Goal: Task Accomplishment & Management: Use online tool/utility

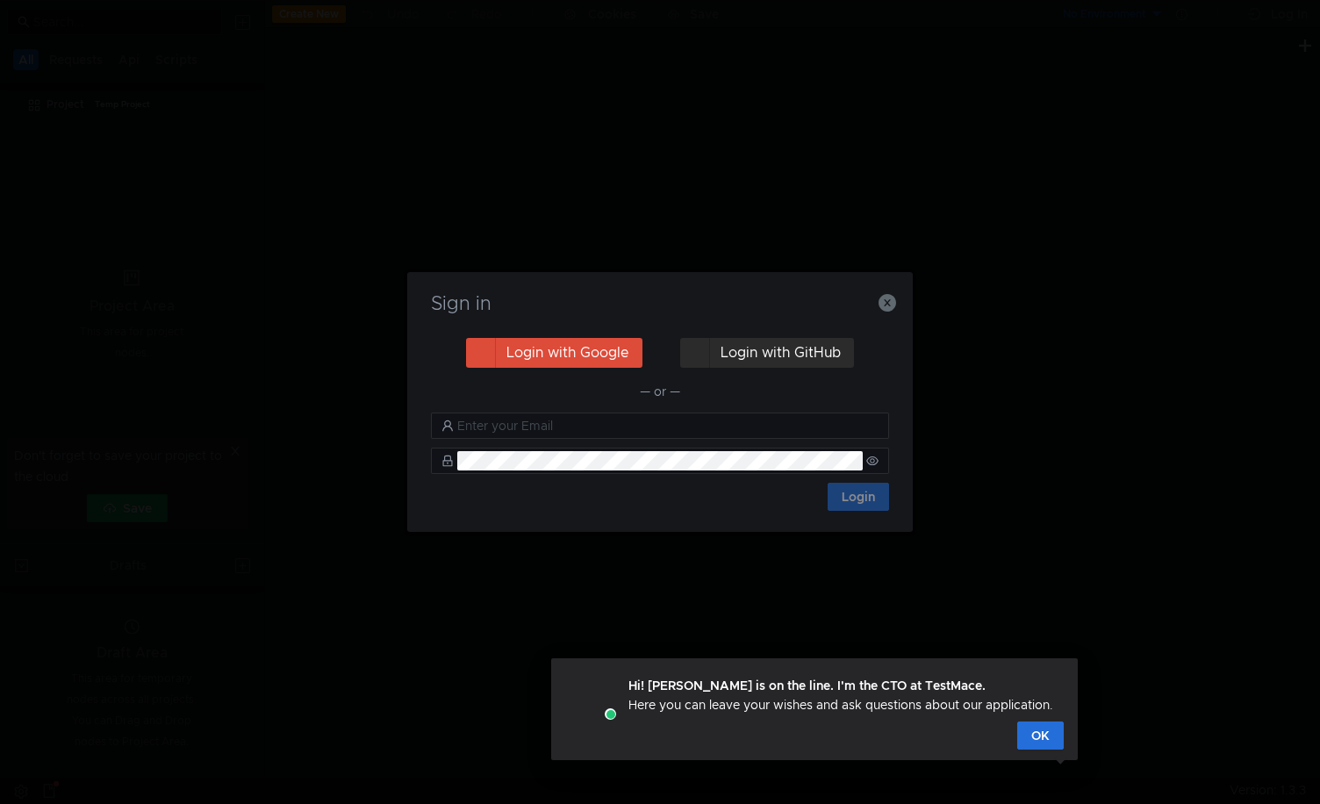
click at [755, 367] on button "Login with GitHub" at bounding box center [767, 353] width 174 height 30
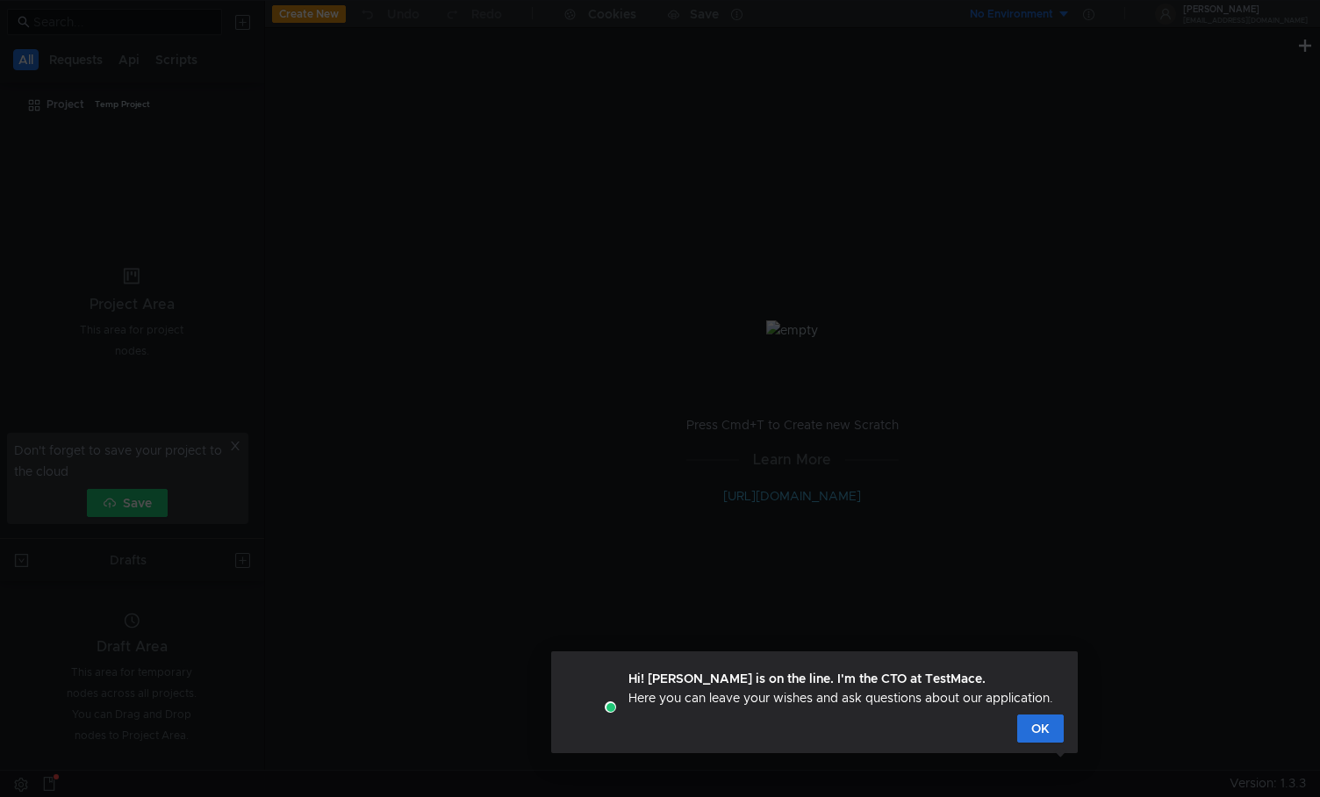
click at [1039, 730] on button "OK" at bounding box center [1040, 728] width 47 height 28
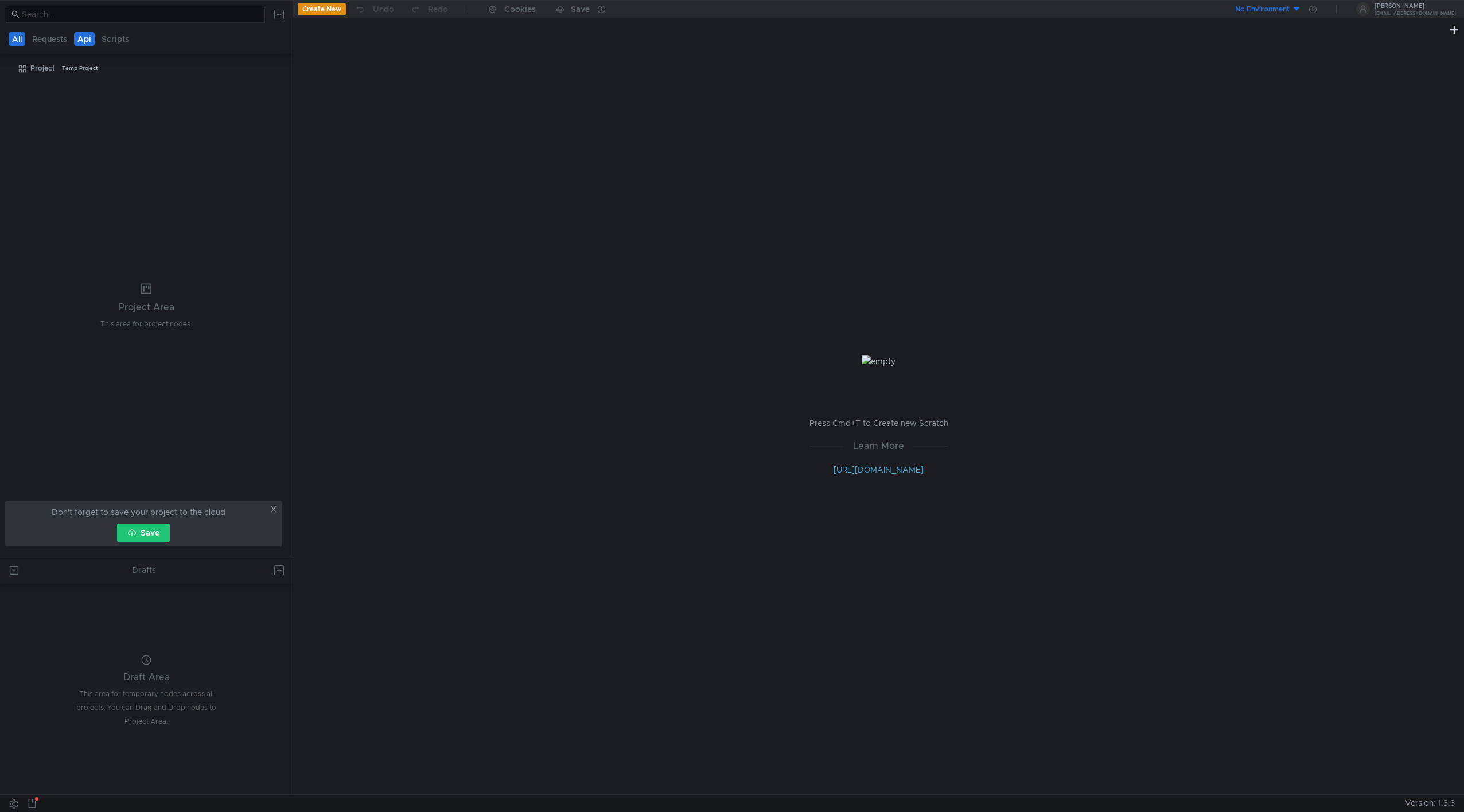
click at [82, 41] on button "Api" at bounding box center [84, 39] width 21 height 14
click at [43, 69] on div "Project" at bounding box center [43, 68] width 25 height 17
click at [86, 68] on div "Temp Project" at bounding box center [80, 68] width 36 height 17
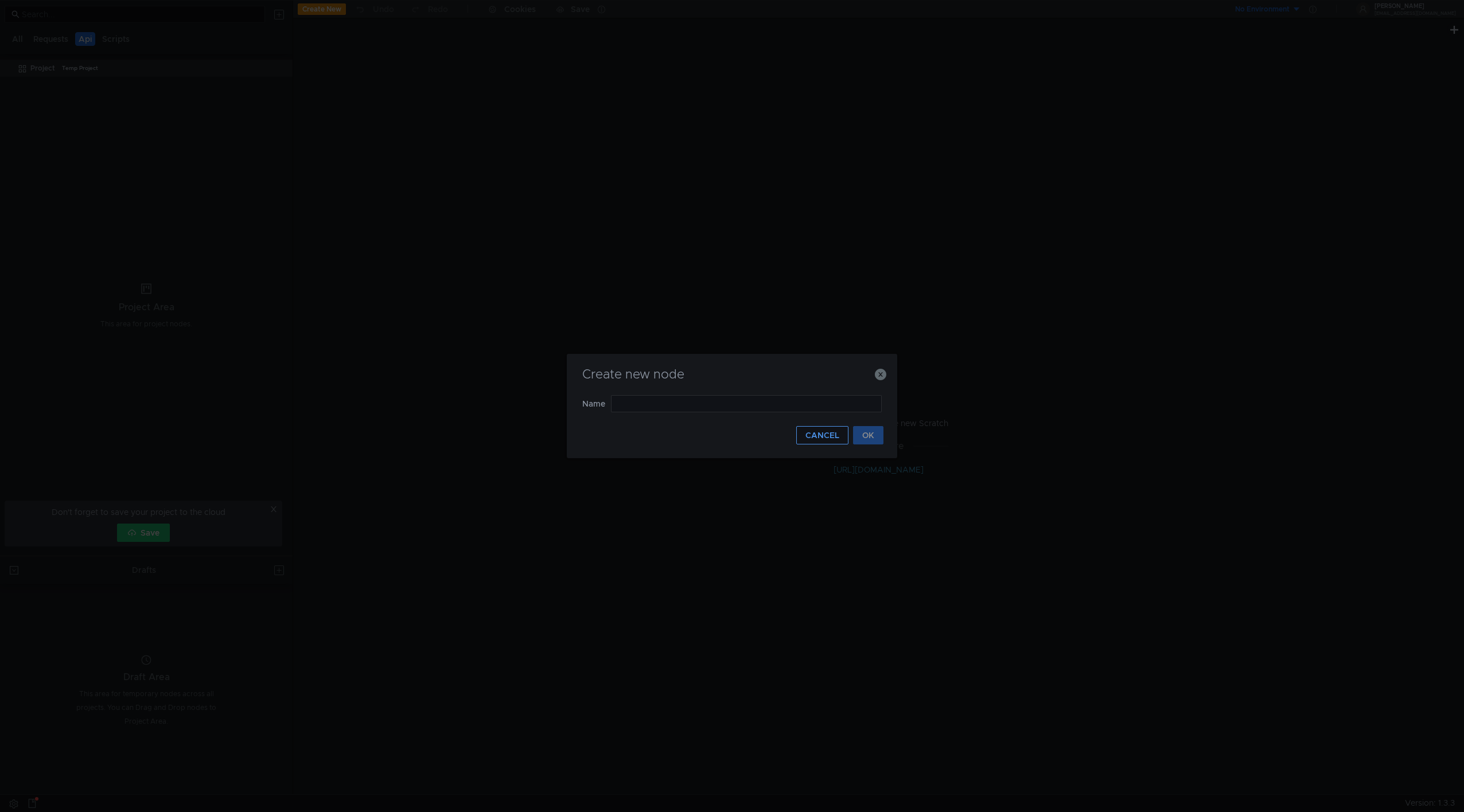
click at [827, 442] on button "CANCEL" at bounding box center [822, 435] width 52 height 18
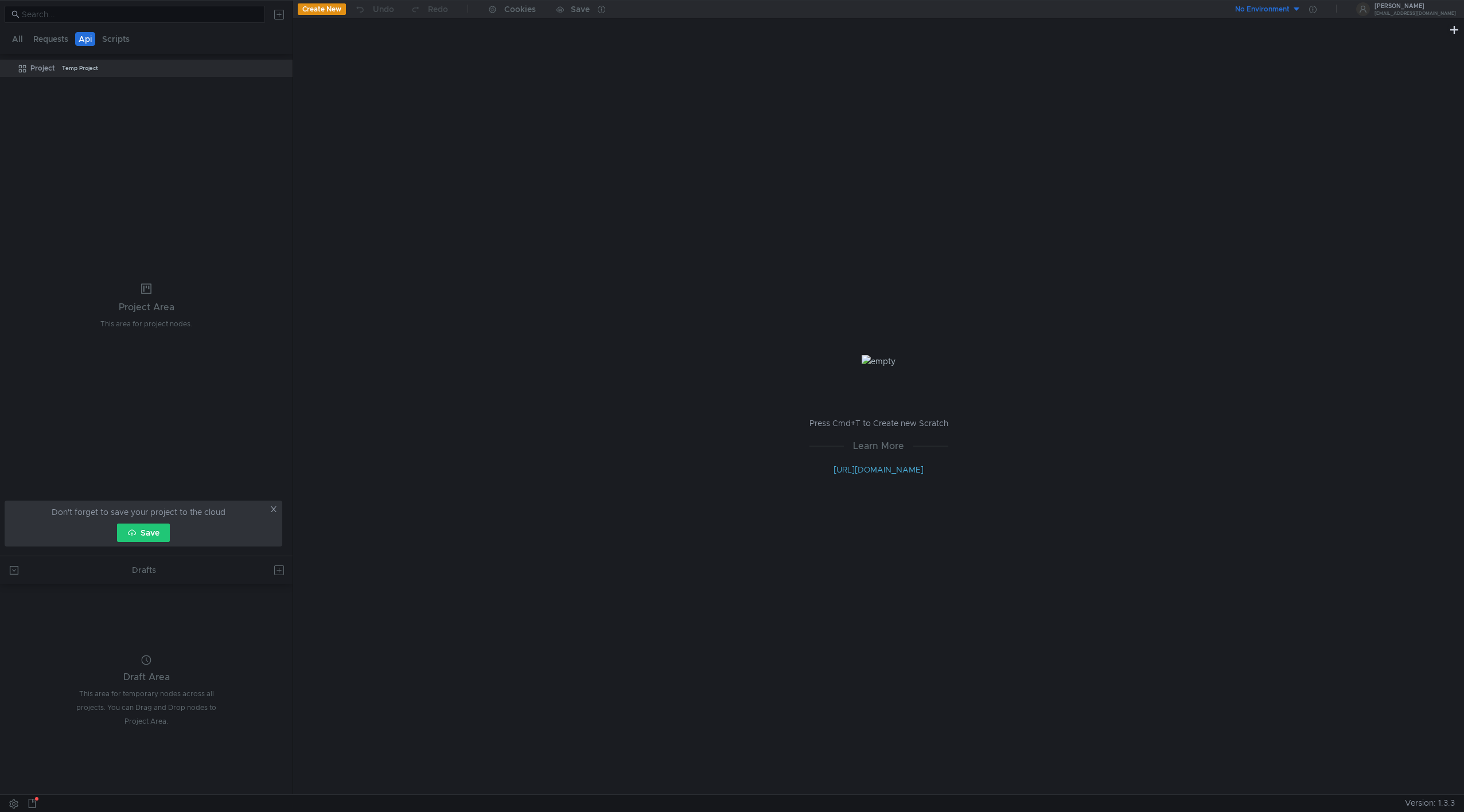
click at [276, 509] on icon at bounding box center [273, 509] width 8 height 8
click at [176, 525] on app-scratches-section "Drafts Draft Area This area for temporary nodes across all projects. You can Dr…" at bounding box center [146, 675] width 293 height 238
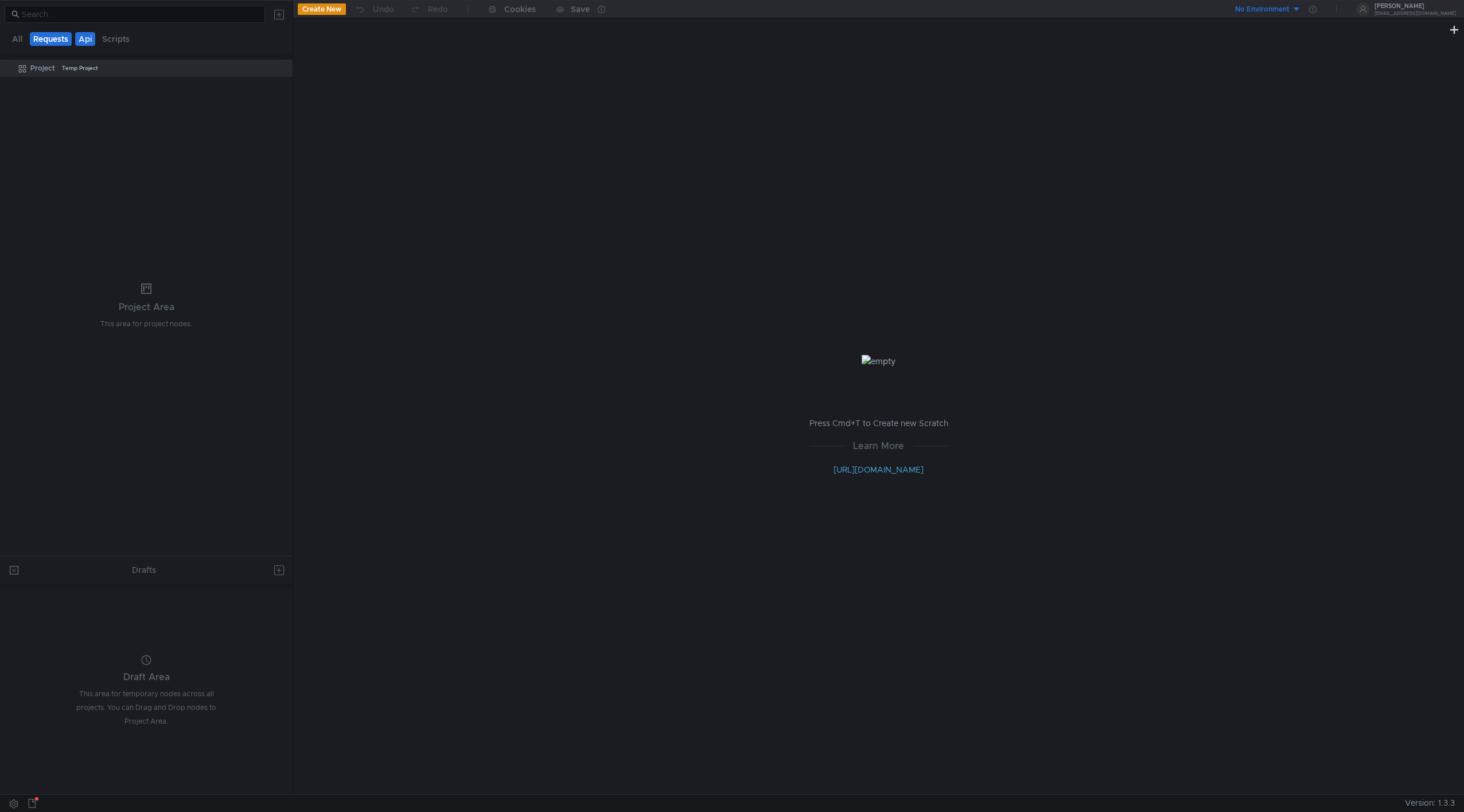
click at [52, 44] on button "Requests" at bounding box center [51, 39] width 42 height 14
click at [64, 95] on tree-viewport "Project Temp Project" at bounding box center [146, 307] width 293 height 497
click at [172, 320] on div "Project Area This area for project nodes." at bounding box center [146, 307] width 92 height 48
drag, startPoint x: 173, startPoint y: 319, endPoint x: 176, endPoint y: 314, distance: 5.8
click at [173, 319] on div "Project Area This area for project nodes." at bounding box center [146, 307] width 92 height 48
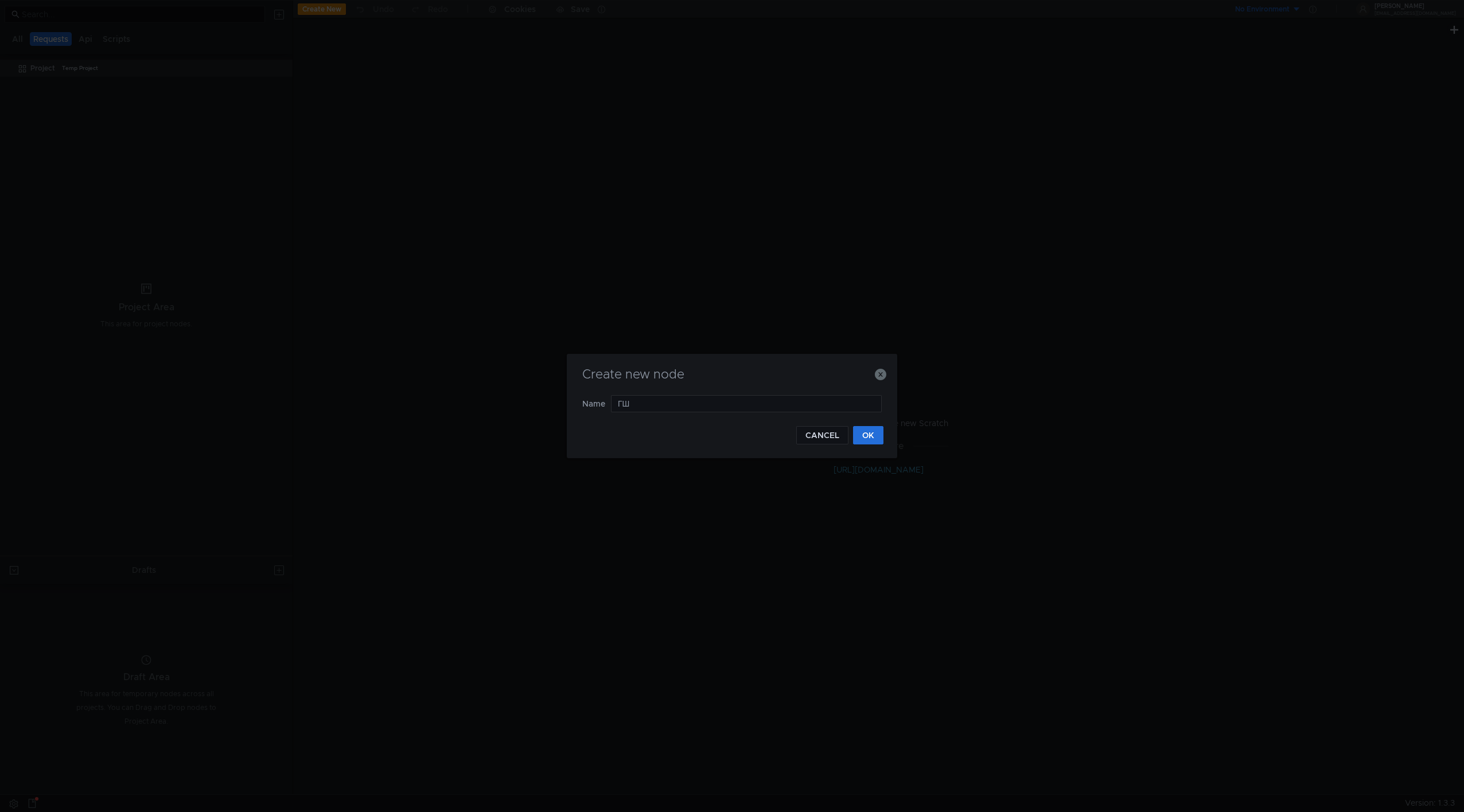
type input "Г"
click at [773, 408] on input "ui/modal" at bounding box center [746, 404] width 271 height 17
type input "u"
type input "ui modal"
click at [867, 430] on button "OK" at bounding box center [868, 435] width 31 height 18
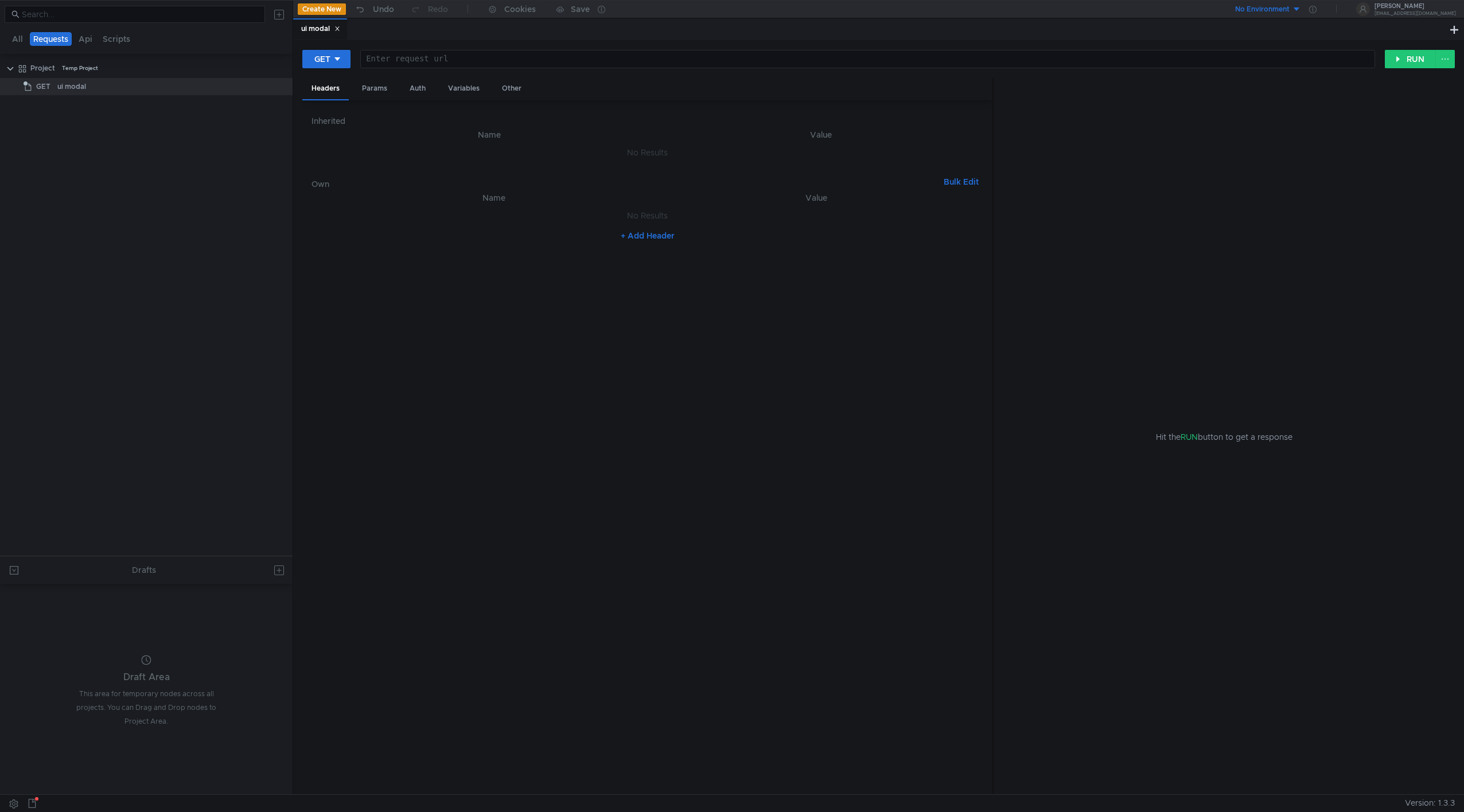
click at [401, 63] on div at bounding box center [867, 68] width 1014 height 27
paste textarea "http://taxi-contractor-insurance-testing-65.sas.yp-c.yandex.net/driver/v1/contr…"
type textarea "[URL][DOMAIN_NAME]"
click at [419, 92] on div "Auth" at bounding box center [418, 88] width 35 height 21
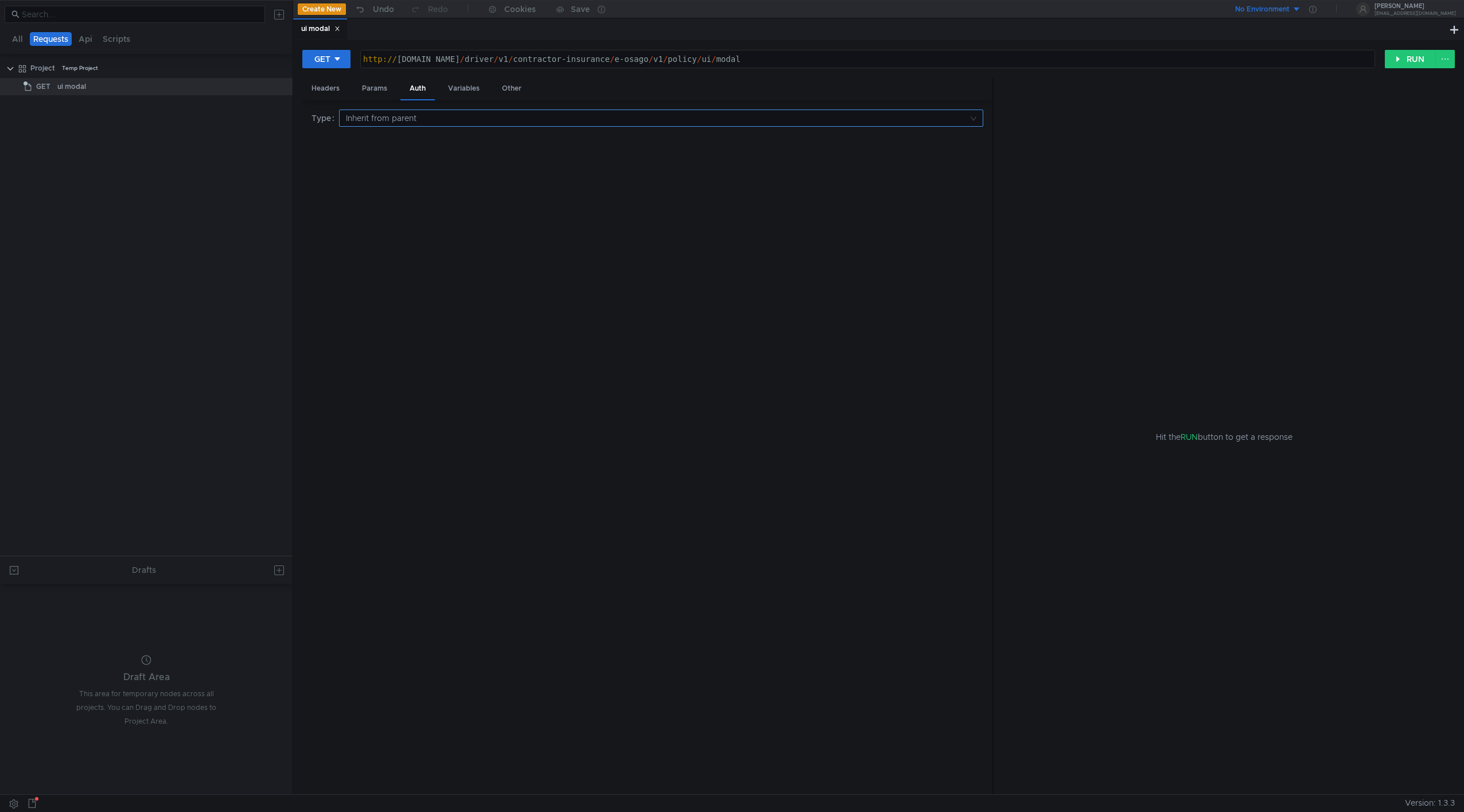
click at [391, 123] on input at bounding box center [657, 118] width 622 height 16
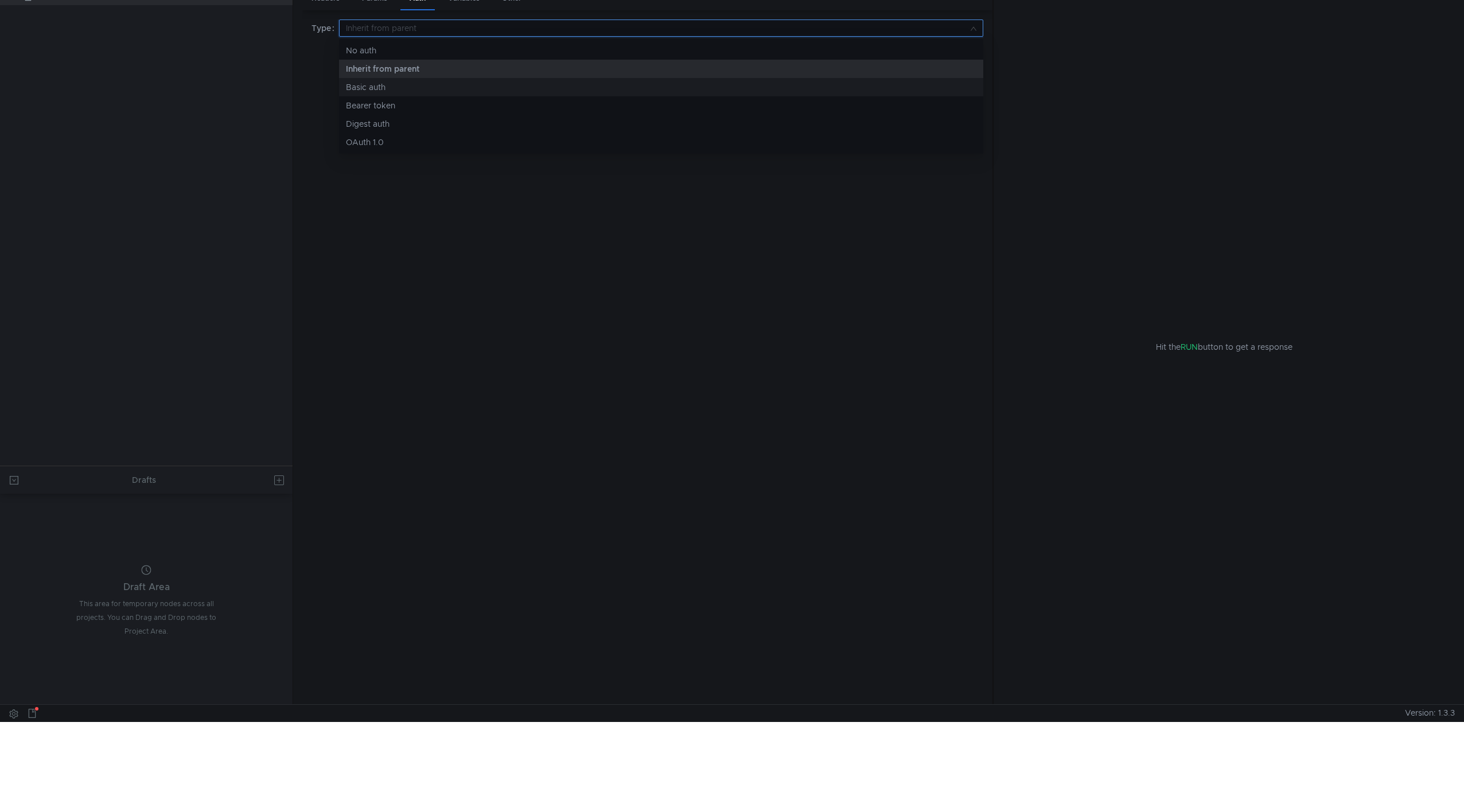
scroll to position [0, 0]
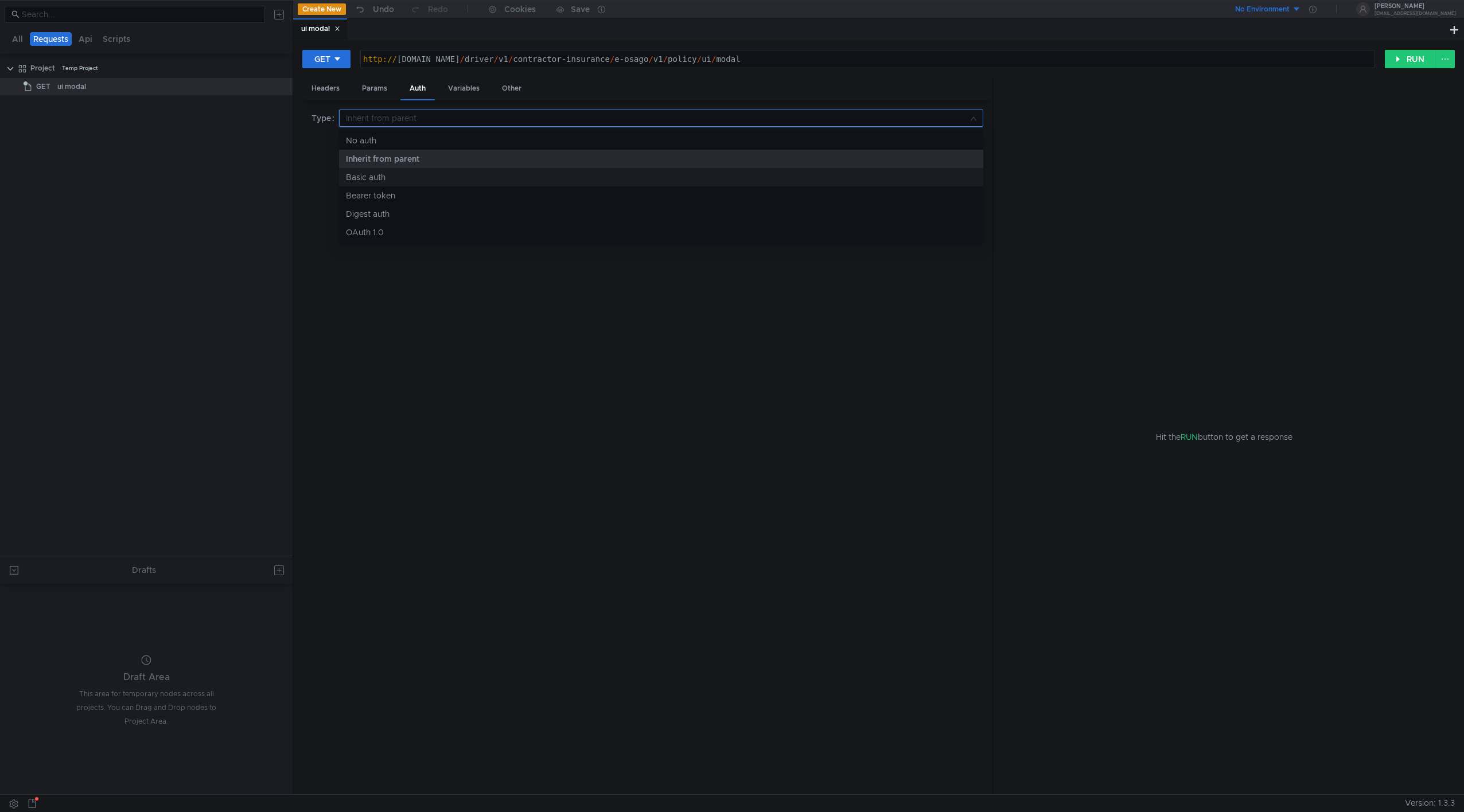
click at [390, 173] on div "Basic auth" at bounding box center [661, 177] width 630 height 12
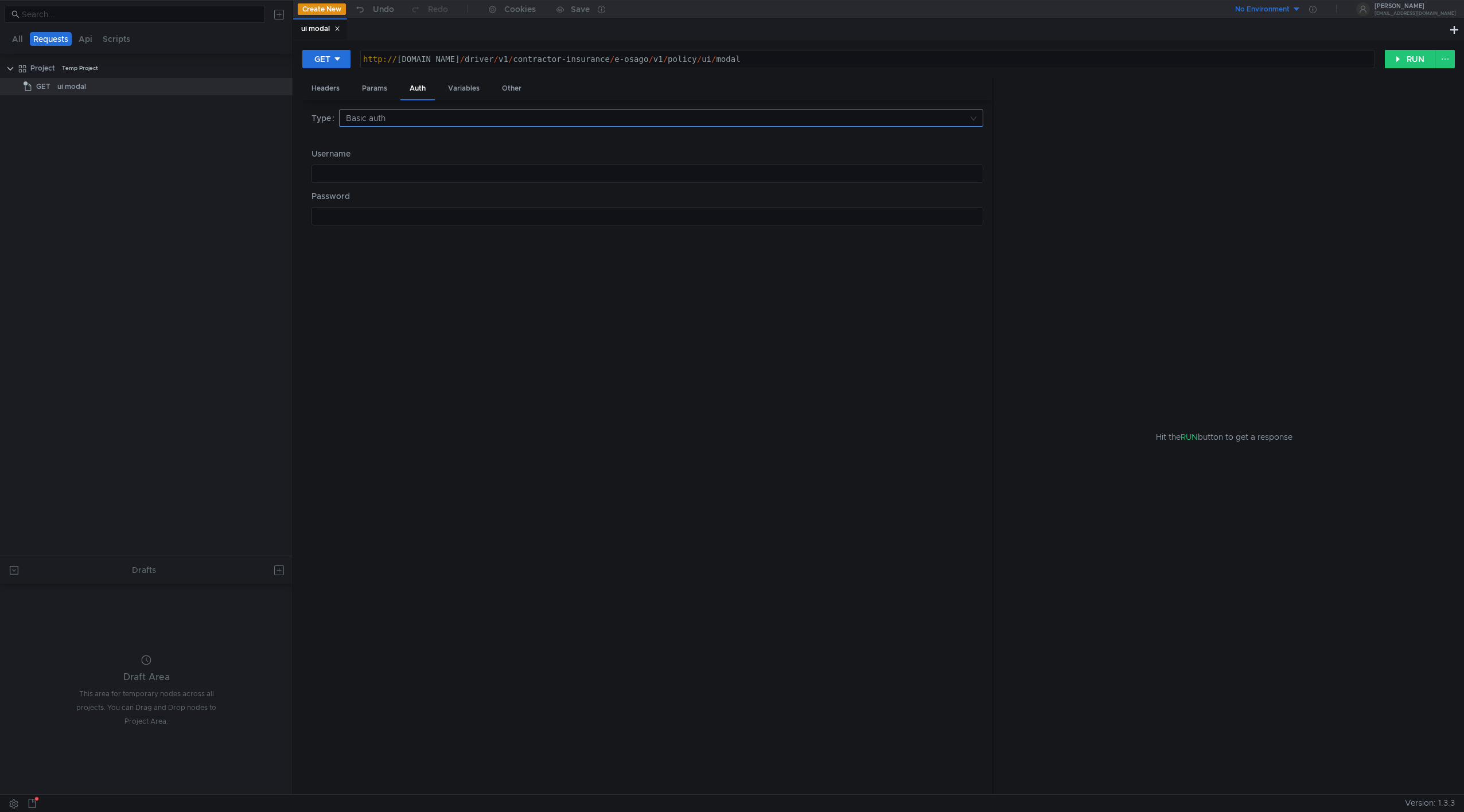
click at [364, 116] on input at bounding box center [657, 118] width 622 height 16
click at [387, 229] on div "OAuth 1.0" at bounding box center [661, 232] width 630 height 12
click at [410, 320] on input at bounding box center [682, 325] width 573 height 16
click at [363, 340] on div at bounding box center [732, 406] width 1464 height 812
click at [327, 91] on div "Headers" at bounding box center [325, 88] width 46 height 21
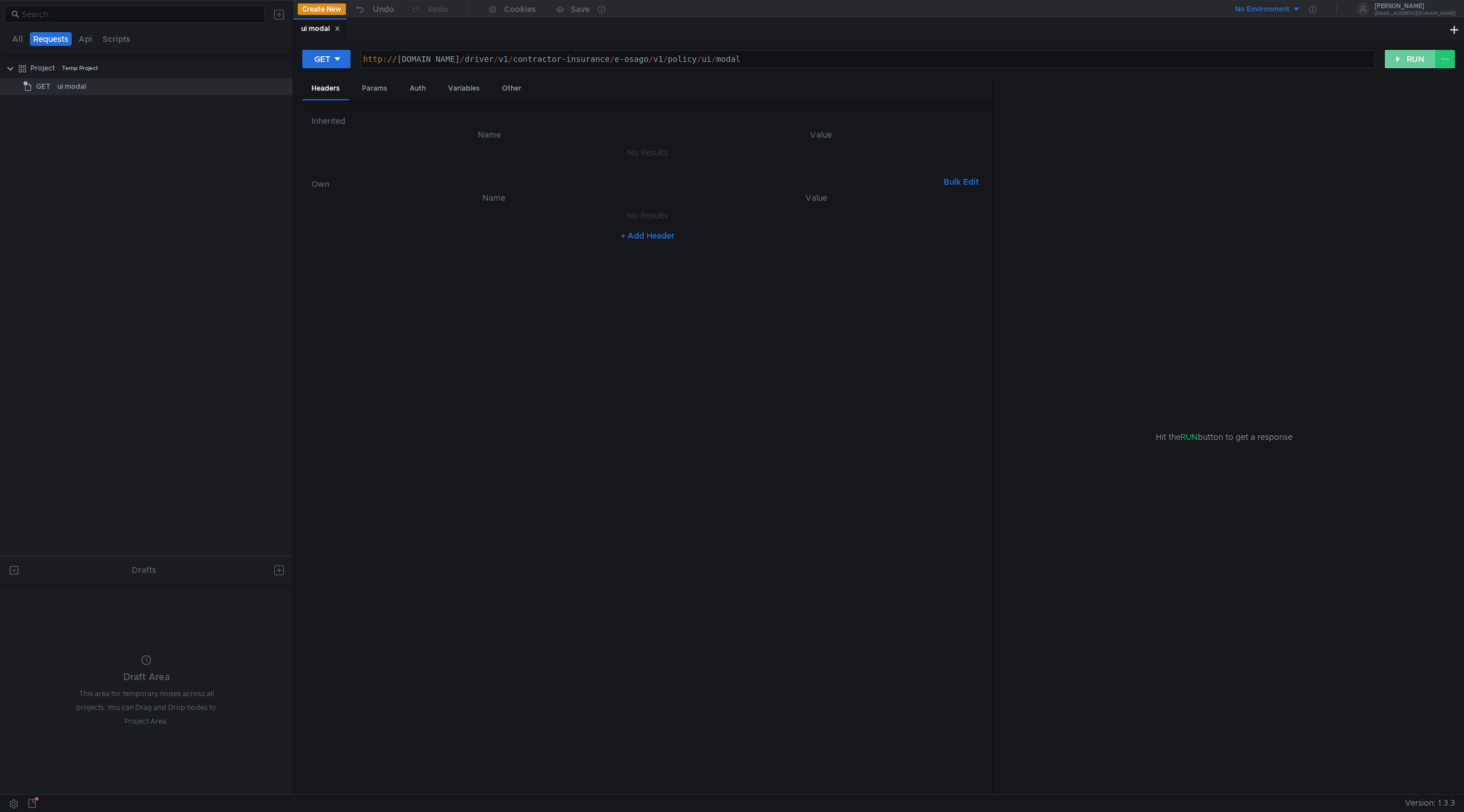
click at [867, 60] on button "RUN" at bounding box center [1410, 59] width 51 height 18
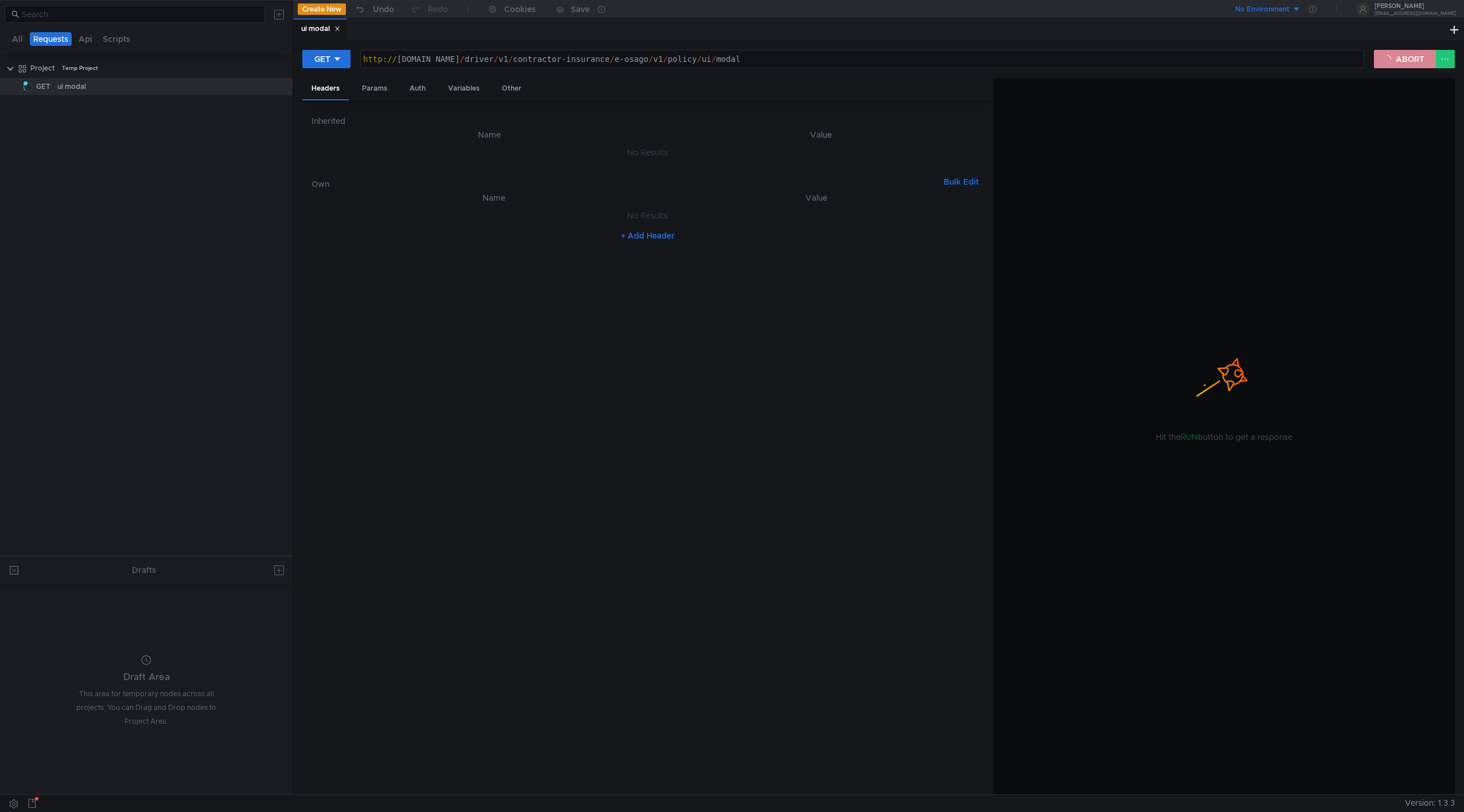
click at [867, 54] on button "ABORT" at bounding box center [1405, 59] width 62 height 18
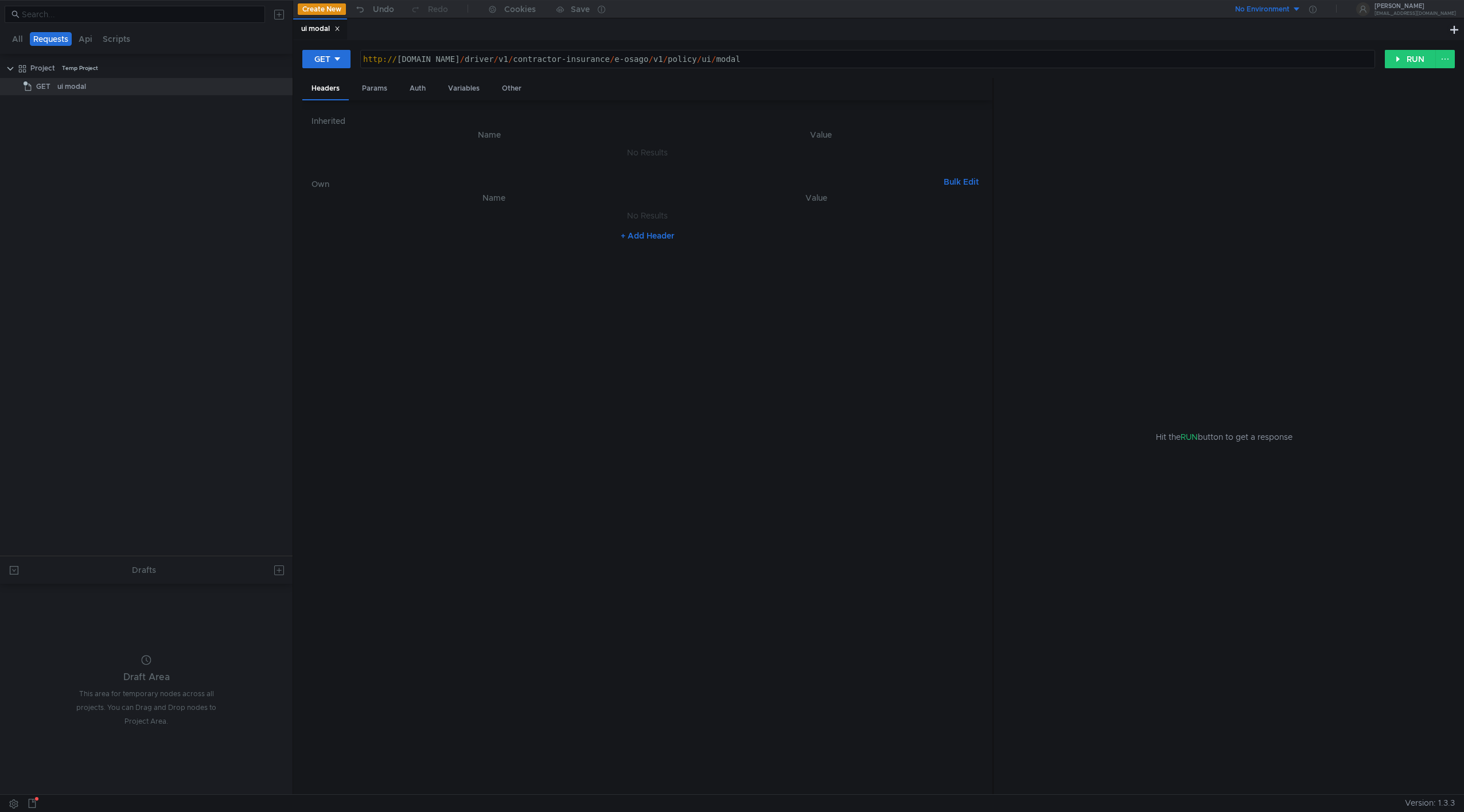
click at [650, 241] on button "+ Add Header" at bounding box center [648, 235] width 63 height 14
click at [481, 214] on div at bounding box center [501, 227] width 316 height 27
type textarea "flow"
click at [843, 218] on div at bounding box center [819, 227] width 308 height 27
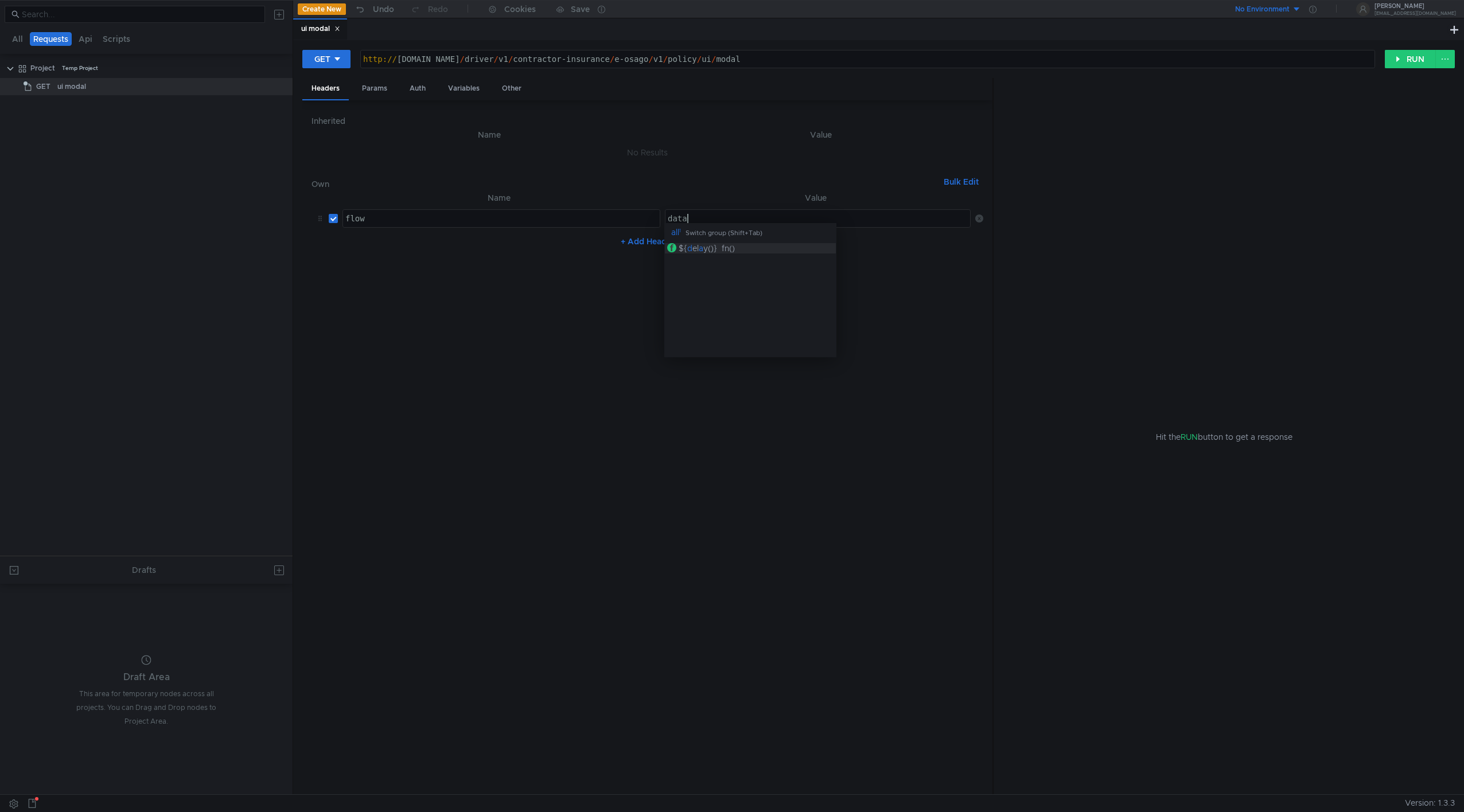
type textarea "data"
click at [867, 124] on div "Hit the RUN button to get a response" at bounding box center [1223, 436] width 433 height 717
click at [867, 57] on button "RUN" at bounding box center [1410, 59] width 51 height 18
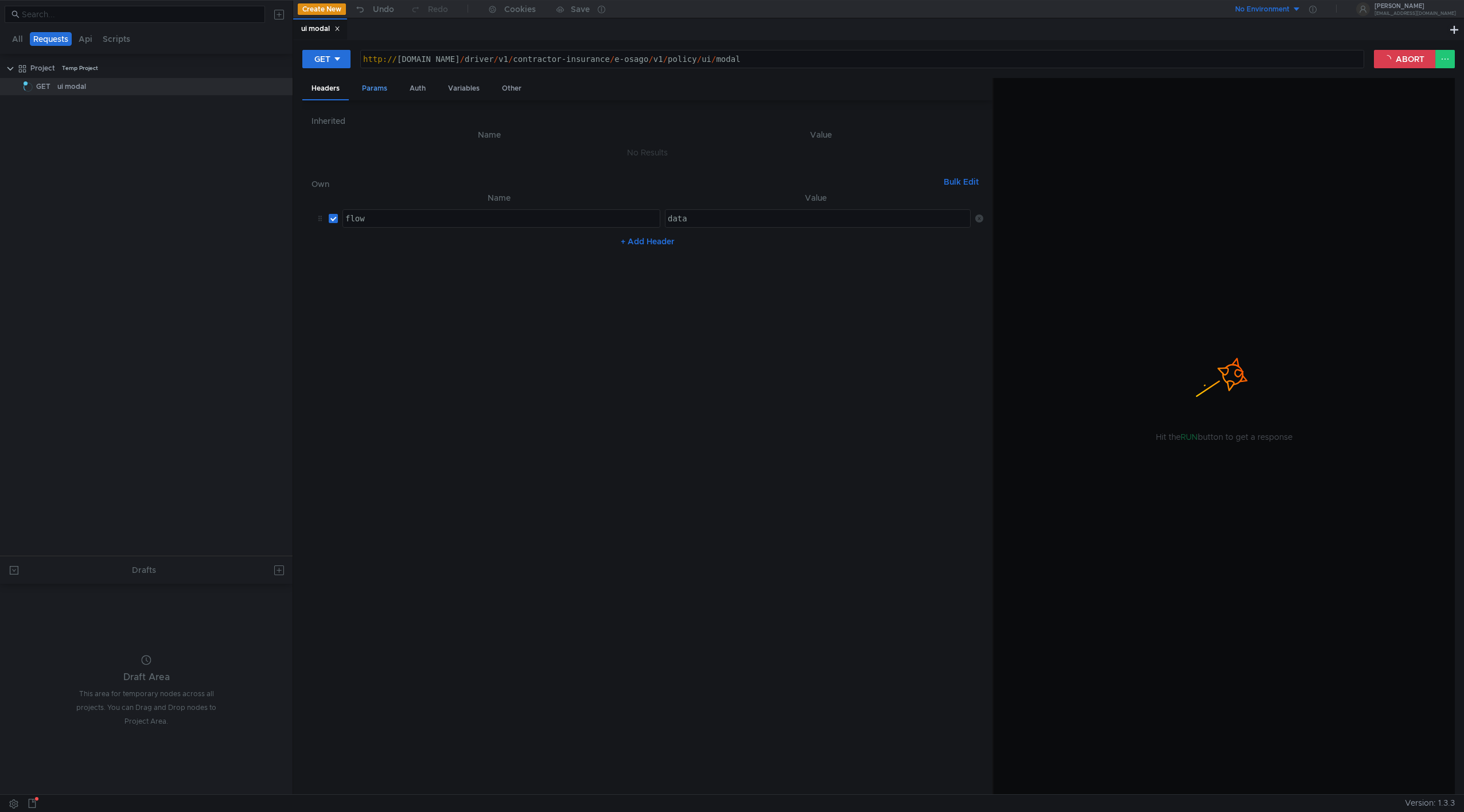
click at [376, 88] on div "Params" at bounding box center [374, 88] width 44 height 21
click at [420, 83] on div "Auth" at bounding box center [418, 88] width 35 height 21
click at [380, 88] on div "Params" at bounding box center [374, 88] width 44 height 21
click at [632, 167] on button "+ Add Parameter" at bounding box center [648, 168] width 76 height 14
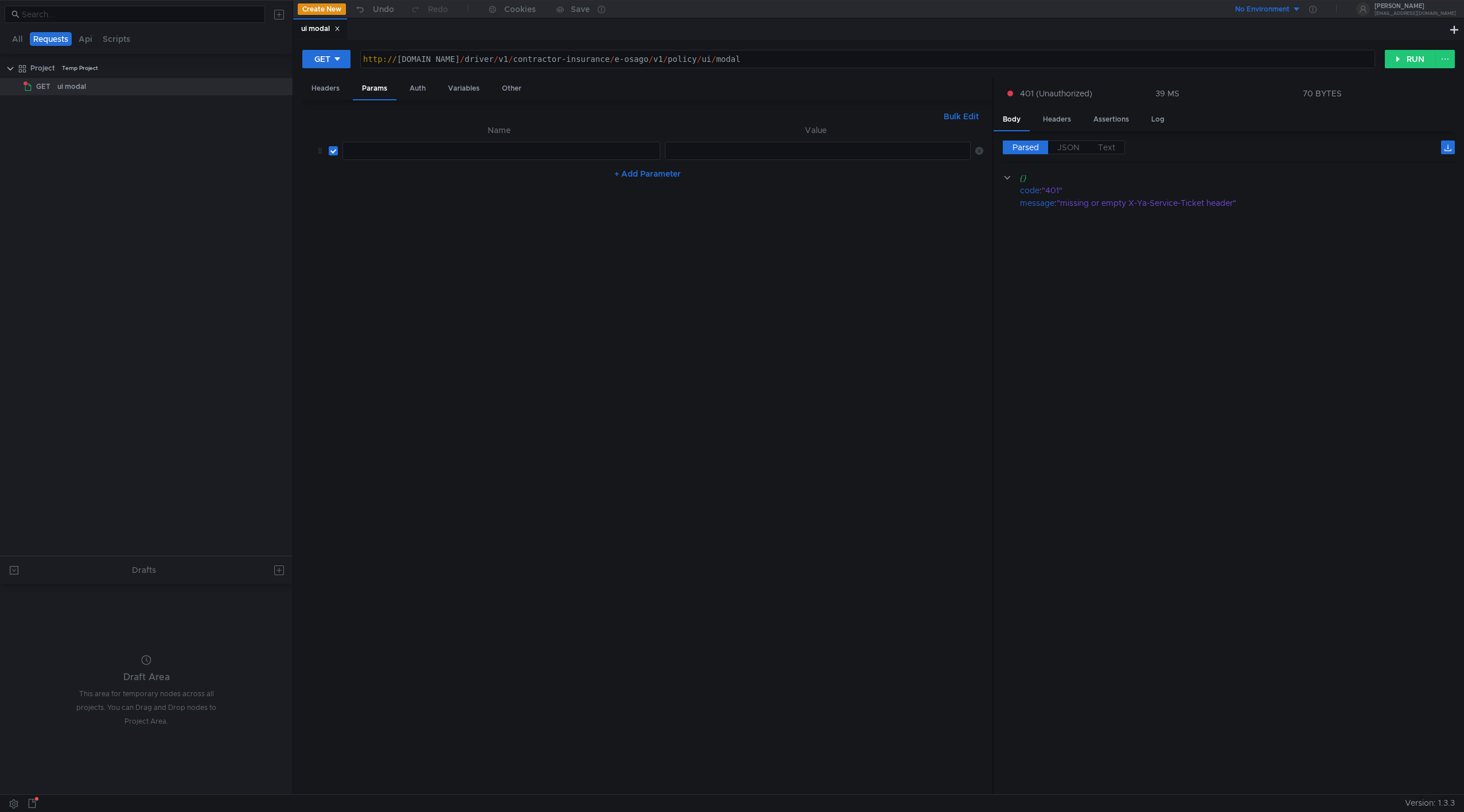
click at [364, 158] on div at bounding box center [501, 160] width 316 height 27
paste textarea
click at [867, 8] on div "No Environment" at bounding box center [1262, 9] width 54 height 11
click at [867, 34] on li "No Environment" at bounding box center [1289, 33] width 80 height 18
click at [867, 19] on div "ui modal" at bounding box center [870, 29] width 1154 height 22
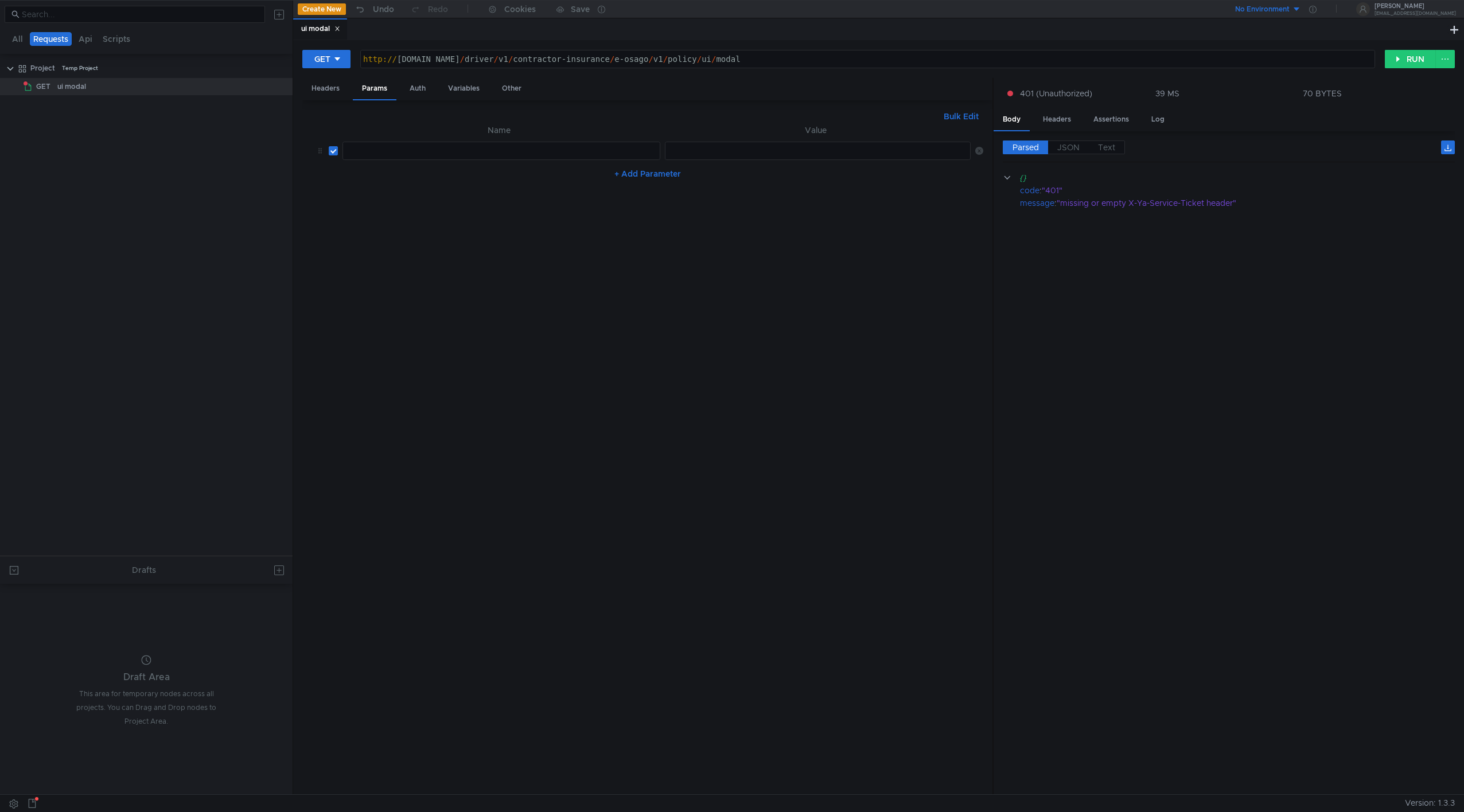
click at [867, 11] on div "No Environment" at bounding box center [1262, 9] width 54 height 11
click at [867, 25] on li "No Environment" at bounding box center [1289, 33] width 80 height 18
click at [867, 63] on button at bounding box center [1445, 59] width 20 height 18
click at [867, 215] on div at bounding box center [732, 406] width 1464 height 812
click at [421, 93] on div "Auth" at bounding box center [418, 88] width 35 height 21
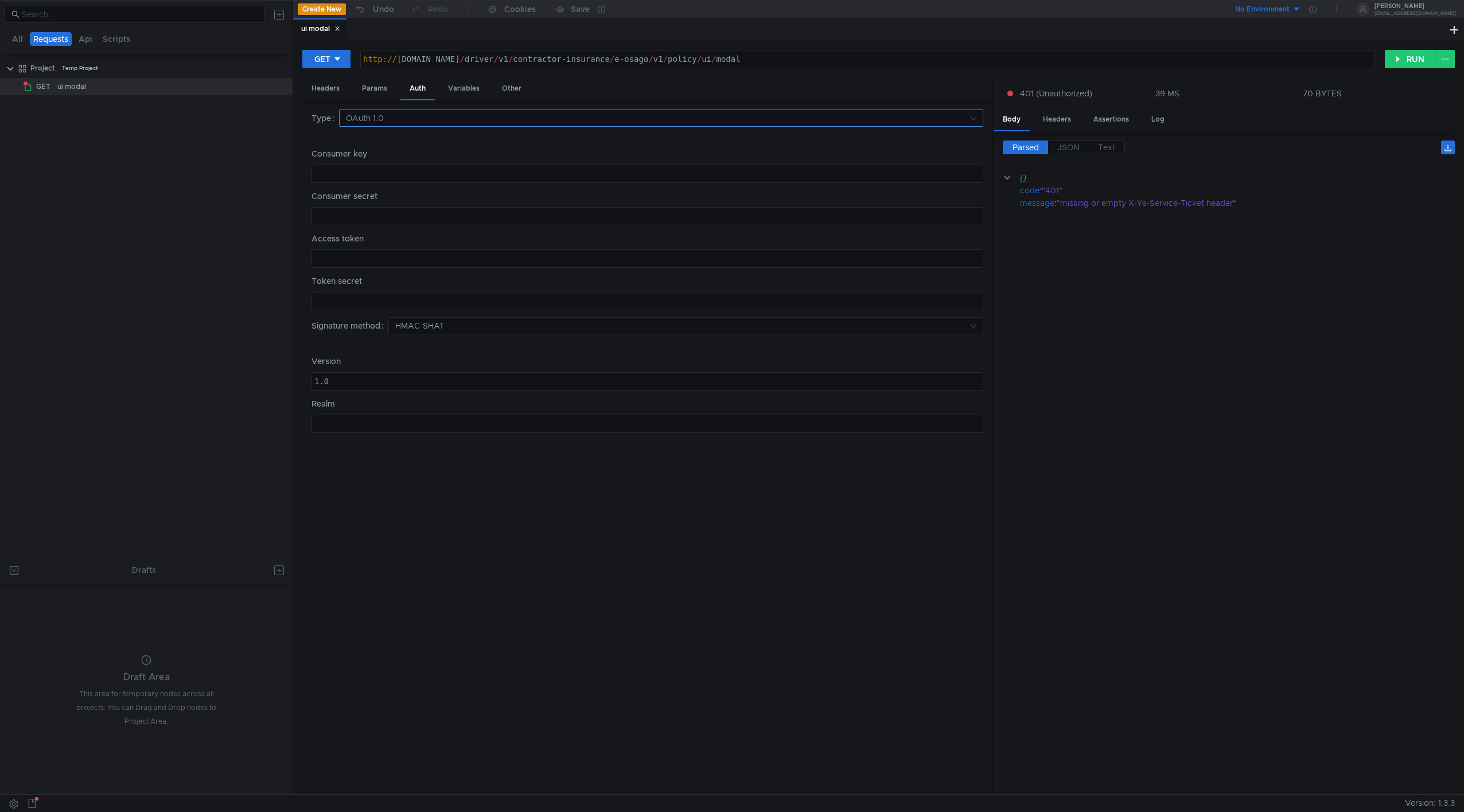
click at [393, 122] on input at bounding box center [657, 118] width 622 height 16
click at [379, 144] on div "No auth" at bounding box center [661, 140] width 630 height 12
click at [471, 95] on div "Variables" at bounding box center [463, 88] width 50 height 21
click at [507, 81] on div "Other" at bounding box center [512, 88] width 38 height 21
drag, startPoint x: 488, startPoint y: 87, endPoint x: 480, endPoint y: 87, distance: 8.0
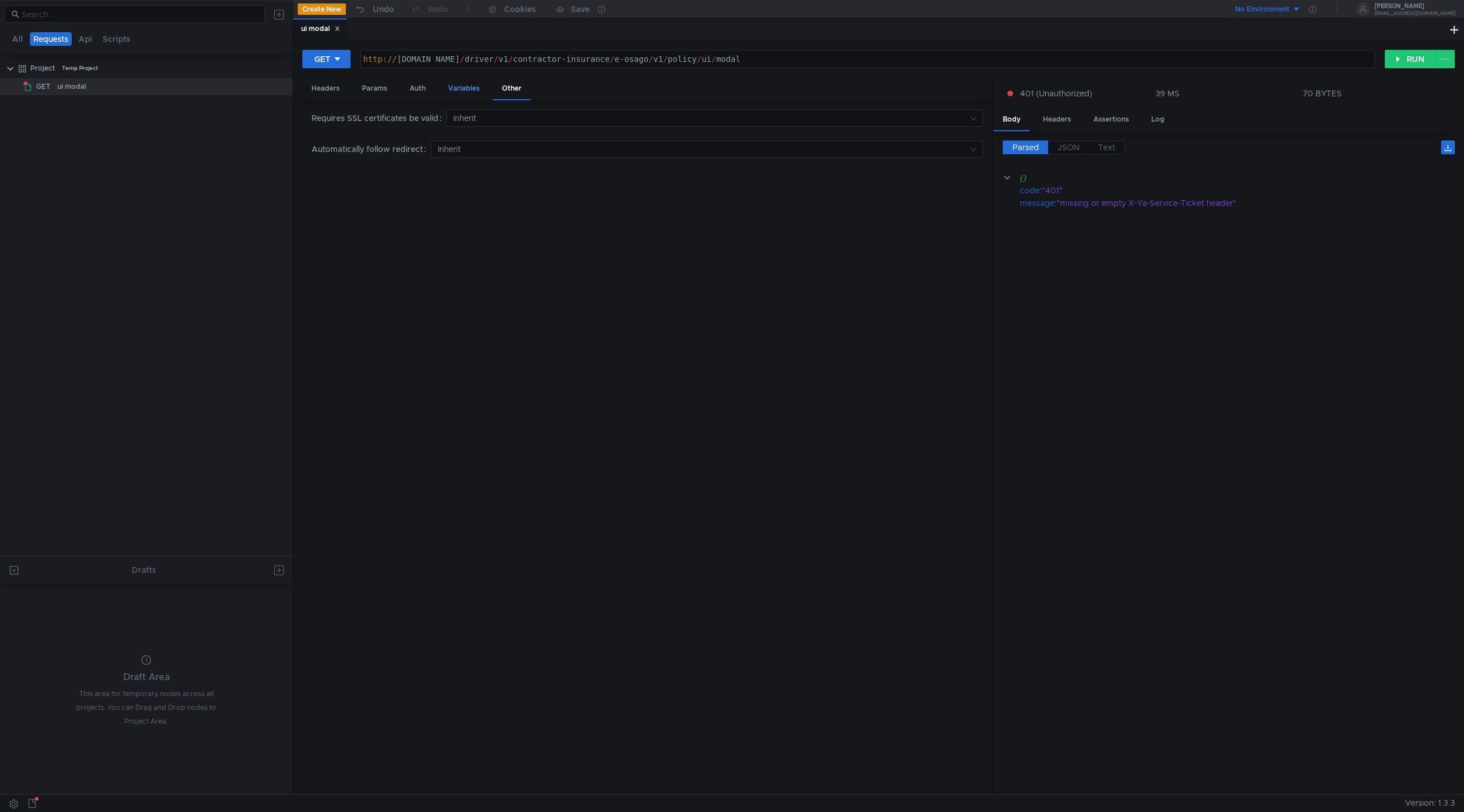
click at [488, 87] on div "Variables" at bounding box center [463, 88] width 50 height 21
click at [433, 117] on span "Values" at bounding box center [440, 116] width 25 height 10
click at [354, 114] on span "Variables" at bounding box center [339, 116] width 35 height 10
click at [643, 183] on button "+ Add Variable" at bounding box center [647, 185] width 77 height 18
click at [537, 168] on div at bounding box center [450, 177] width 268 height 27
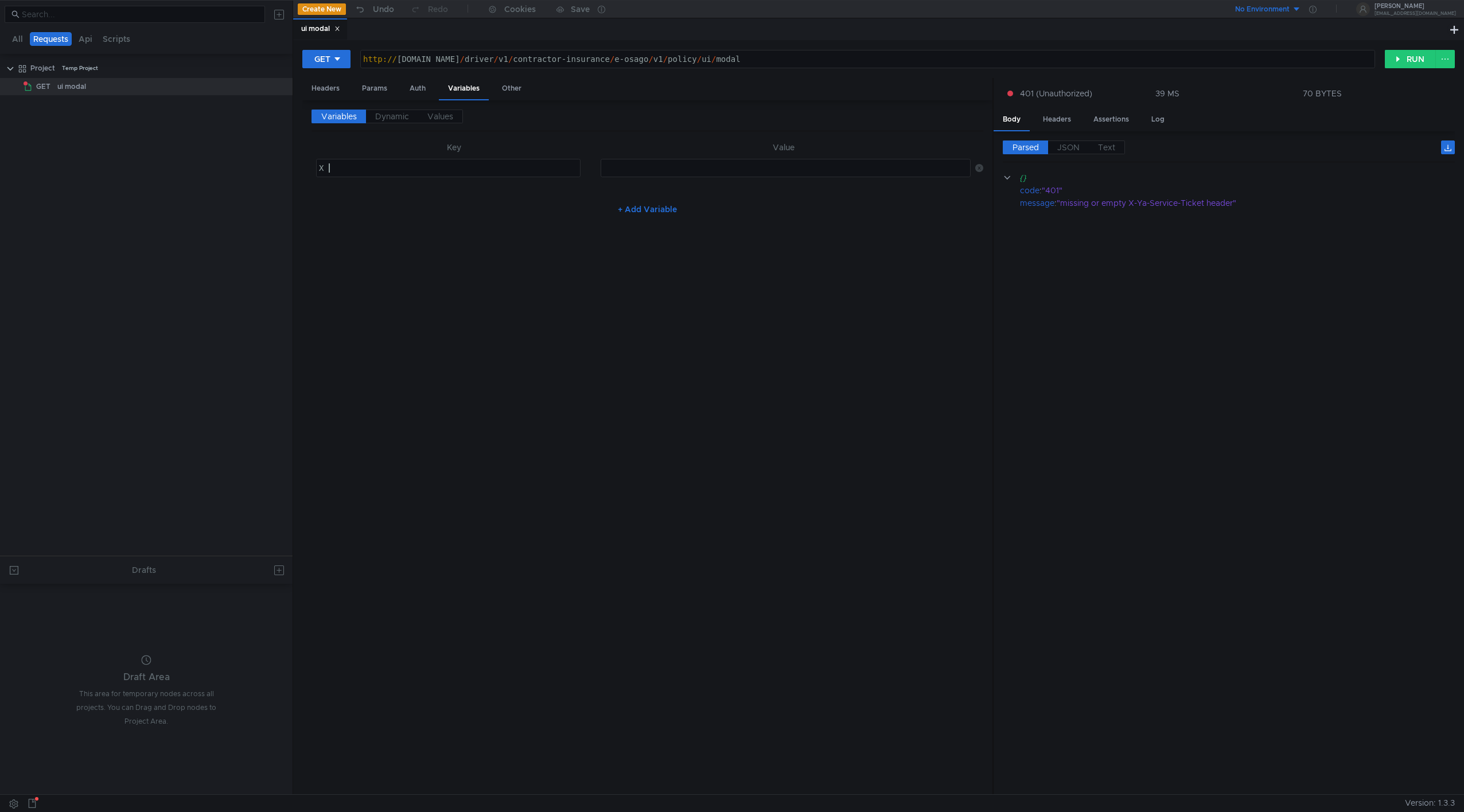
type textarea "X"
type textarea "service_ticket"
click at [867, 175] on div at bounding box center [786, 177] width 369 height 27
paste textarea "3:serv:CJH_ARD-3LTFBiIRCMTzehCSp30guoHdkaXU_gE:KE-YqJcUftPZFznD0DRcoZB5_QC25DAZ…"
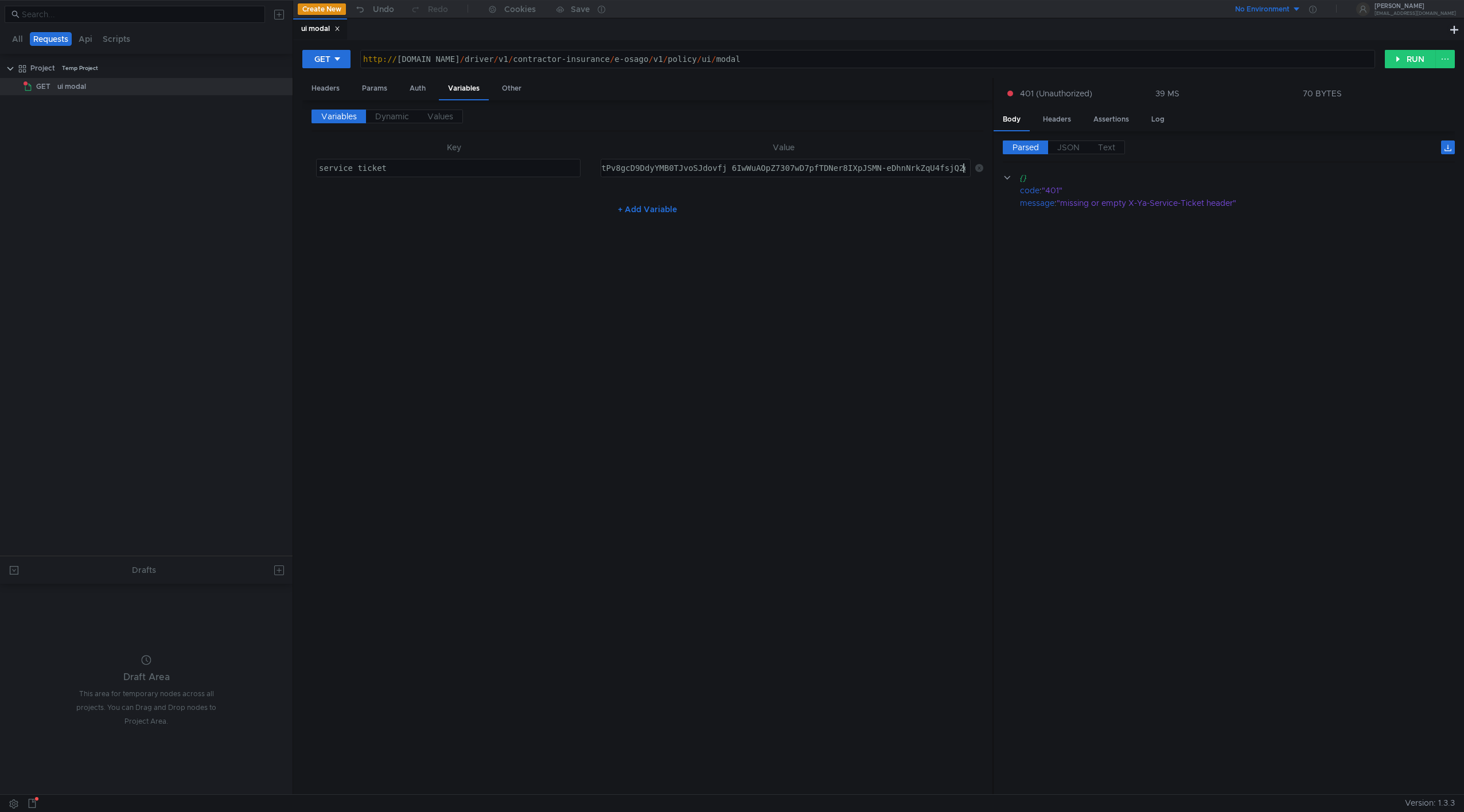
type textarea "3:serv:CJH_ARD-3LTFBiIRCMTzehCSp30guoHdkaXU_gE:KE-YqJcUftPZFznD0DRcoZB5_QC25DAZ…"
click at [500, 239] on div "Variables Dynamic Values Key Value service_ticket service_ticket הההההההההההההה…" at bounding box center [648, 447] width 672 height 676
click at [377, 86] on div "Params" at bounding box center [374, 88] width 44 height 21
click at [434, 83] on div "Auth" at bounding box center [418, 88] width 35 height 21
click at [455, 84] on div "Variables" at bounding box center [463, 88] width 50 height 21
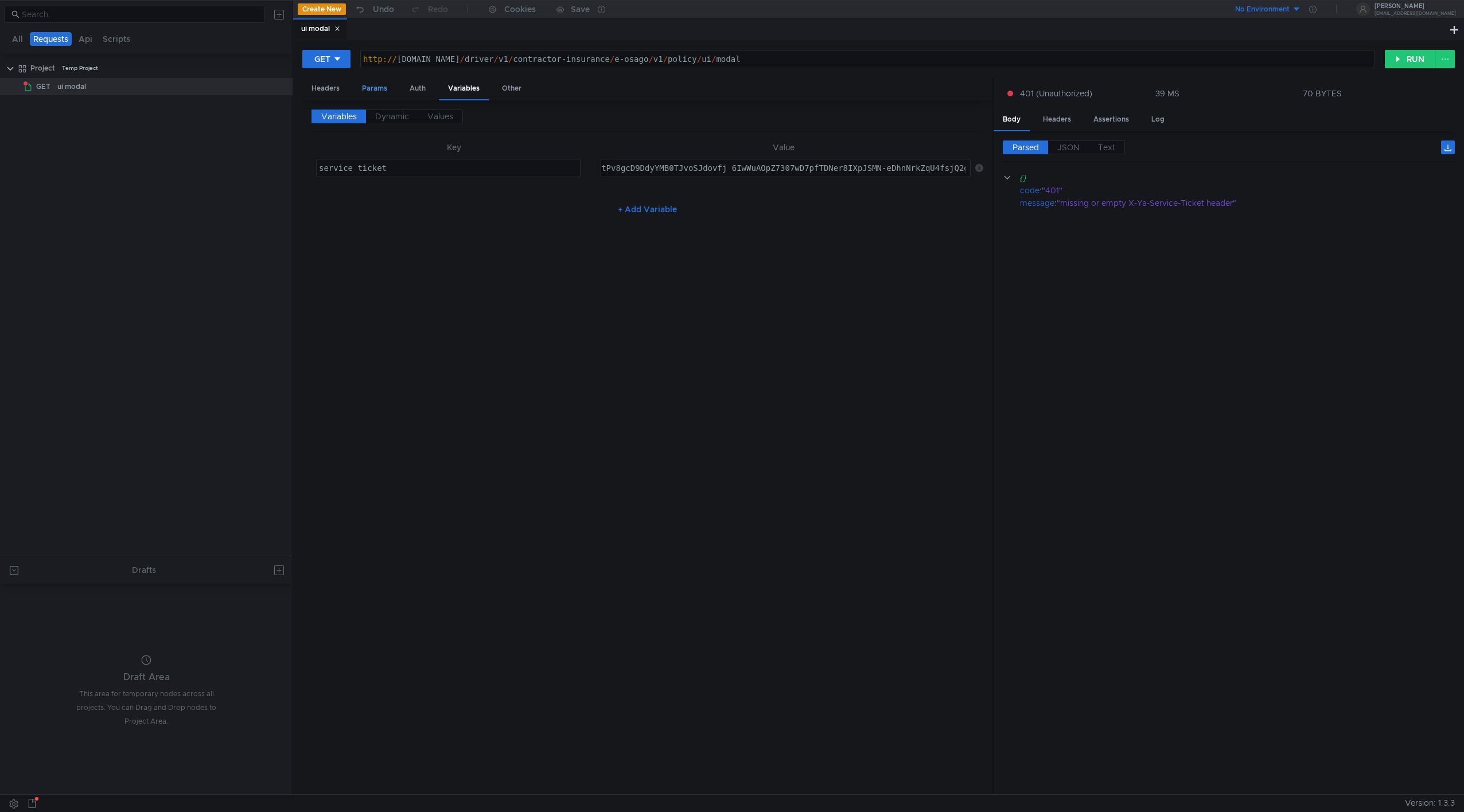
click at [362, 91] on div "Params" at bounding box center [374, 88] width 44 height 21
click at [405, 150] on div at bounding box center [501, 160] width 316 height 27
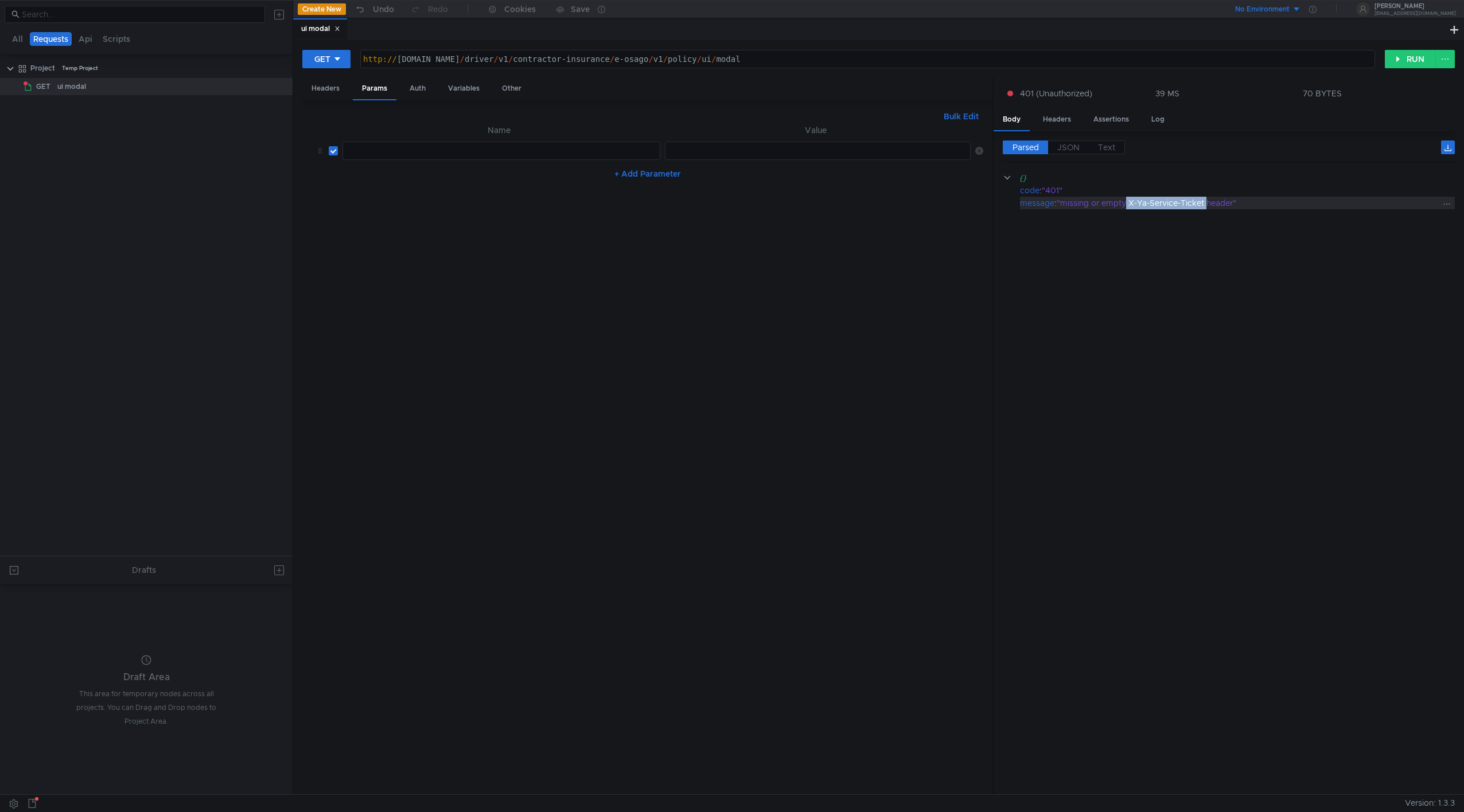
drag, startPoint x: 1129, startPoint y: 201, endPoint x: 1208, endPoint y: 201, distance: 79.0
click at [867, 201] on div ""missing or empty X-Ya-Service-Ticket header"" at bounding box center [1248, 203] width 382 height 12
copy div "X-Ya-Service-Ticket"
click at [375, 151] on div at bounding box center [501, 160] width 316 height 27
paste textarea "X-Ya-Service-Ticket"
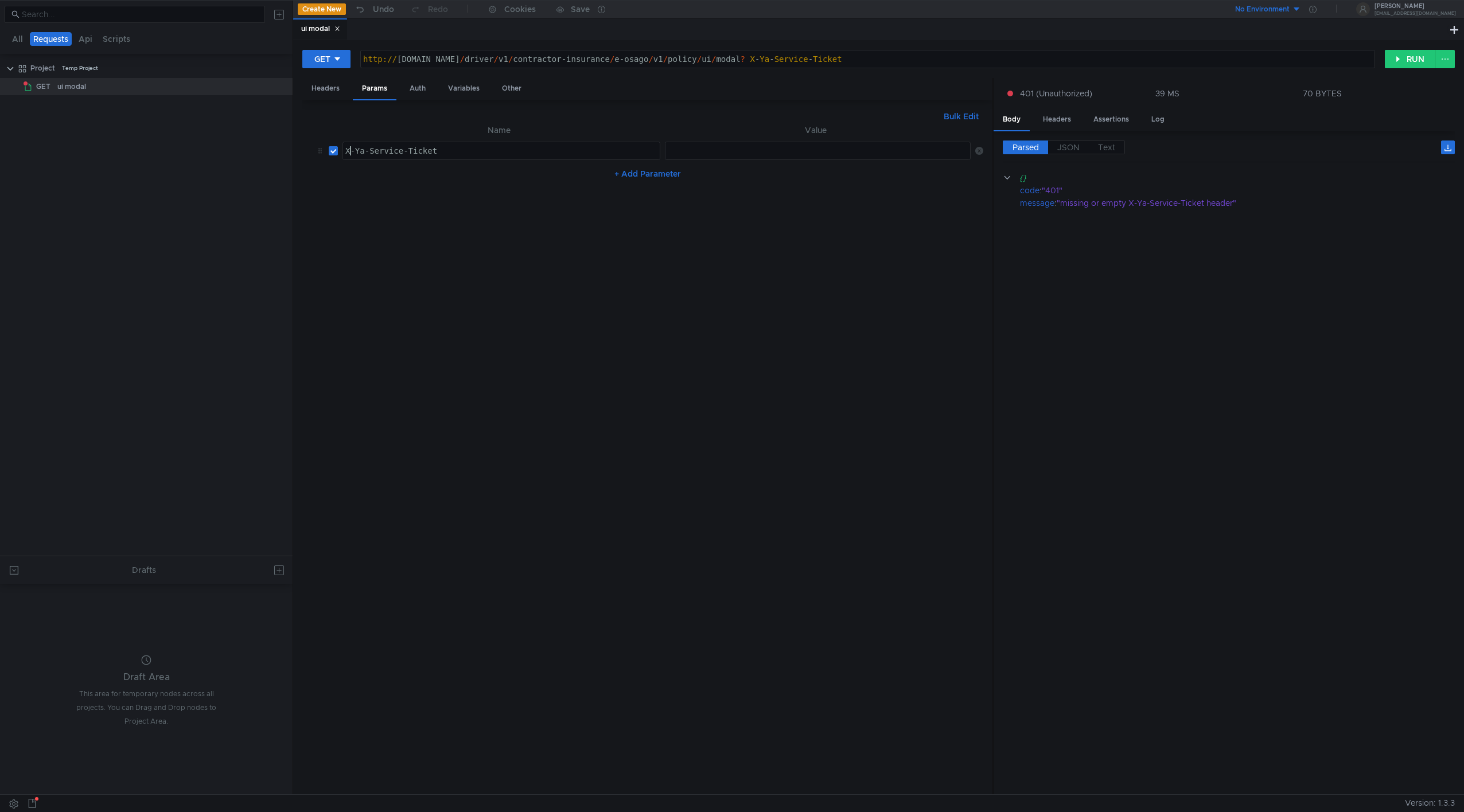
type textarea "X-Ya-Service-Ticket"
click at [739, 156] on div at bounding box center [819, 160] width 308 height 27
type textarea "#"
type textarea "${service_ticket}"
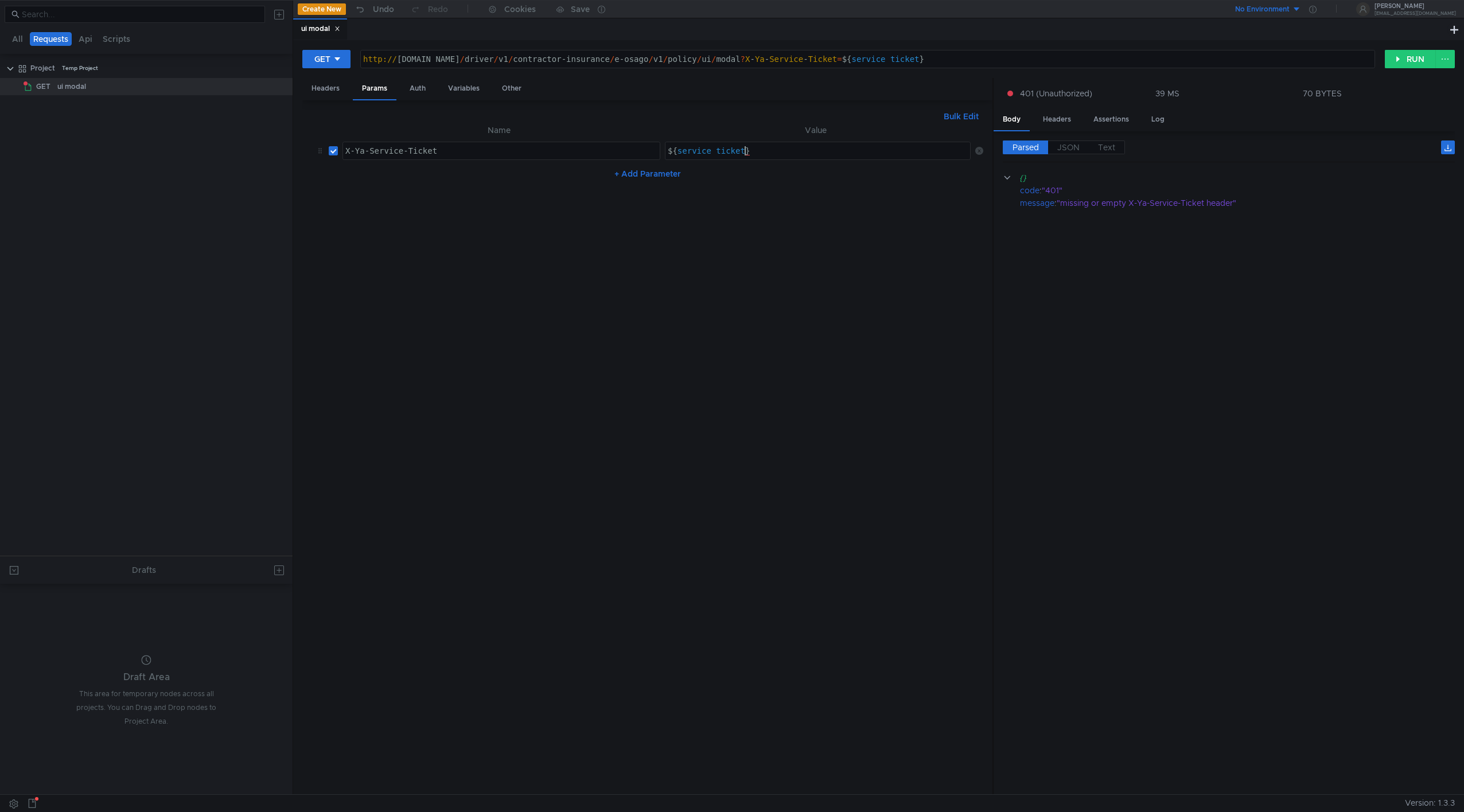
click at [709, 270] on nz-table "Name Value X-Ya-Service-Ticket X-Ya-Service-Ticket הההההההההההההההההההההההההההה…" at bounding box center [648, 455] width 672 height 662
click at [867, 50] on button "RUN" at bounding box center [1410, 59] width 51 height 18
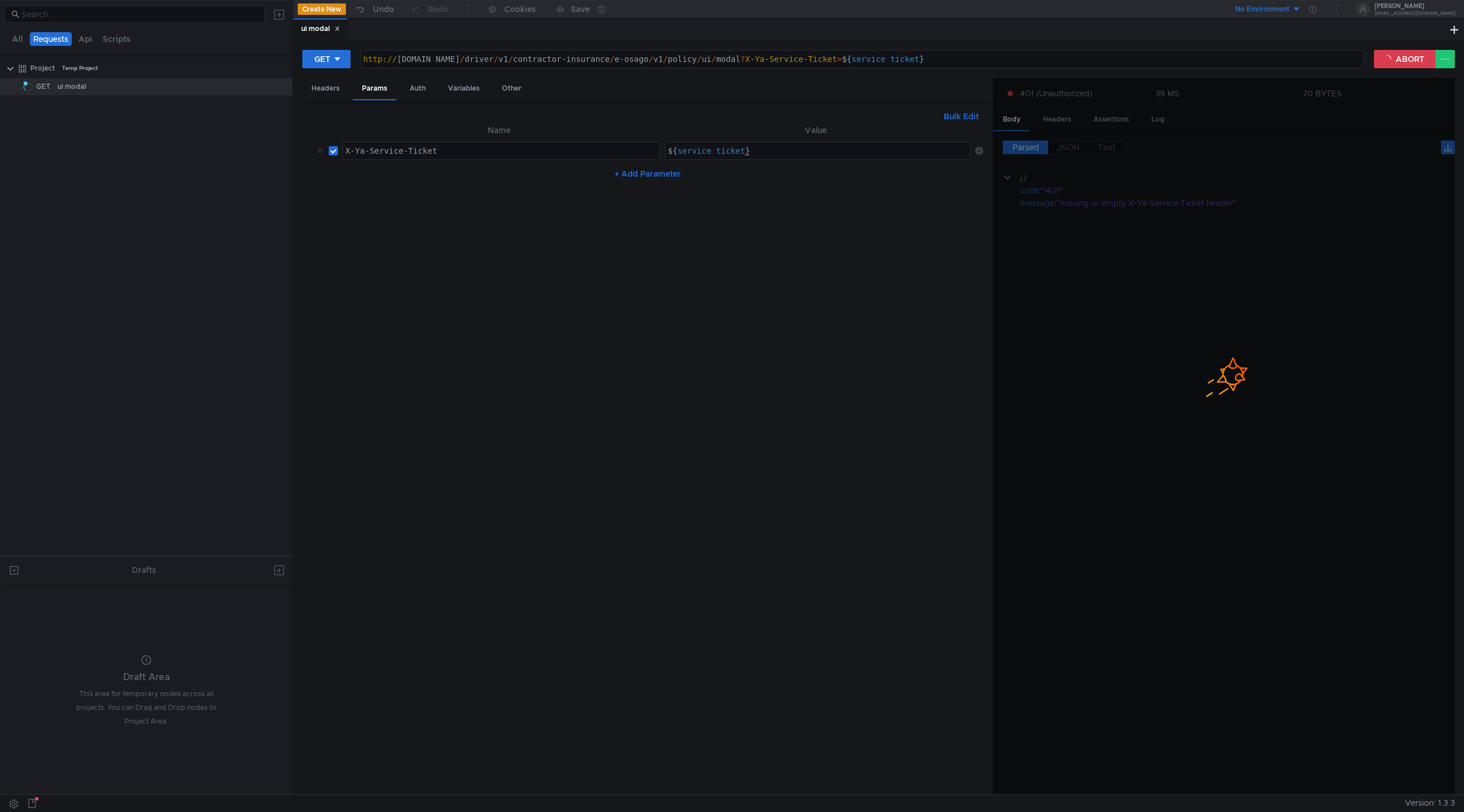
click at [867, 396] on icon at bounding box center [1224, 376] width 58 height 57
click at [867, 56] on button "ABORT" at bounding box center [1405, 59] width 62 height 18
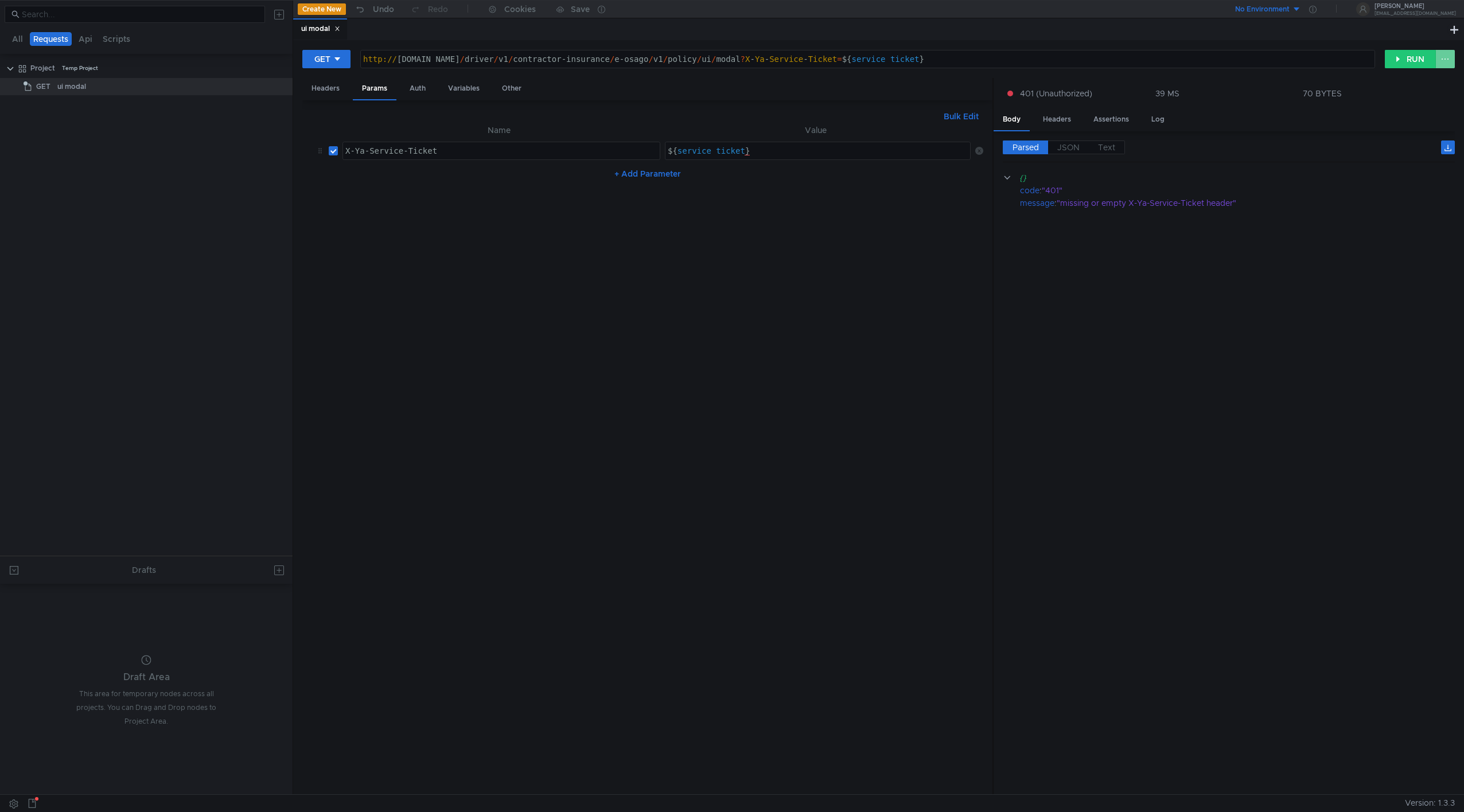
click at [867, 56] on button at bounding box center [1445, 59] width 20 height 18
click at [867, 170] on div at bounding box center [732, 406] width 1464 height 812
click at [282, 91] on div at bounding box center [281, 87] width 8 height 10
click at [320, 168] on button "Run" at bounding box center [328, 171] width 92 height 17
click at [867, 50] on button "RUN" at bounding box center [1410, 59] width 51 height 18
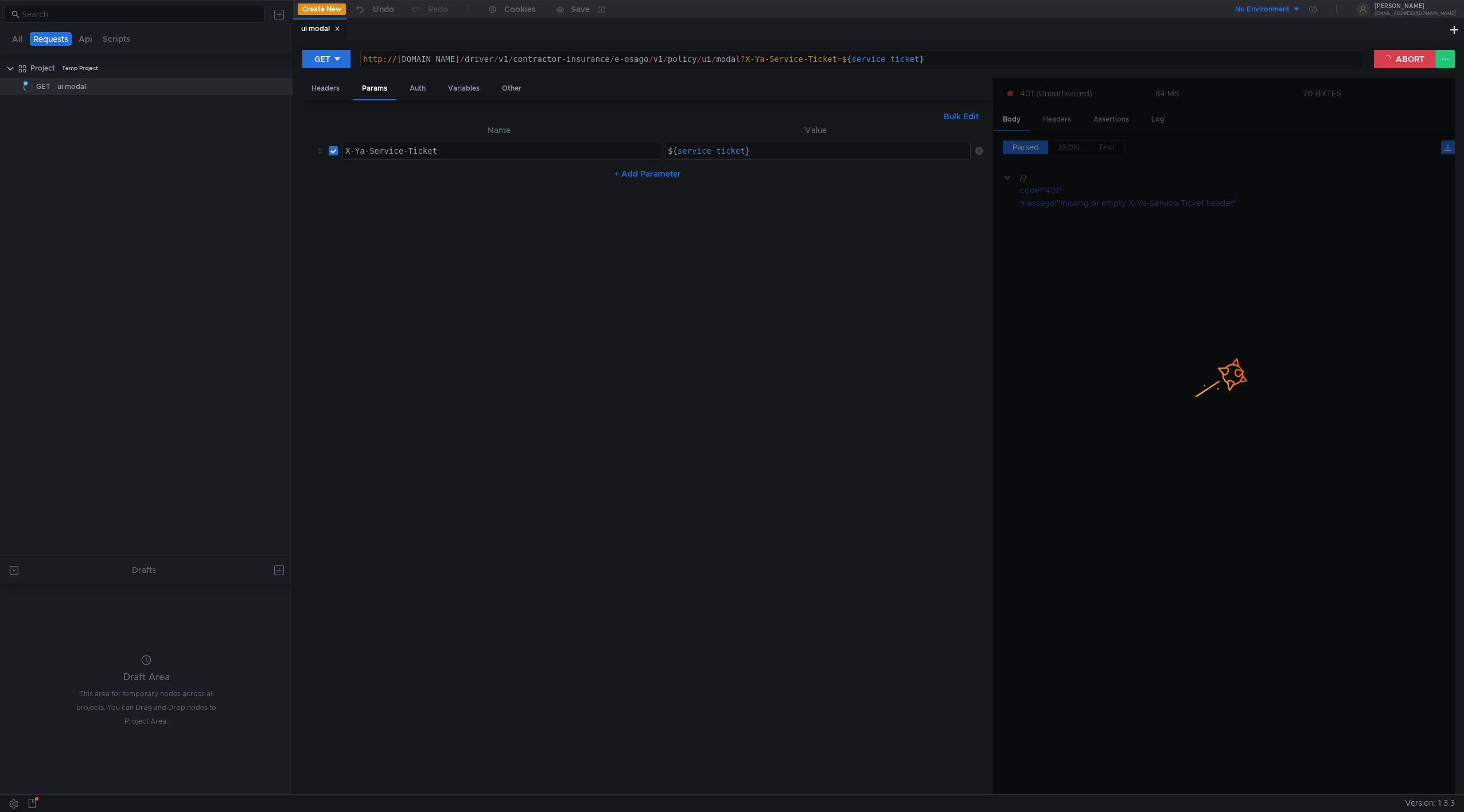
click at [491, 146] on div "X-Ya-Service-Ticket" at bounding box center [501, 160] width 316 height 27
click at [338, 85] on div "Headers" at bounding box center [325, 88] width 46 height 21
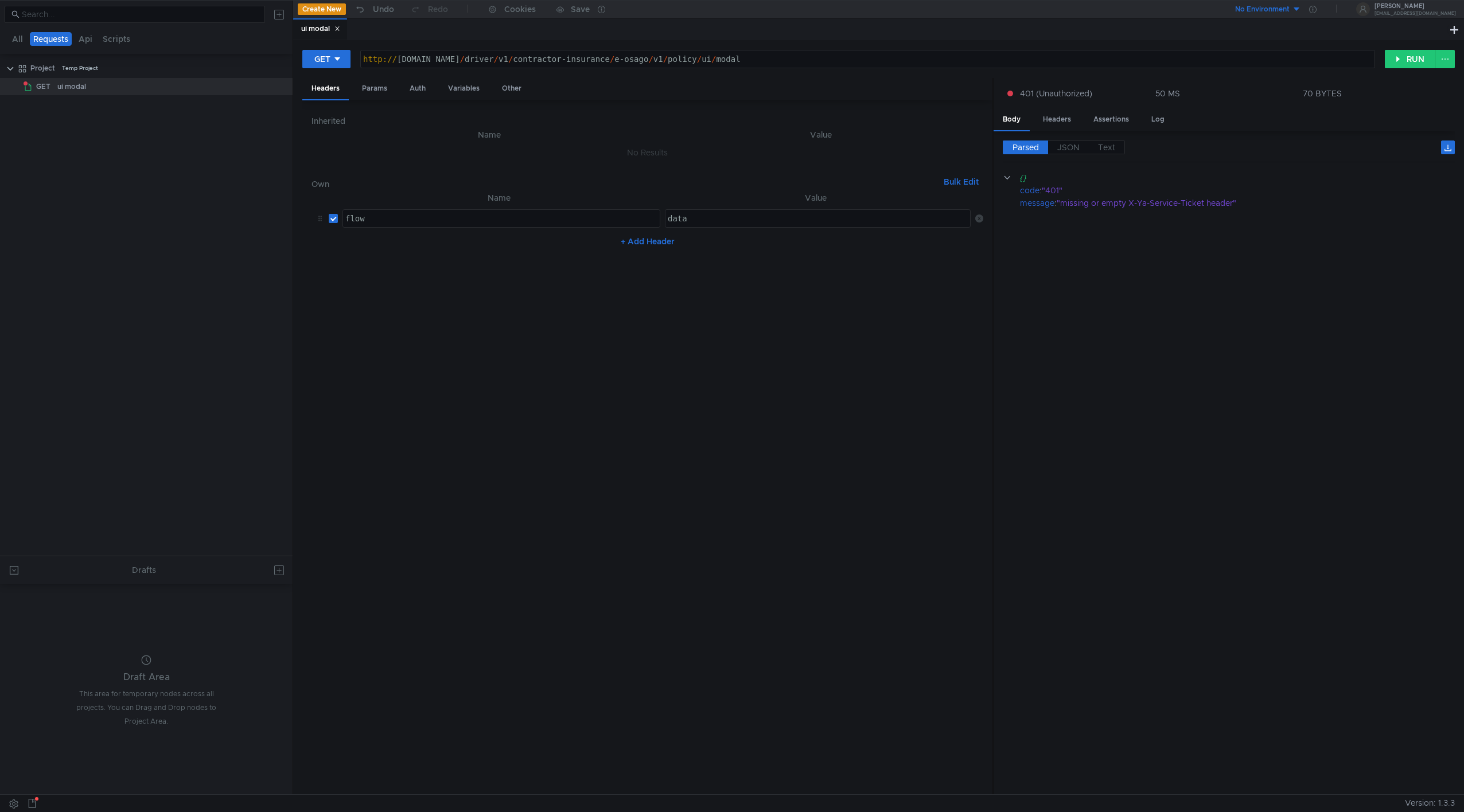
click at [398, 222] on div "flow" at bounding box center [501, 227] width 316 height 27
paste textarea "X-Ya-Service-Ticket"
type textarea "X-Ya-Service-Ticket"
drag, startPoint x: 390, startPoint y: 91, endPoint x: 439, endPoint y: 108, distance: 51.9
click at [390, 91] on div "Params" at bounding box center [374, 88] width 44 height 21
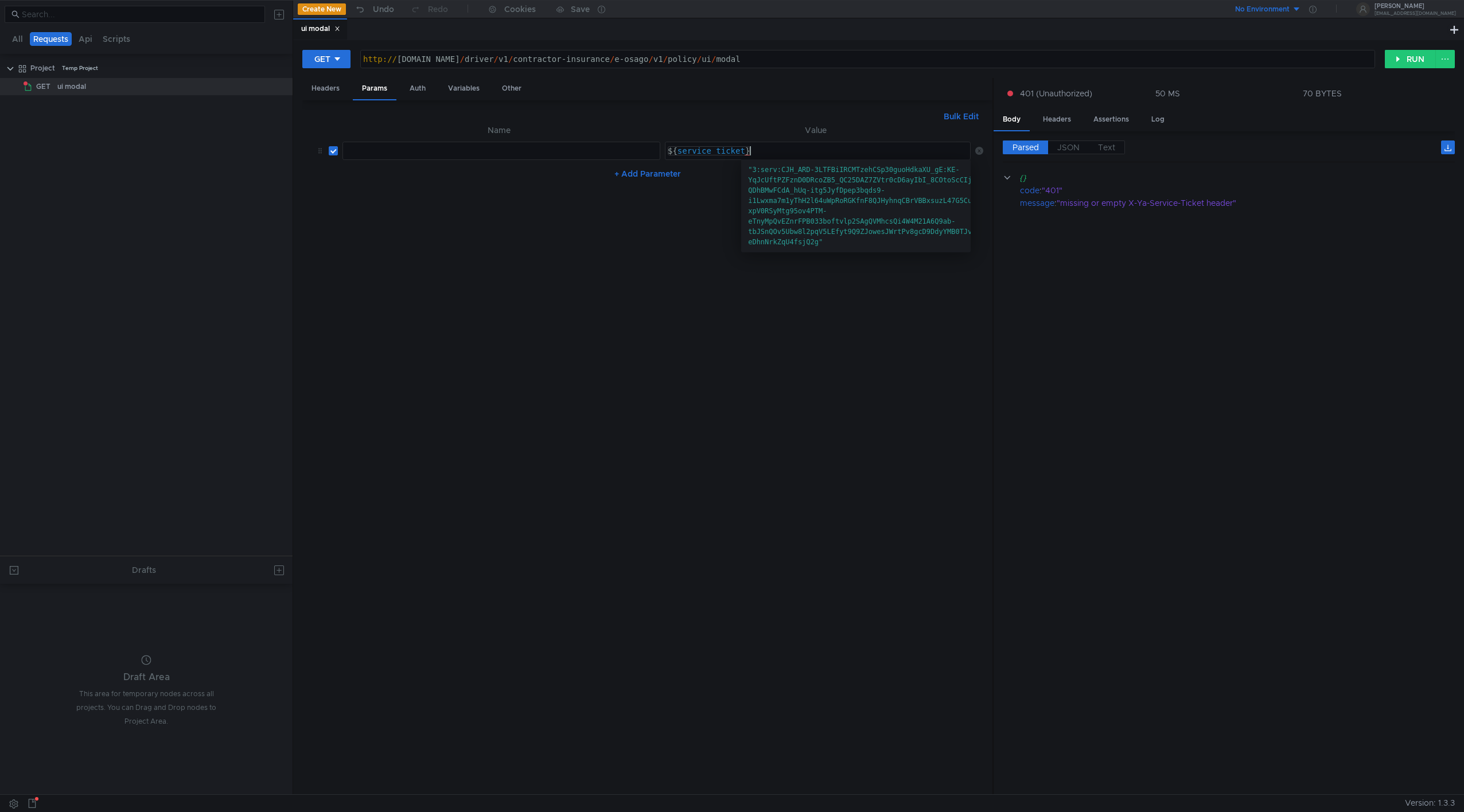
click at [752, 151] on div "${ service_ticket }" at bounding box center [819, 160] width 308 height 27
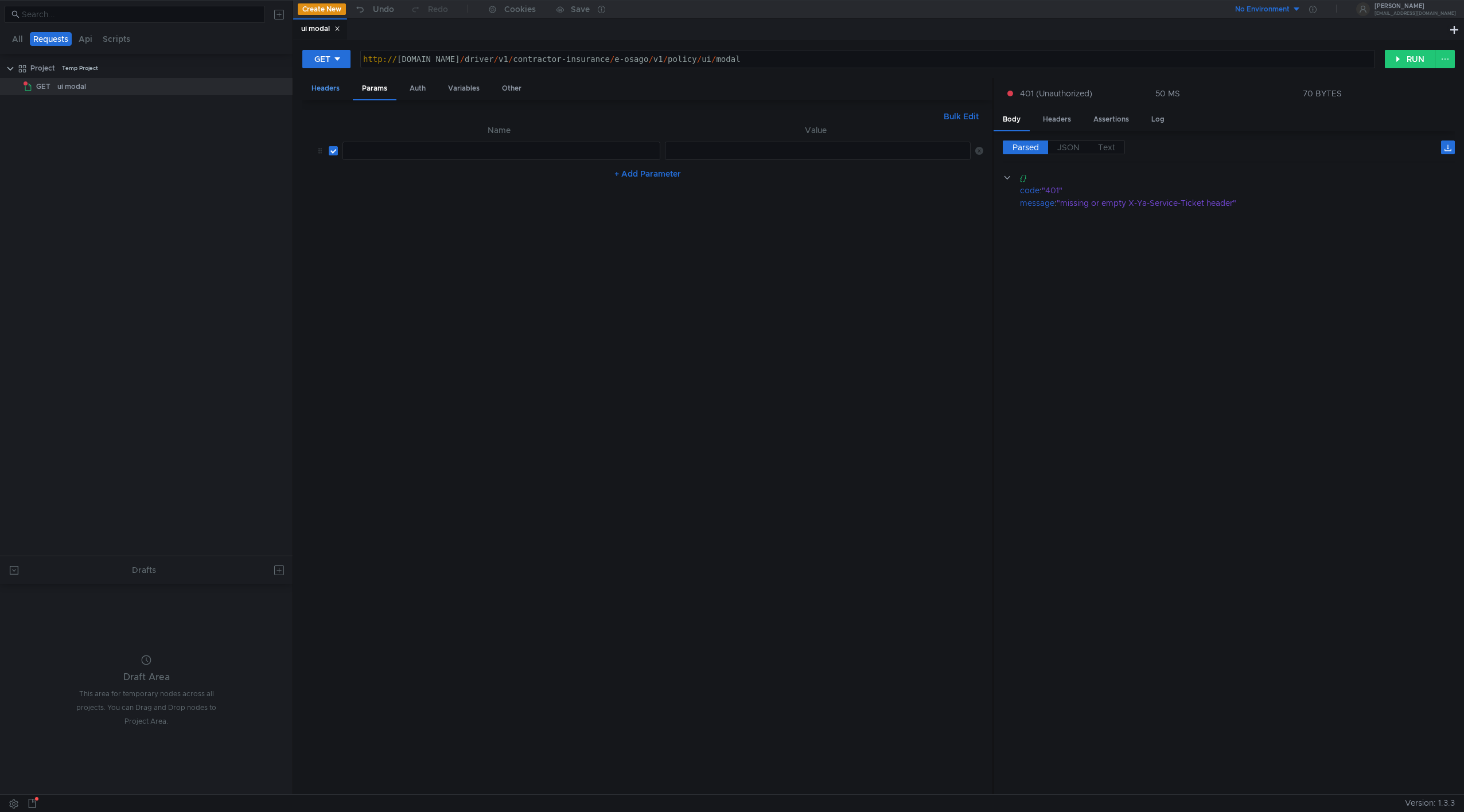
click at [327, 87] on div "Headers" at bounding box center [325, 88] width 46 height 21
click at [707, 214] on div "data" at bounding box center [819, 227] width 308 height 27
paste textarea "${service_ticket}"
type textarea "${service_ticket}"
click at [867, 56] on button "RUN" at bounding box center [1410, 59] width 51 height 18
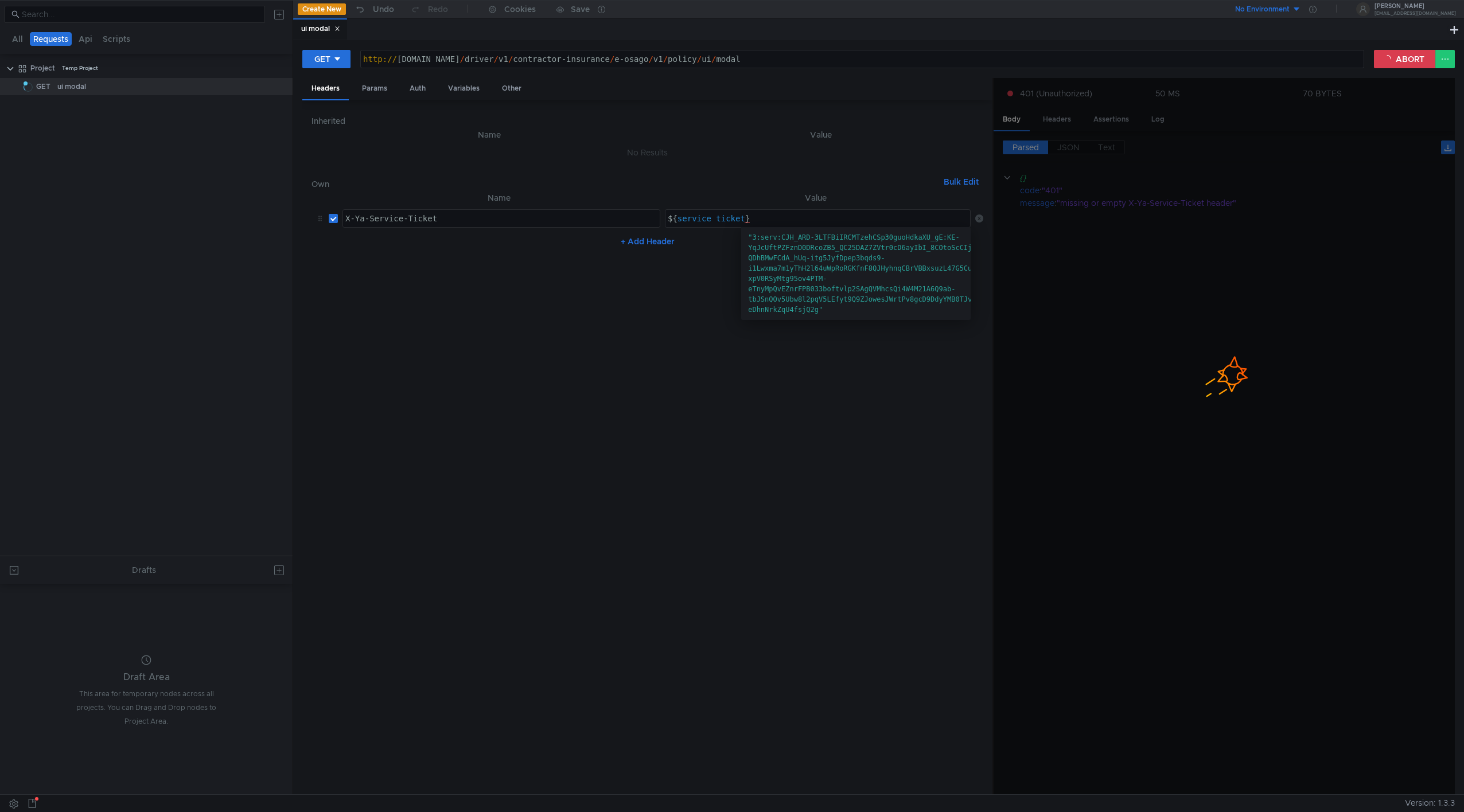
click at [867, 236] on span ""3:serv:CJH_ARD-3LTFBiIRCMTzehCSp30guoHdkaXU_gE:KE-YqJcUftPZFznD0DRcoZB5_QC25DA…" at bounding box center [944, 273] width 393 height 80
click at [827, 227] on span ""3:serv:CJH_ARD-3LTFBiIRCMTzehCSp30guoHdkaXU_gE:KE-YqJcUftPZFznD0DRcoZB5_QC25DA…" at bounding box center [856, 274] width 229 height 93
click at [827, 223] on div "${ service_ticket }" at bounding box center [819, 227] width 308 height 27
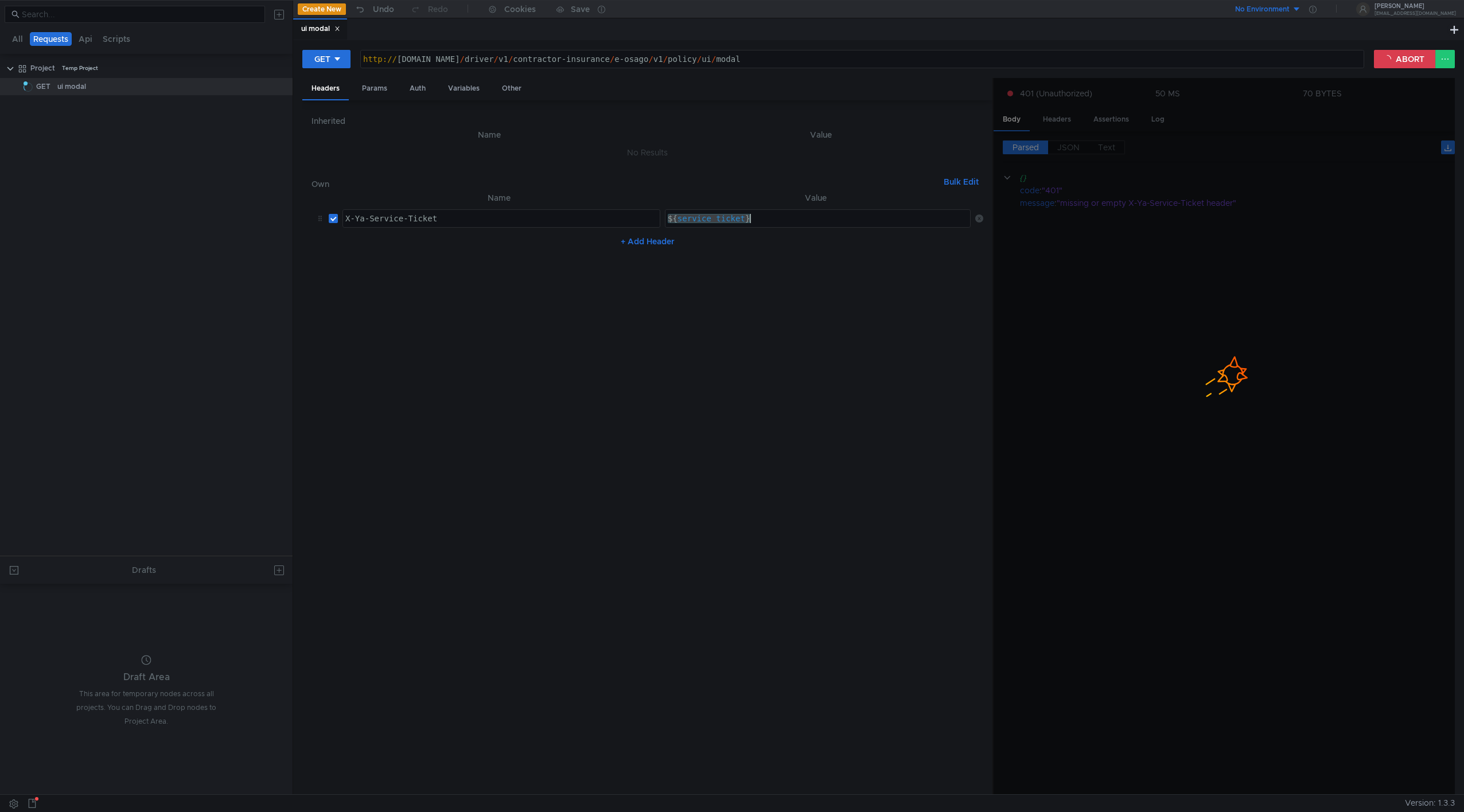
click at [867, 45] on div "GET http://taxi-contractor-insurance-testing-65.sas.yp-c.yandex.net/driver/v1/c…" at bounding box center [878, 417] width 1171 height 754
click at [867, 52] on button "ABORT" at bounding box center [1405, 59] width 62 height 18
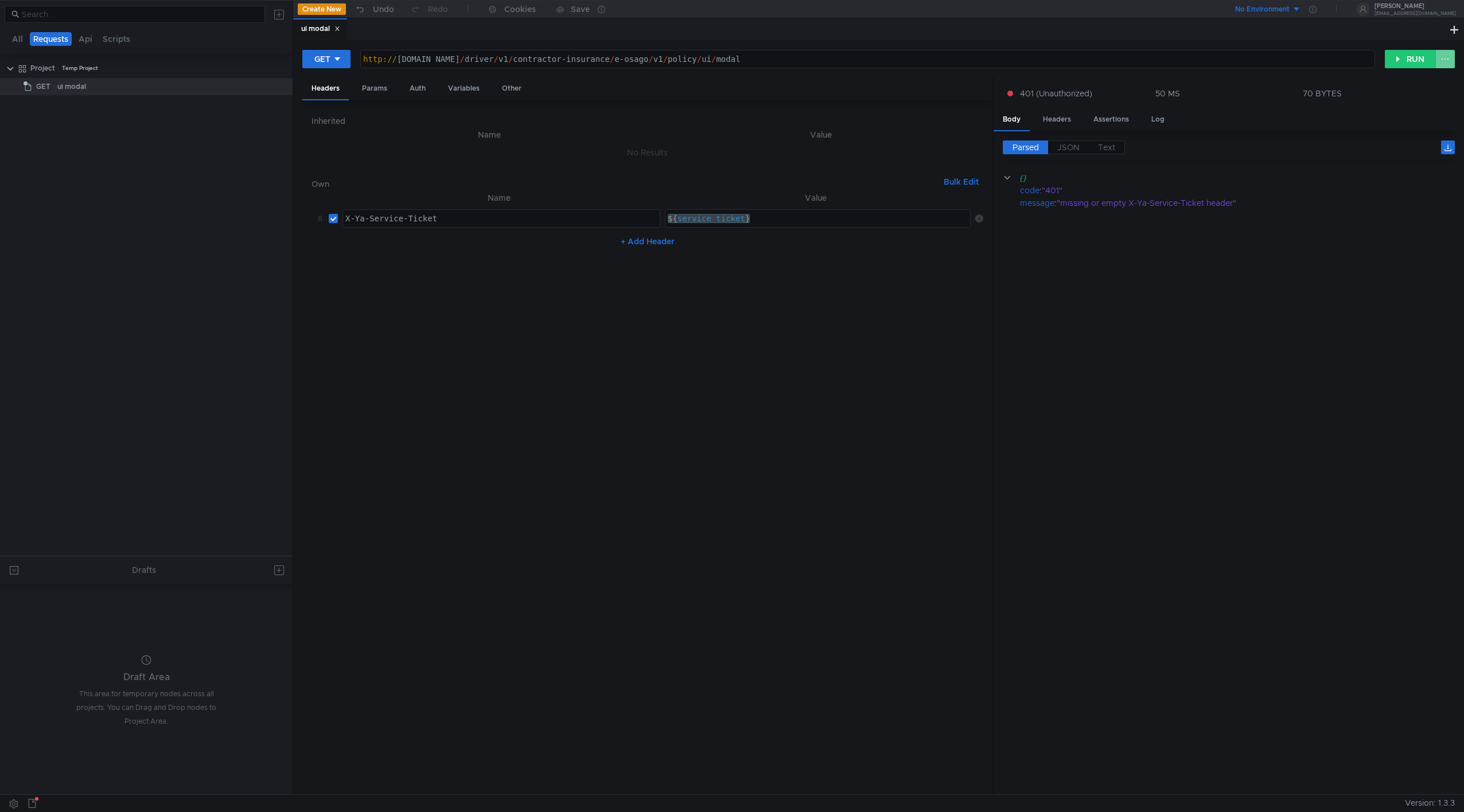
click at [867, 56] on div "GET http://taxi-contractor-insurance-testing-65.sas.yp-c.yandex.net/driver/v1/c…" at bounding box center [878, 417] width 1171 height 754
click at [867, 57] on button at bounding box center [1445, 59] width 20 height 18
click at [867, 138] on div at bounding box center [732, 406] width 1464 height 812
click at [867, 59] on button "RUN" at bounding box center [1410, 59] width 51 height 18
drag, startPoint x: 1113, startPoint y: 204, endPoint x: 1204, endPoint y: 208, distance: 91.1
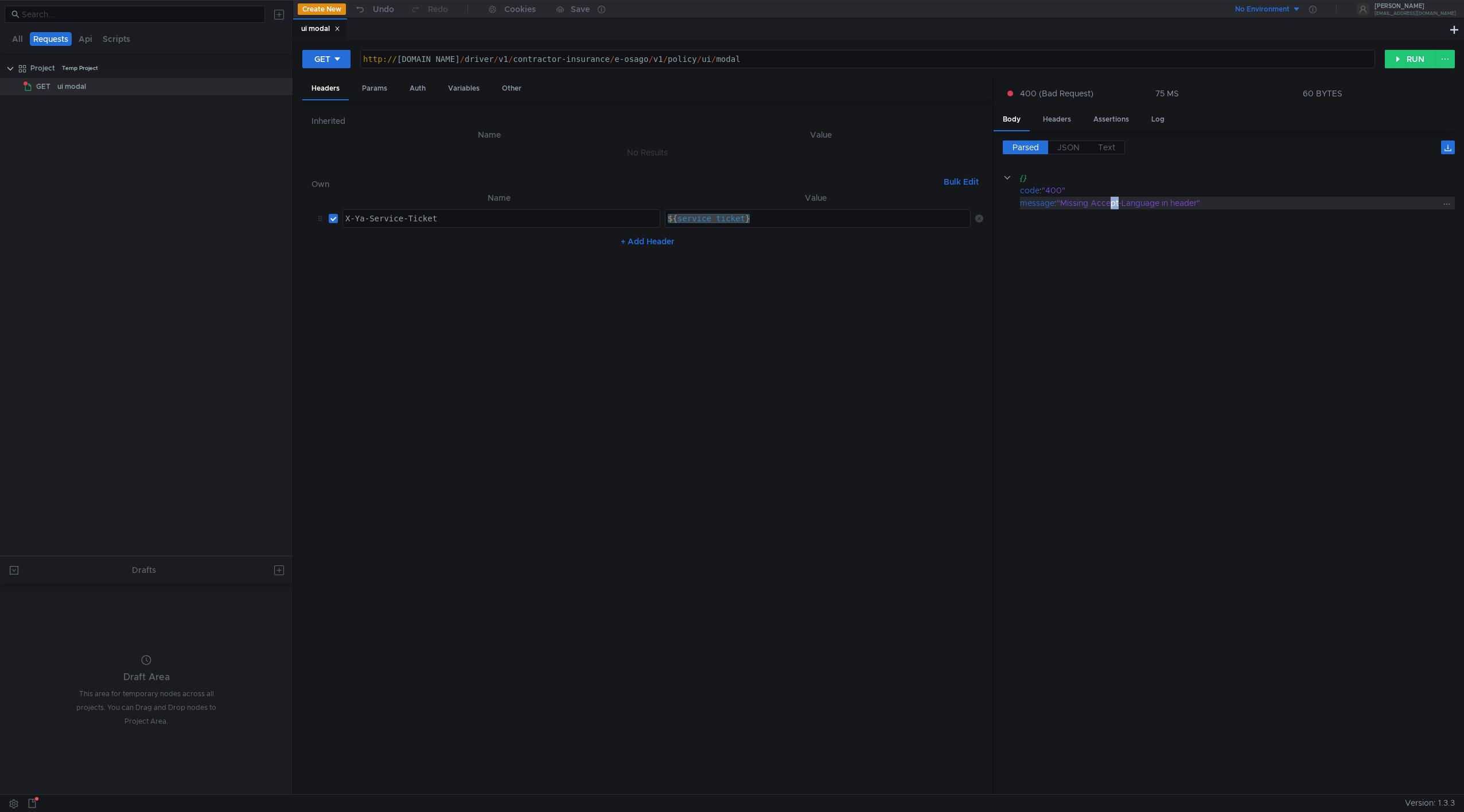
click at [867, 208] on div ""Missing Accept-Language in header"" at bounding box center [1248, 203] width 382 height 12
click at [867, 202] on div ""Missing Accept-Language in header"" at bounding box center [1248, 203] width 382 height 12
click at [646, 247] on button "+ Add Header" at bounding box center [648, 241] width 63 height 14
click at [528, 255] on div "ההההההההההההההההההההההההההההההההההההההההההההההההההההההההההההההההההההההההההההההה…" at bounding box center [501, 246] width 318 height 18
drag, startPoint x: 534, startPoint y: 249, endPoint x: 875, endPoint y: 259, distance: 341.1
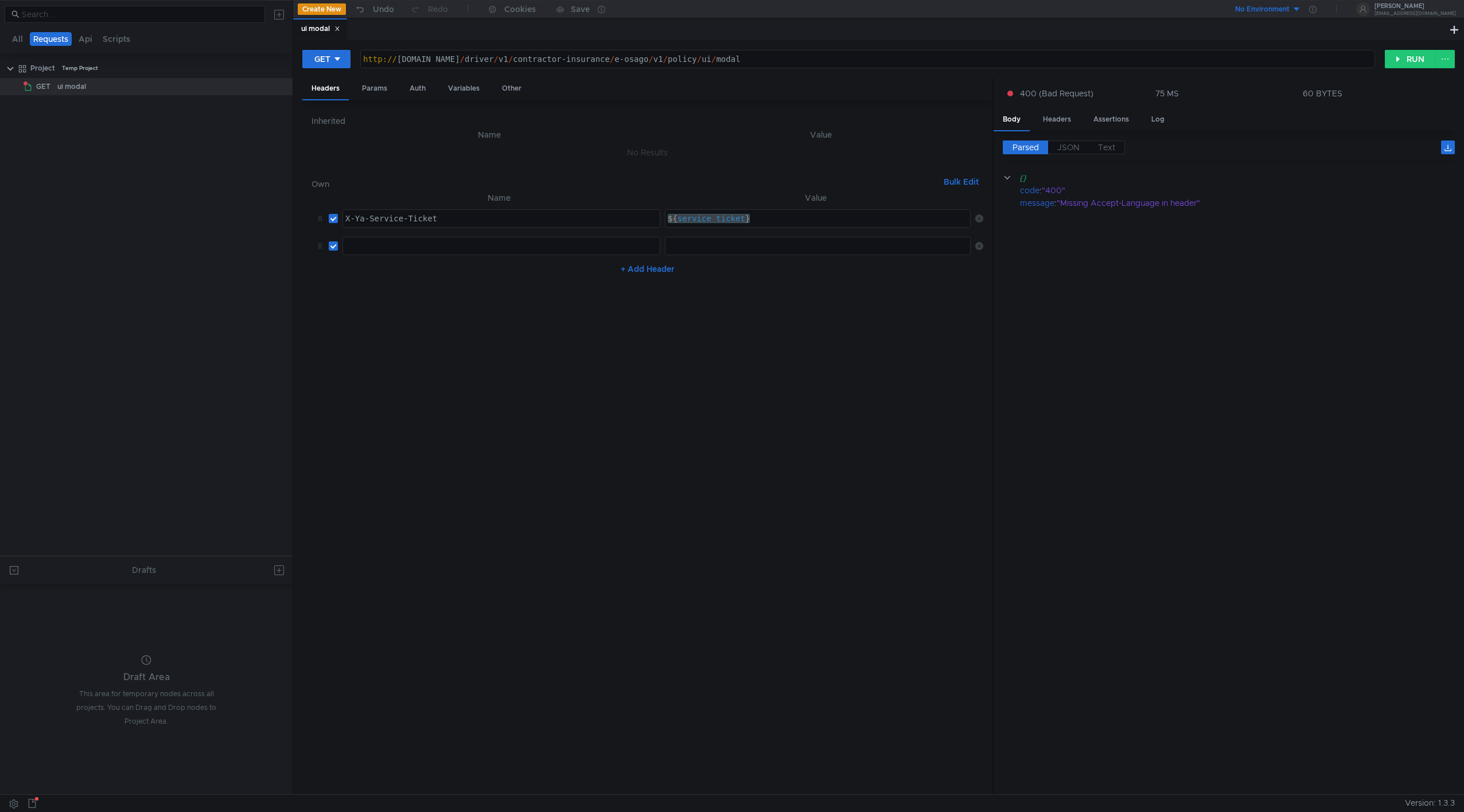
click at [535, 249] on div at bounding box center [501, 255] width 316 height 27
drag, startPoint x: 1064, startPoint y: 203, endPoint x: 1198, endPoint y: 199, distance: 134.1
click at [867, 199] on div ""Missing Accept-Language in header"" at bounding box center [1248, 203] width 382 height 12
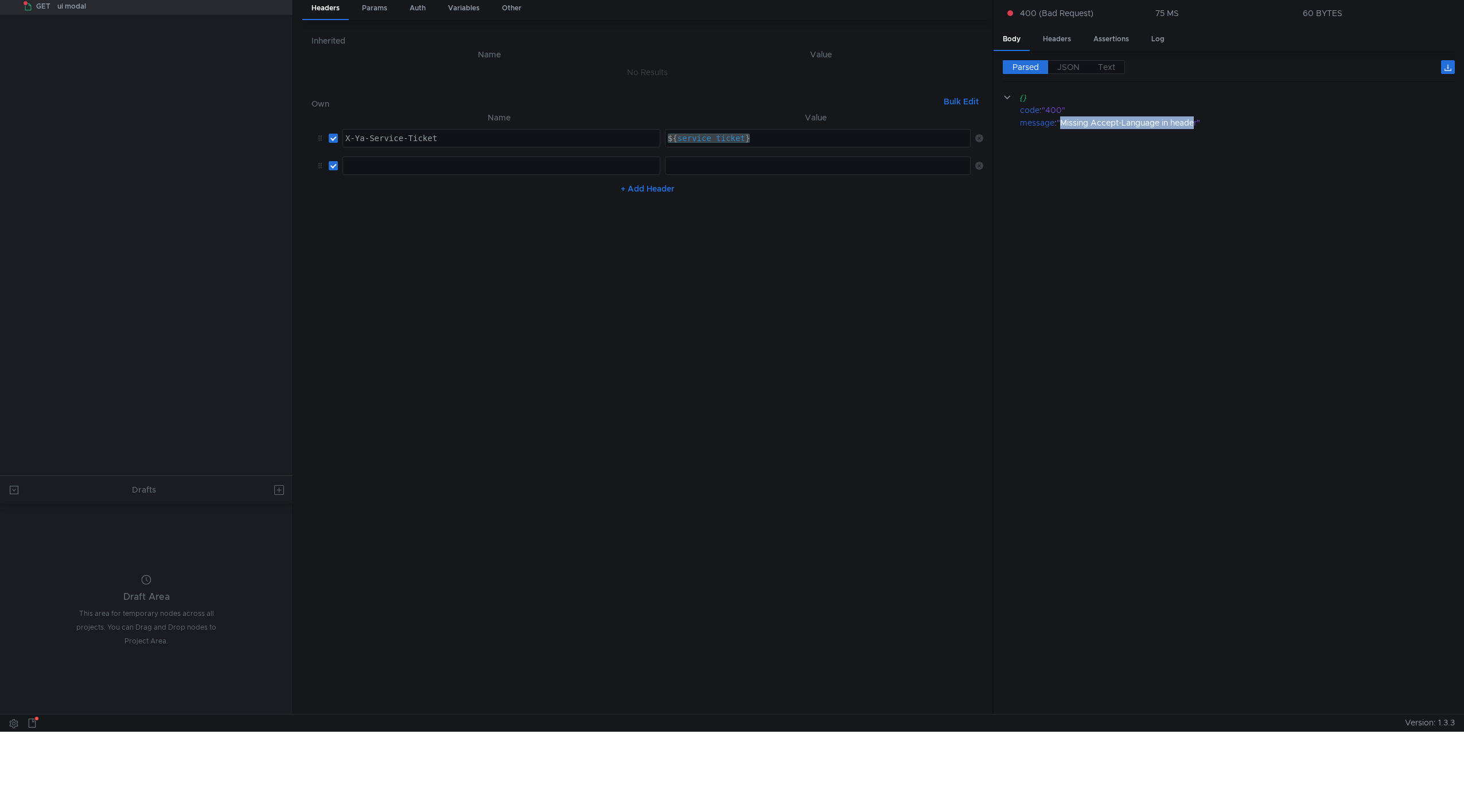
scroll to position [90, 0]
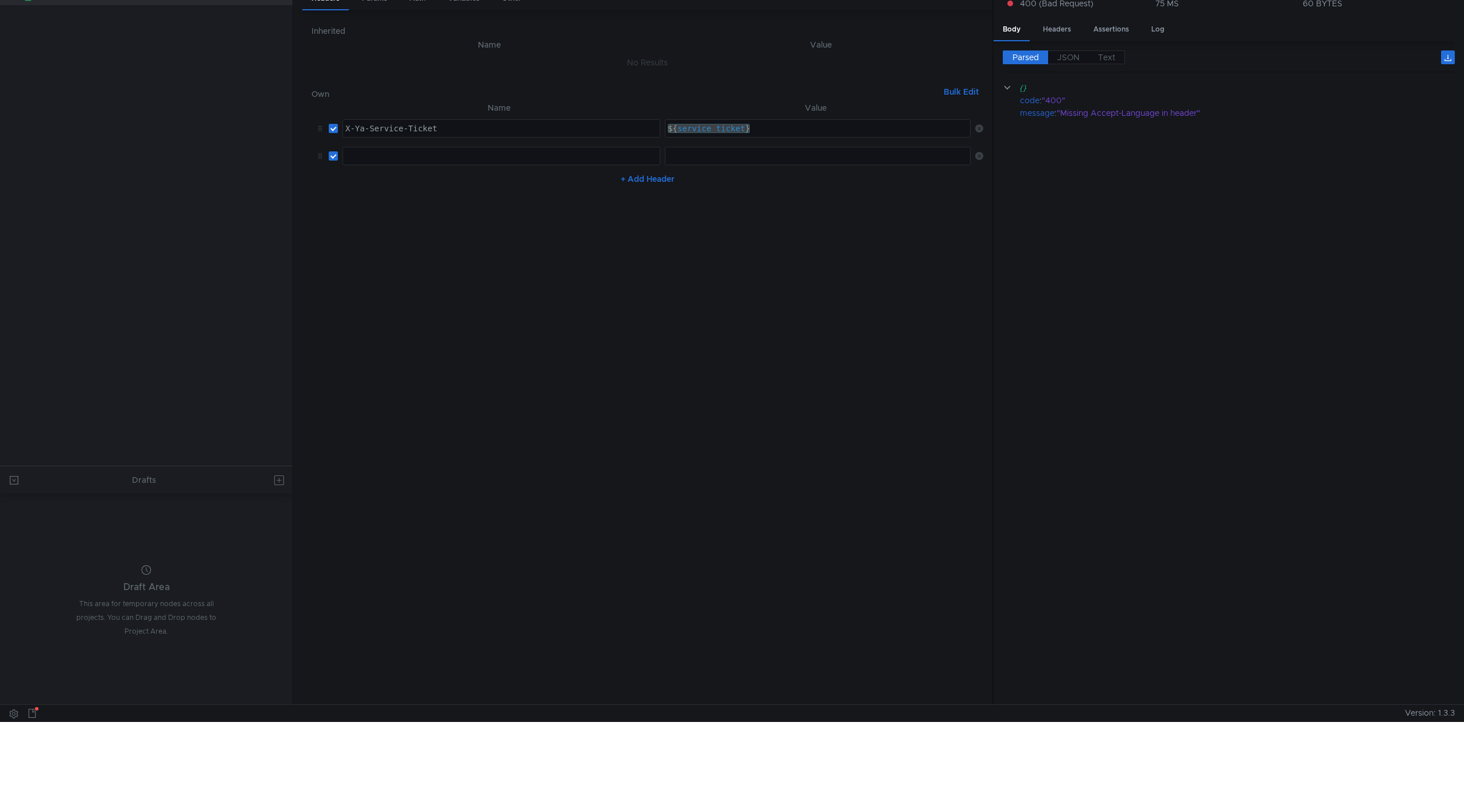
click at [867, 148] on cdk-virtual-scroll-viewport "{} code : "400" message : "Missing Accept-Language in header"" at bounding box center [1229, 389] width 452 height 614
drag, startPoint x: 1093, startPoint y: 115, endPoint x: 1160, endPoint y: 113, distance: 67.0
click at [867, 113] on div ""Missing Accept-Language in header"" at bounding box center [1248, 112] width 382 height 12
copy div "Accept-Language"
click at [562, 155] on div at bounding box center [501, 165] width 316 height 27
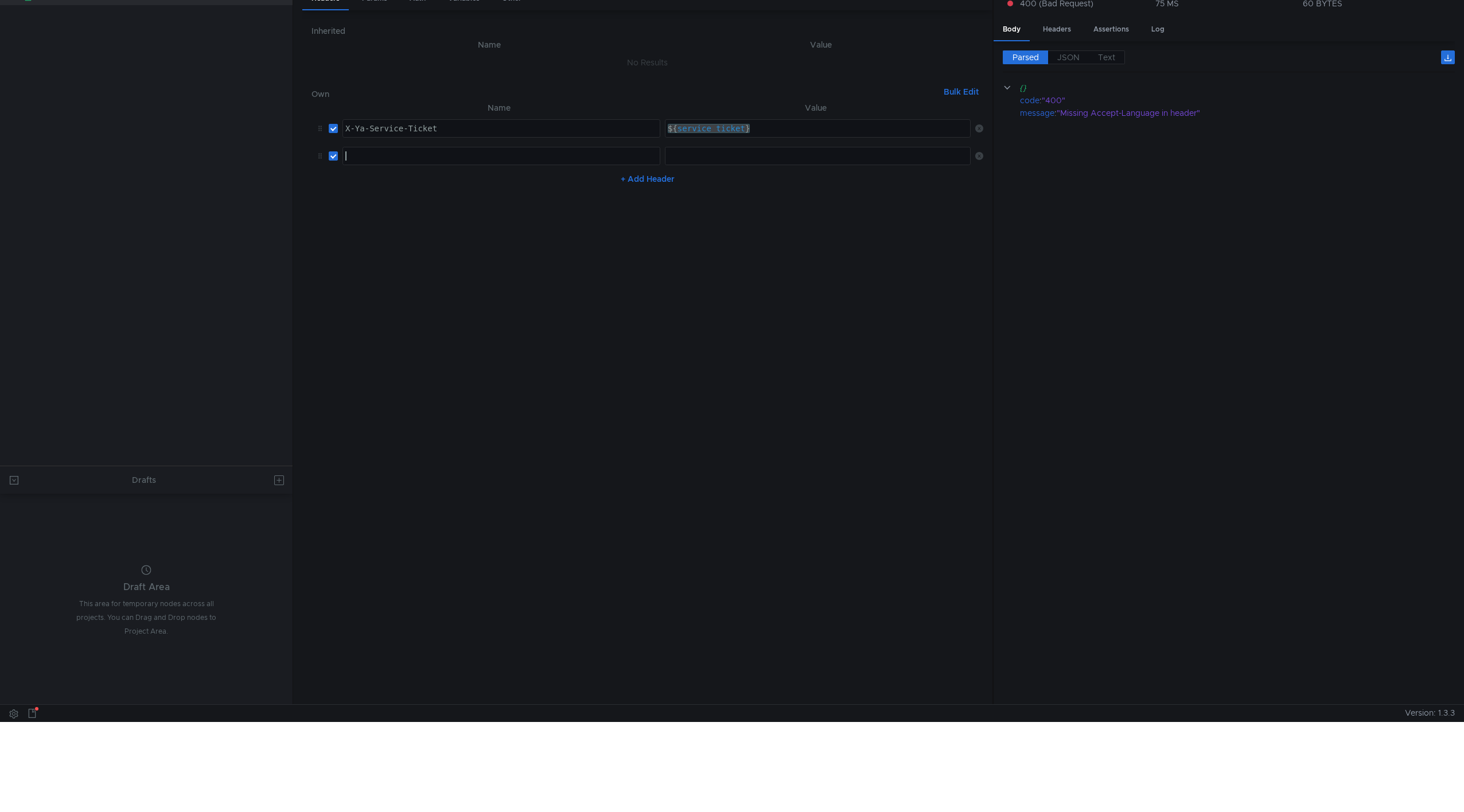
paste textarea "Accept-Language"
type textarea "Accept-Language"
drag, startPoint x: 750, startPoint y: 157, endPoint x: 744, endPoint y: 160, distance: 6.7
click at [752, 159] on div at bounding box center [819, 165] width 308 height 27
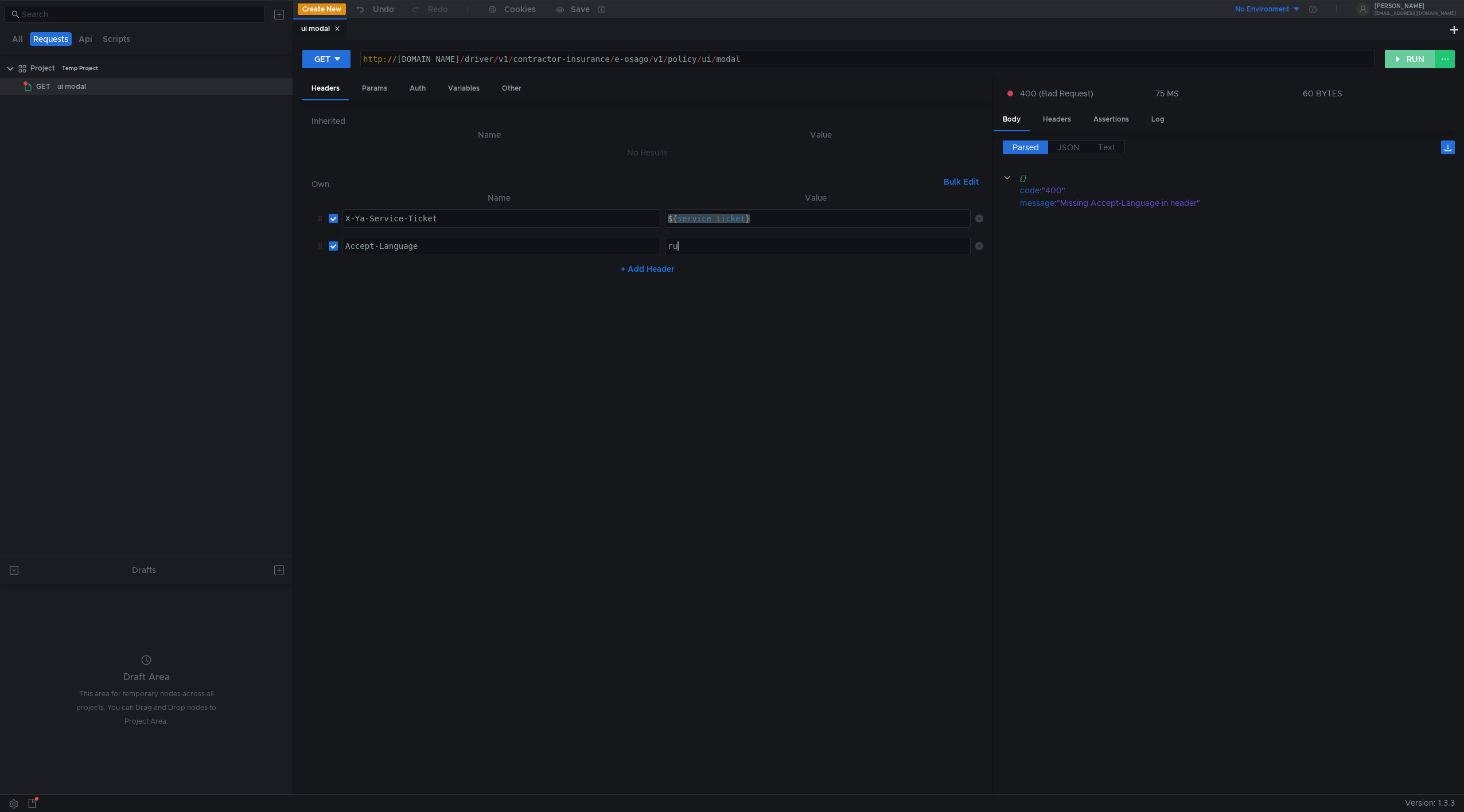
type textarea "ru"
click at [867, 59] on button "RUN" at bounding box center [1410, 59] width 51 height 18
drag, startPoint x: 1189, startPoint y: 199, endPoint x: 1091, endPoint y: 205, distance: 98.2
click at [867, 205] on div ""Missing X-YaTaxi-Driver-Profile-Id in header"" at bounding box center [1248, 203] width 382 height 12
copy div "X-YaTaxi-Driver-Profile-Id"
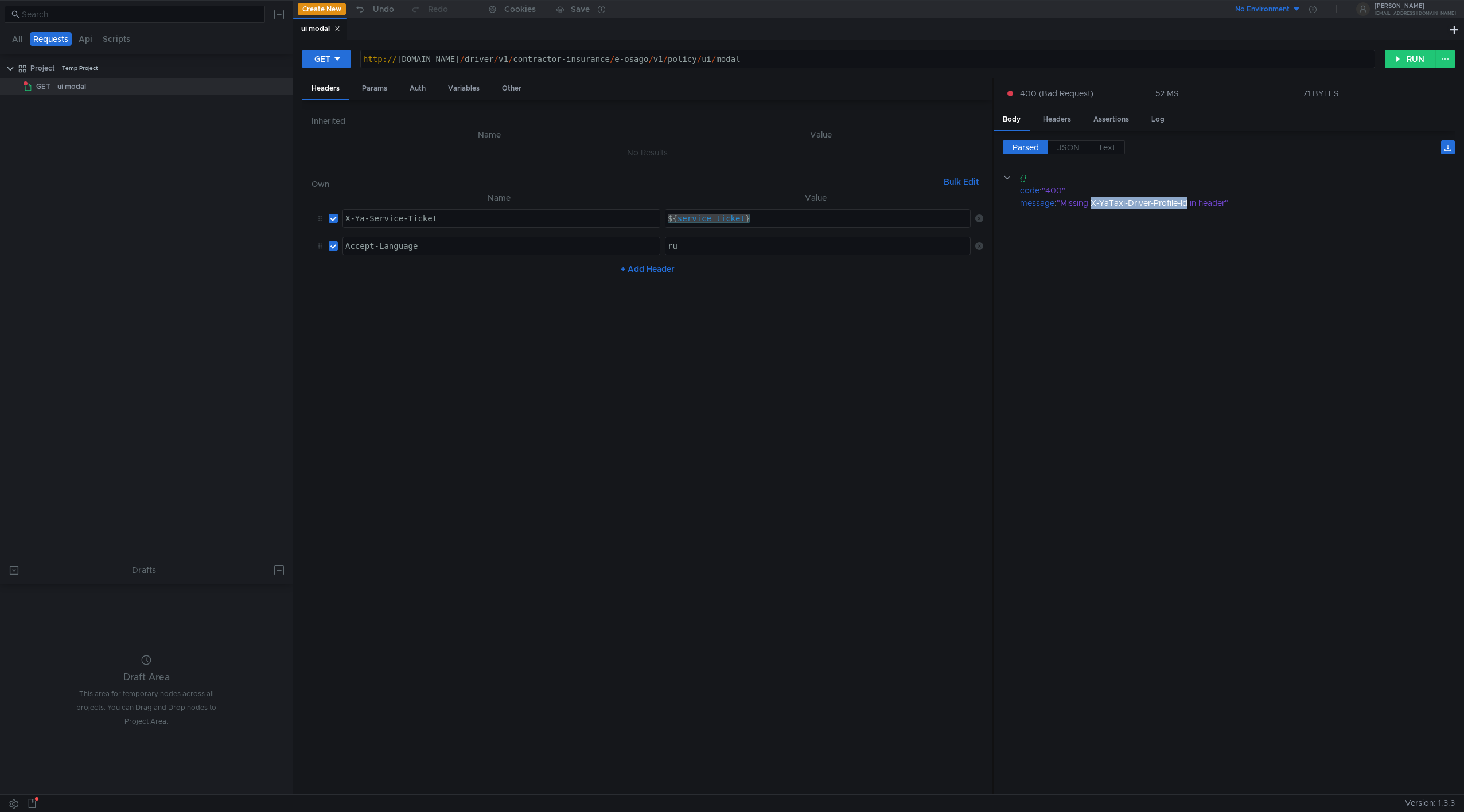
click at [630, 276] on div "+ Add Header" at bounding box center [648, 269] width 672 height 18
click at [630, 269] on button "+ Add Header" at bounding box center [648, 268] width 63 height 14
click at [501, 273] on div at bounding box center [501, 283] width 316 height 27
paste textarea "X-YaTaxi-Driver-Profile-Id"
type textarea "X-YaTaxi-Driver-Profile-Id"
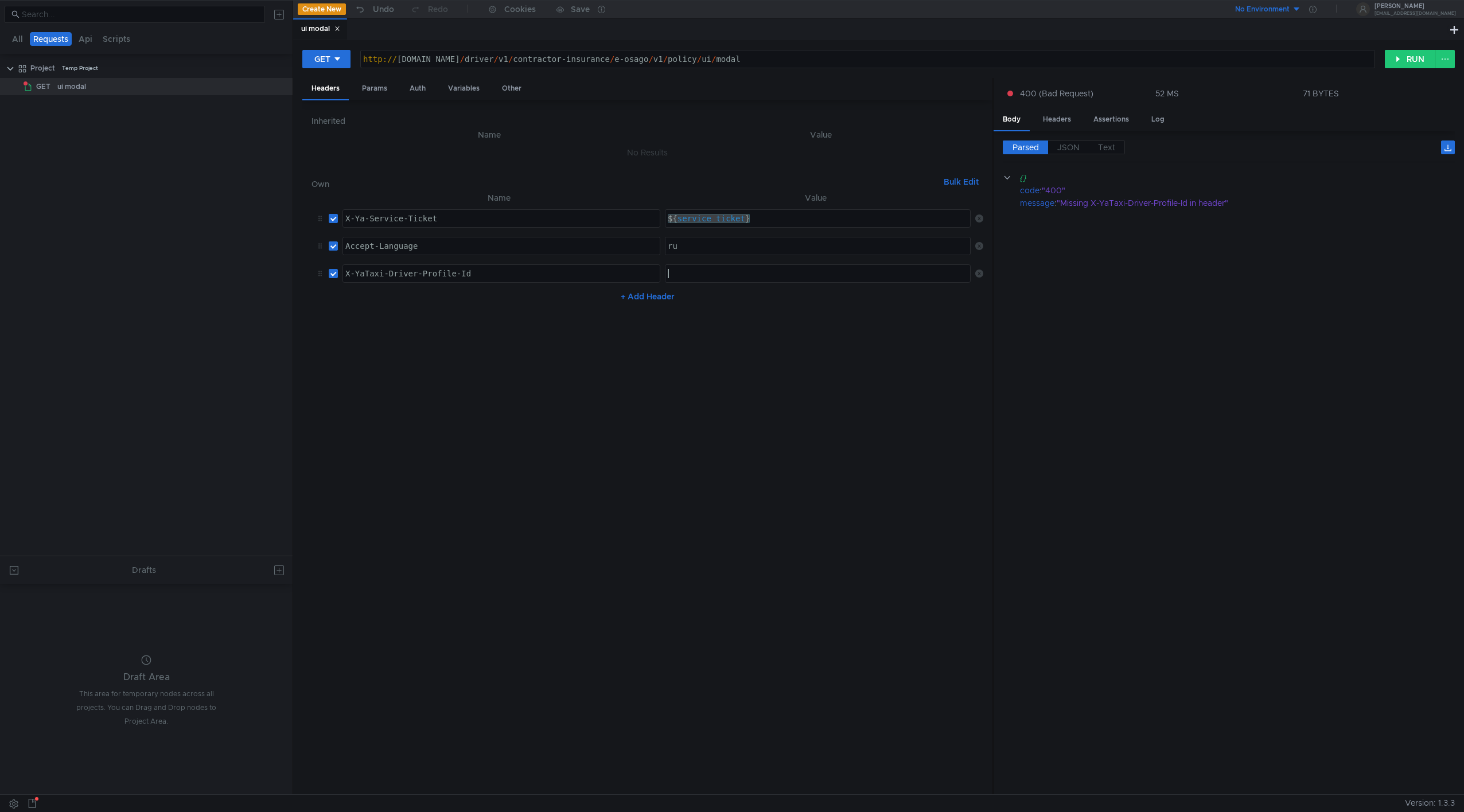
click at [696, 271] on div at bounding box center [819, 283] width 308 height 27
click at [676, 273] on div at bounding box center [819, 283] width 308 height 27
paste textarea "7ad36bc7560449998acbe2c57a75c293_44f1d38f20354db4a634b9b4c868fbe9"
type textarea "7ad36bc7560449998acbe2c57a75c293_44f1d38f20354db4a634b9b4c868fbe9"
click at [867, 59] on button "RUN" at bounding box center [1410, 59] width 51 height 18
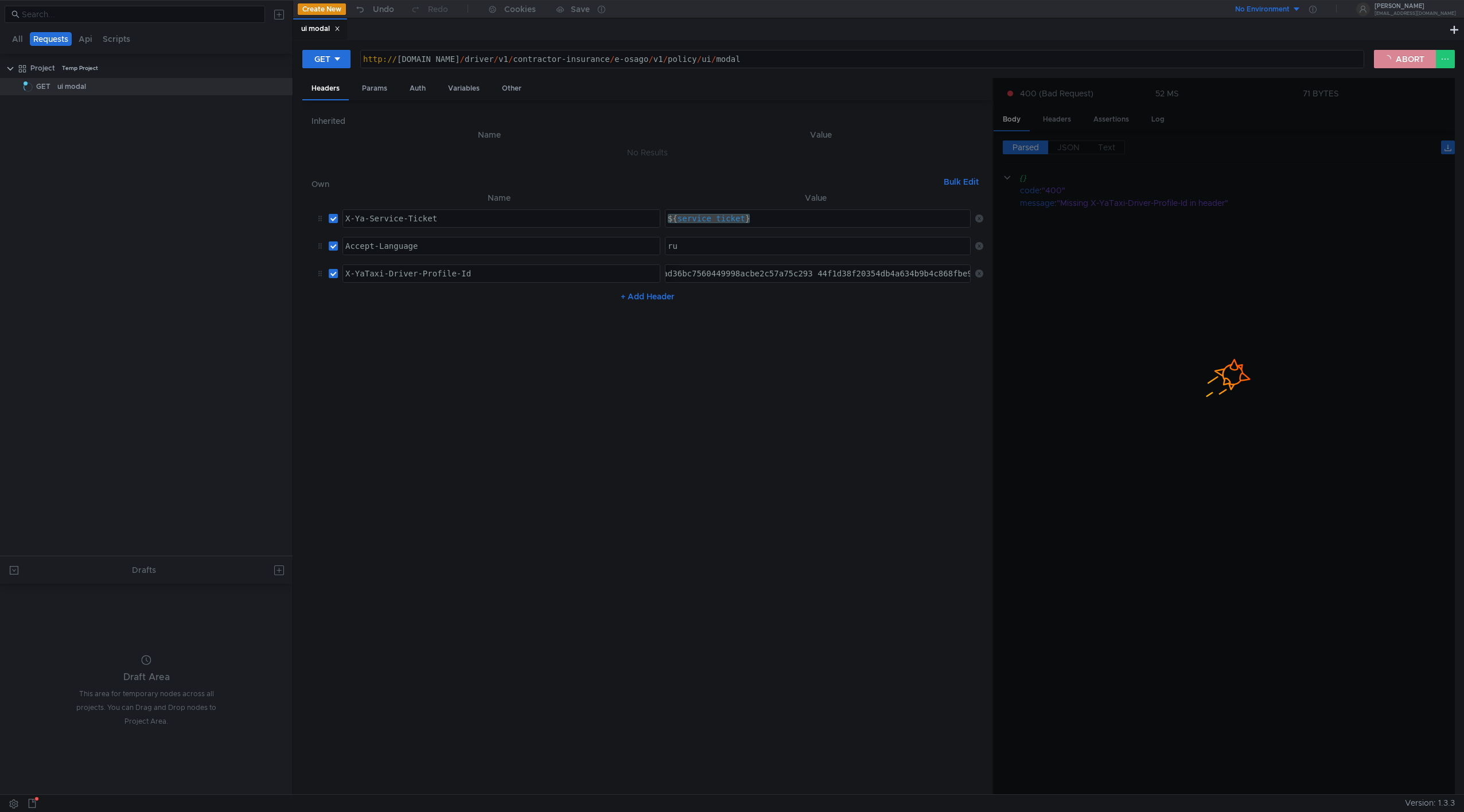
click at [867, 54] on button "ABORT" at bounding box center [1405, 59] width 62 height 18
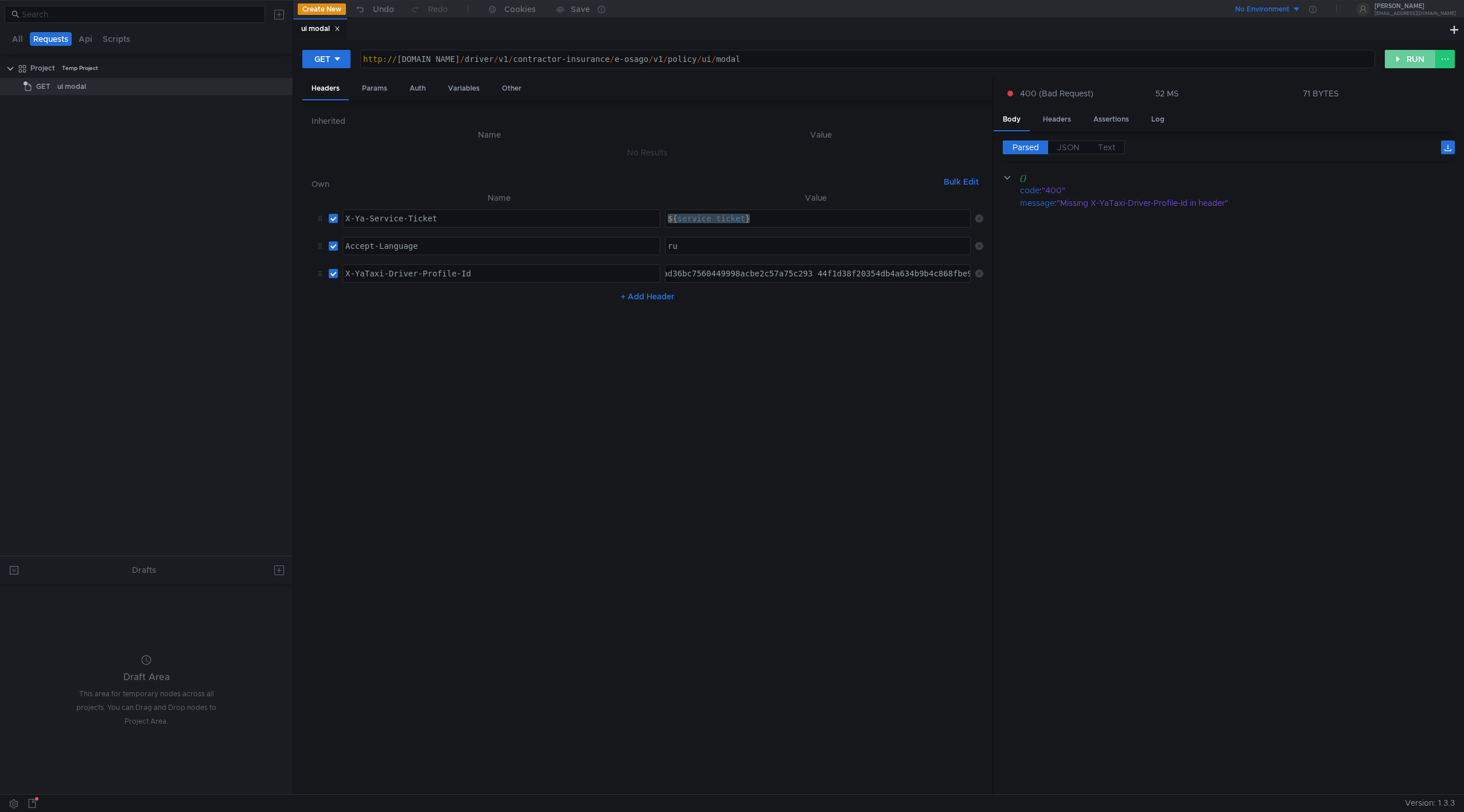
click at [867, 54] on button "RUN" at bounding box center [1410, 59] width 51 height 18
click at [867, 54] on button "RUN" at bounding box center [1410, 59] width 51 height 18
click at [867, 56] on button "RUN" at bounding box center [1410, 59] width 51 height 18
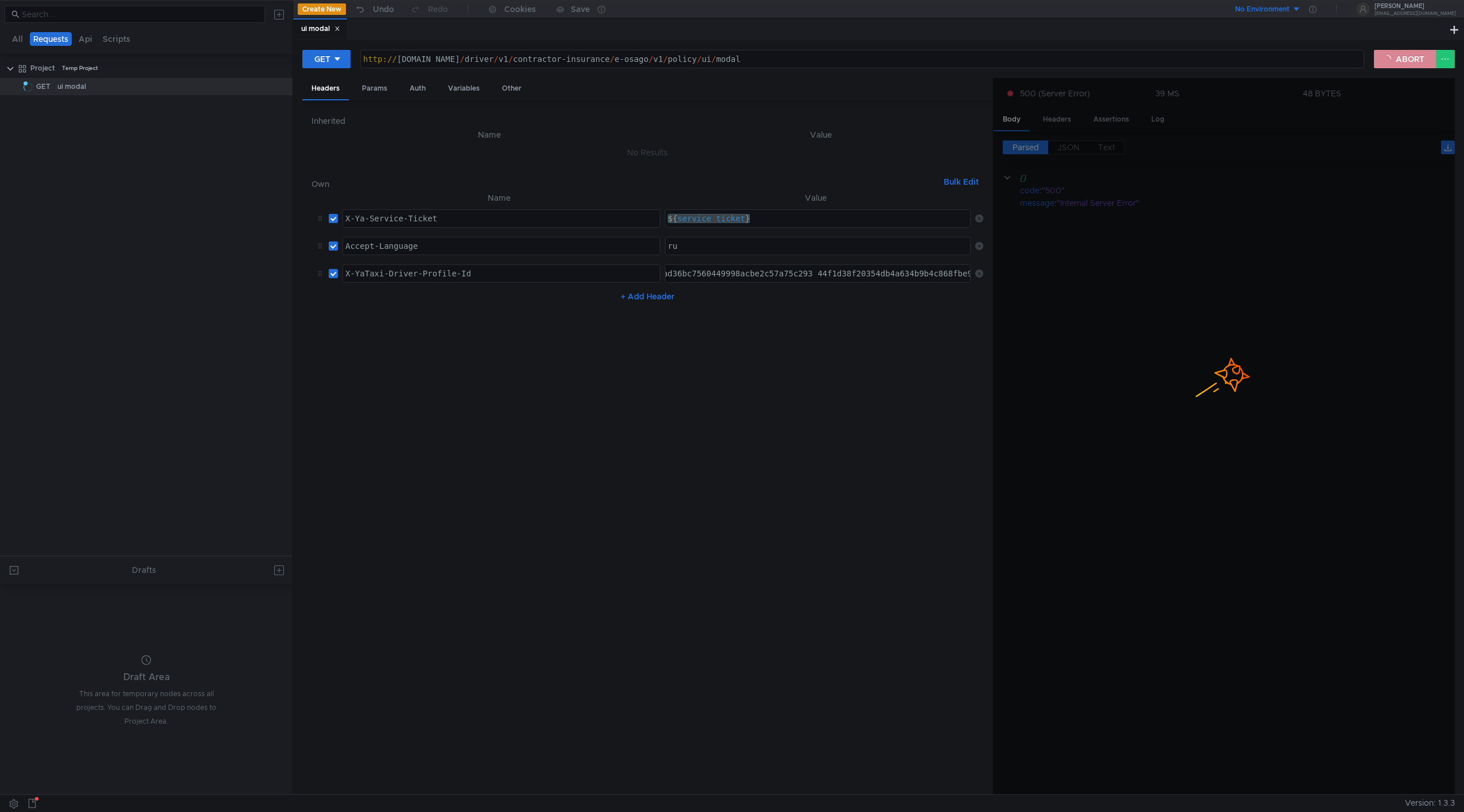
click at [867, 56] on button "ABORT" at bounding box center [1405, 59] width 62 height 18
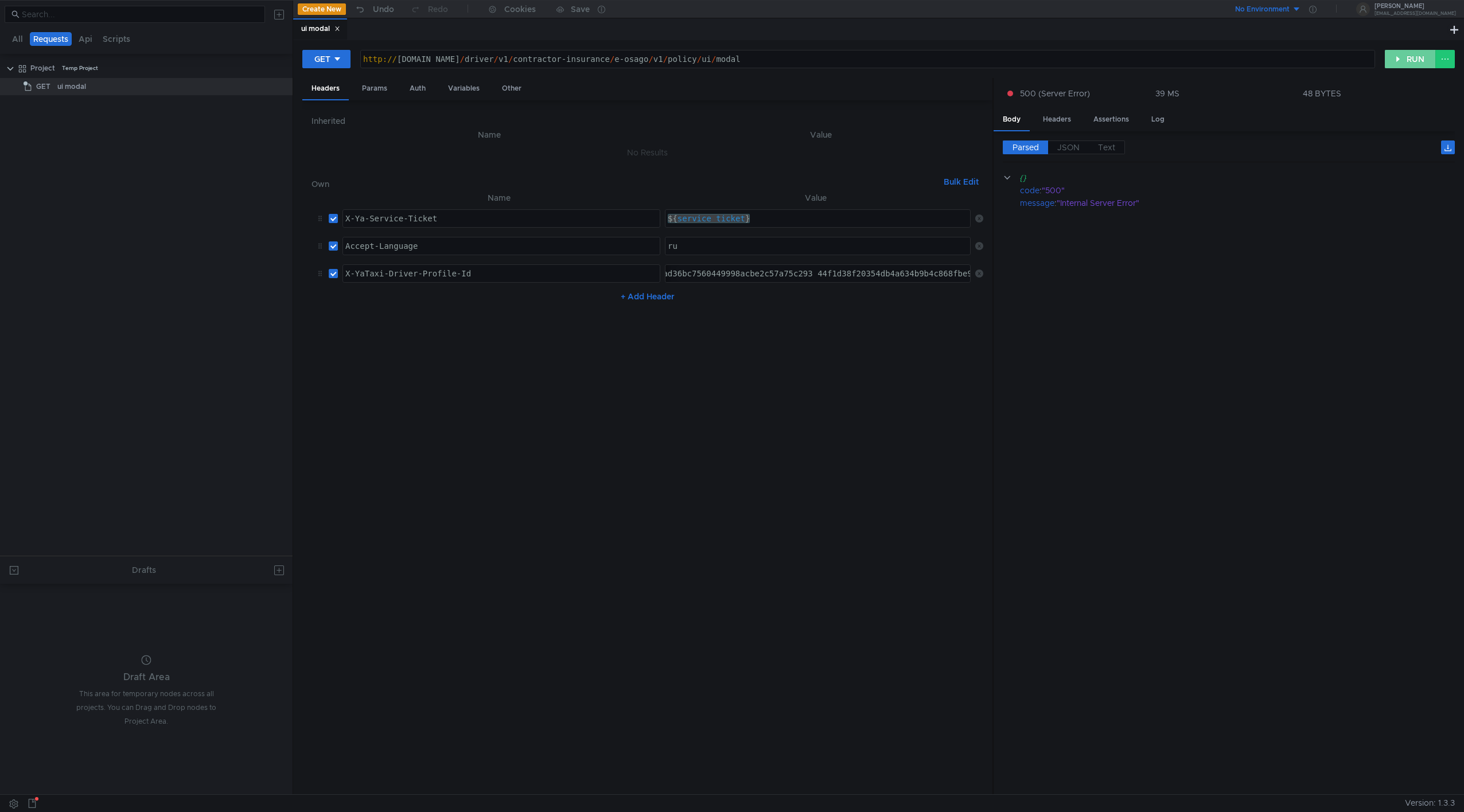
click at [867, 54] on button "RUN" at bounding box center [1410, 59] width 51 height 18
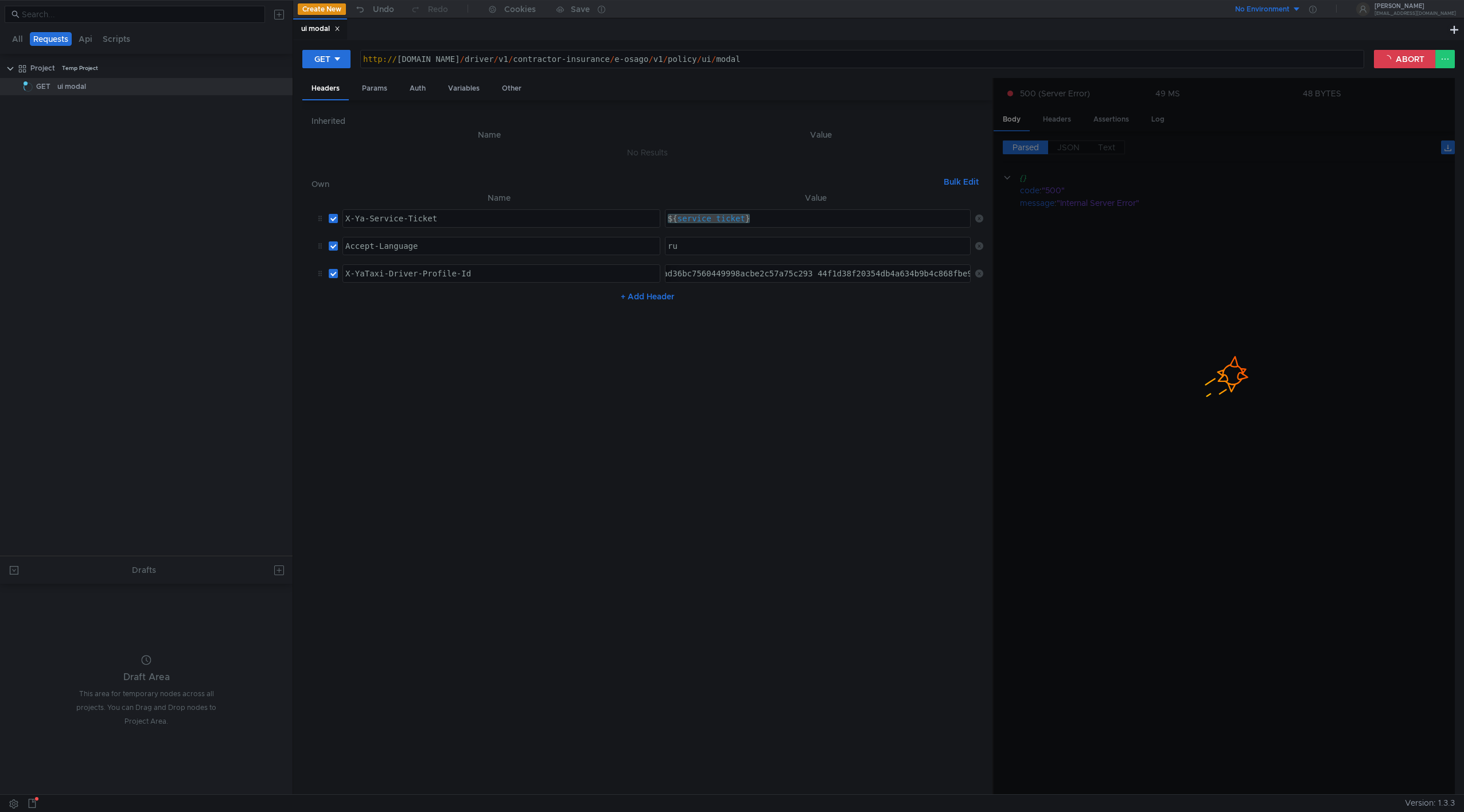
click at [790, 317] on nz-table "Name Value X-Ya-Service-Ticket X-Ya-Service-Ticket הההההההההההההההההההההההההההה…" at bounding box center [648, 488] width 672 height 594
click at [360, 82] on div "Params" at bounding box center [374, 88] width 44 height 21
click at [433, 158] on div at bounding box center [501, 160] width 316 height 27
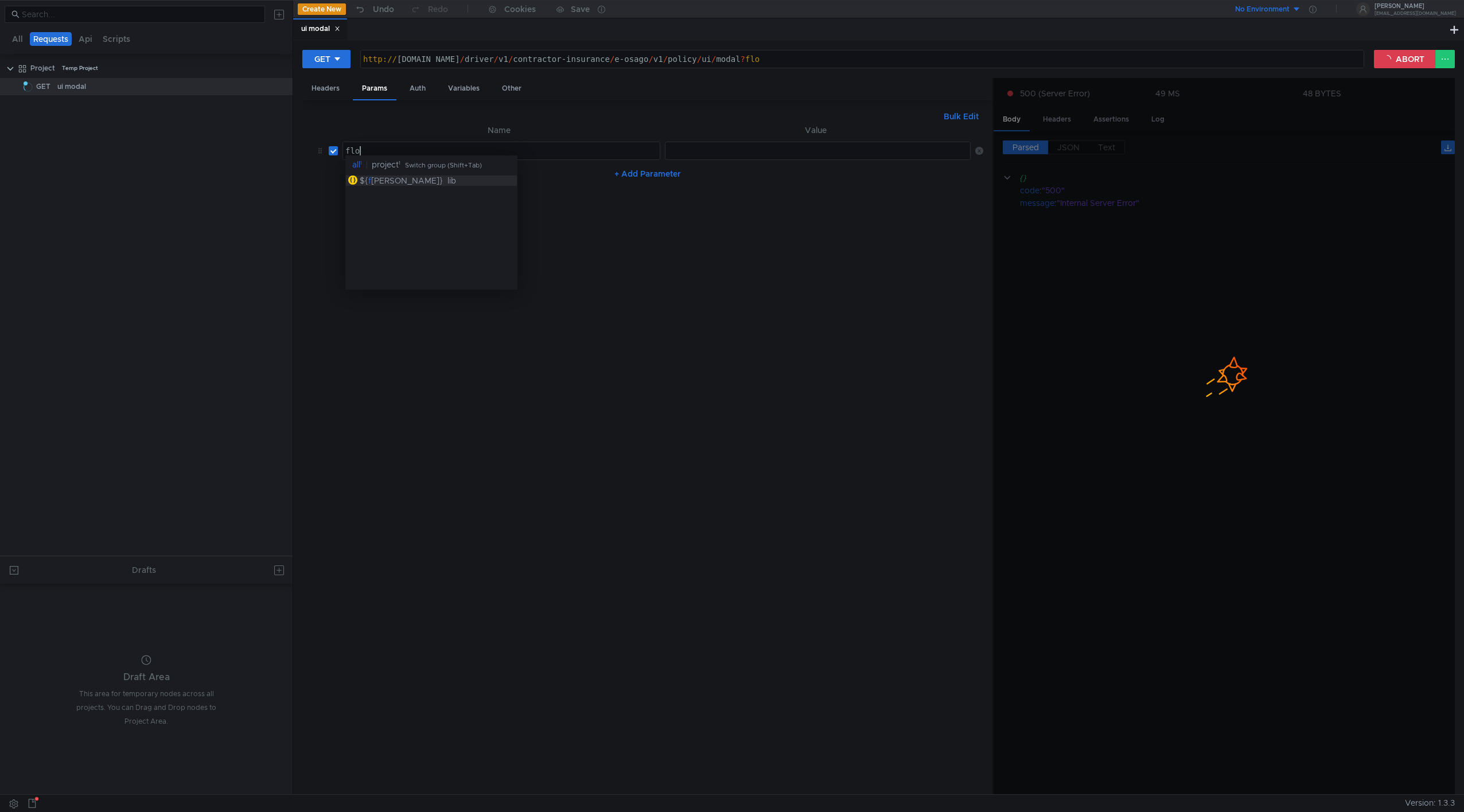
scroll to position [0, 1]
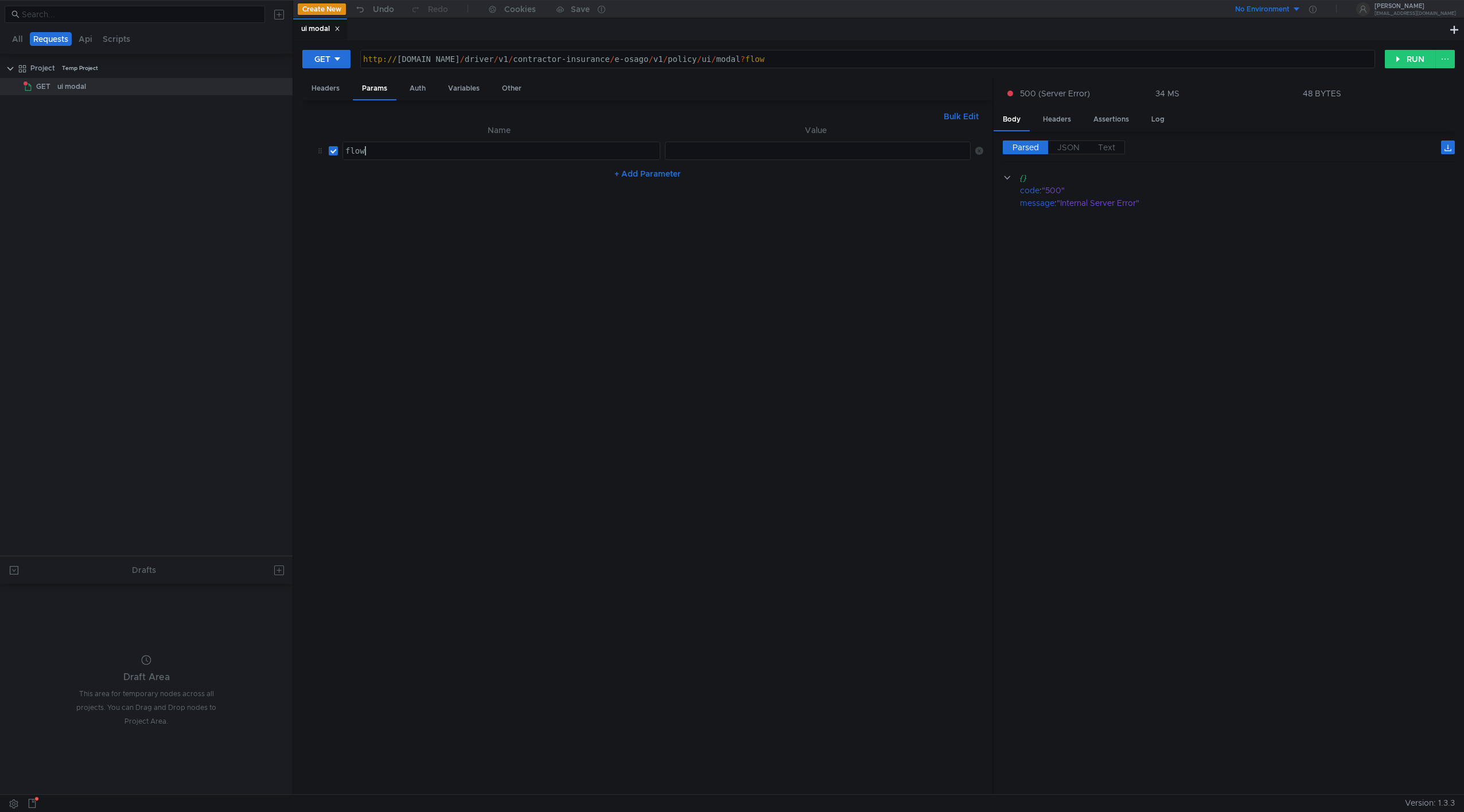
type textarea "flow"
click at [674, 148] on div at bounding box center [819, 160] width 308 height 27
type textarea "data"
click at [867, 61] on button "RUN" at bounding box center [1410, 59] width 51 height 18
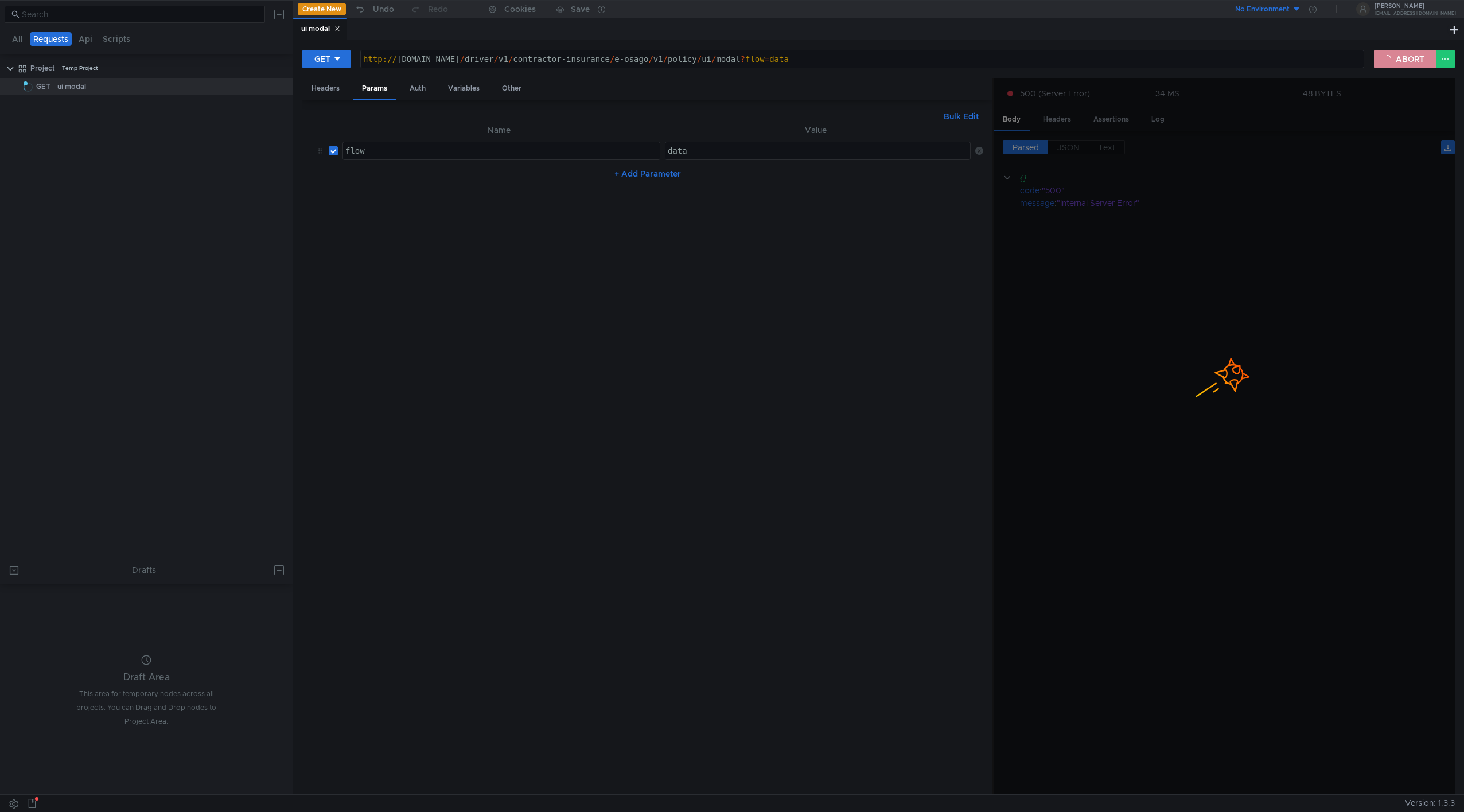
click at [867, 57] on button "ABORT" at bounding box center [1405, 59] width 62 height 18
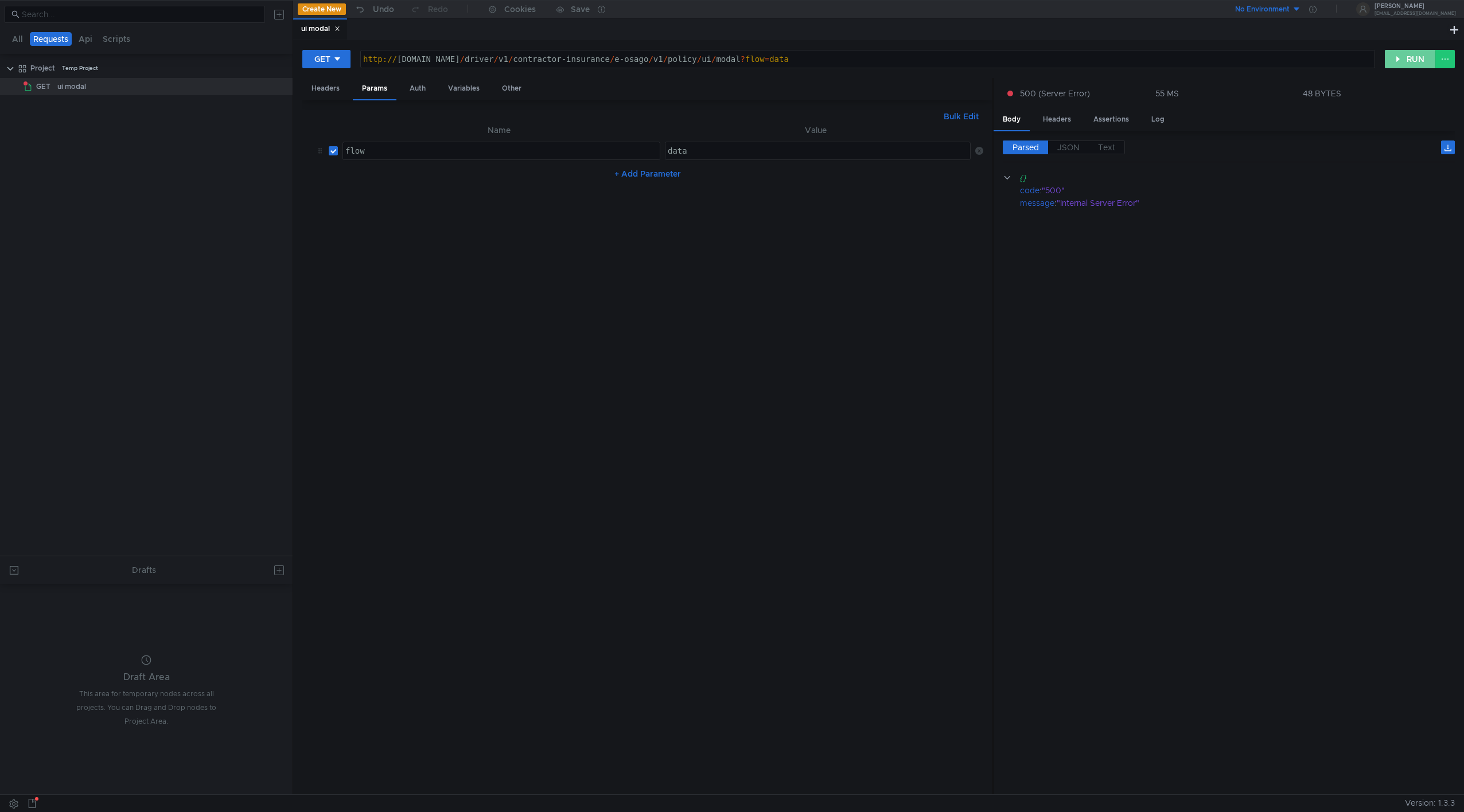
click at [867, 56] on button "RUN" at bounding box center [1410, 59] width 51 height 18
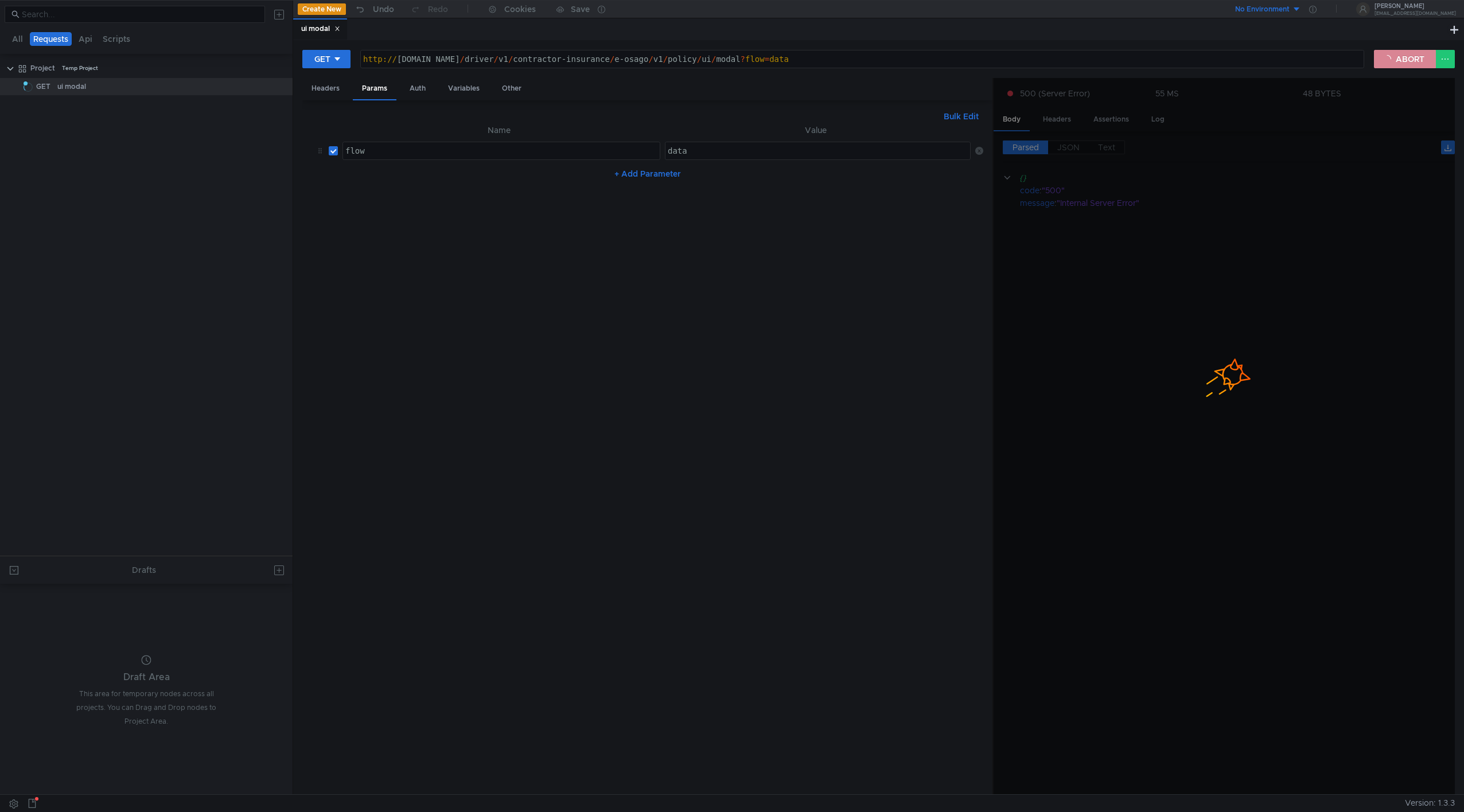
click at [867, 56] on button "ABORT" at bounding box center [1405, 59] width 62 height 18
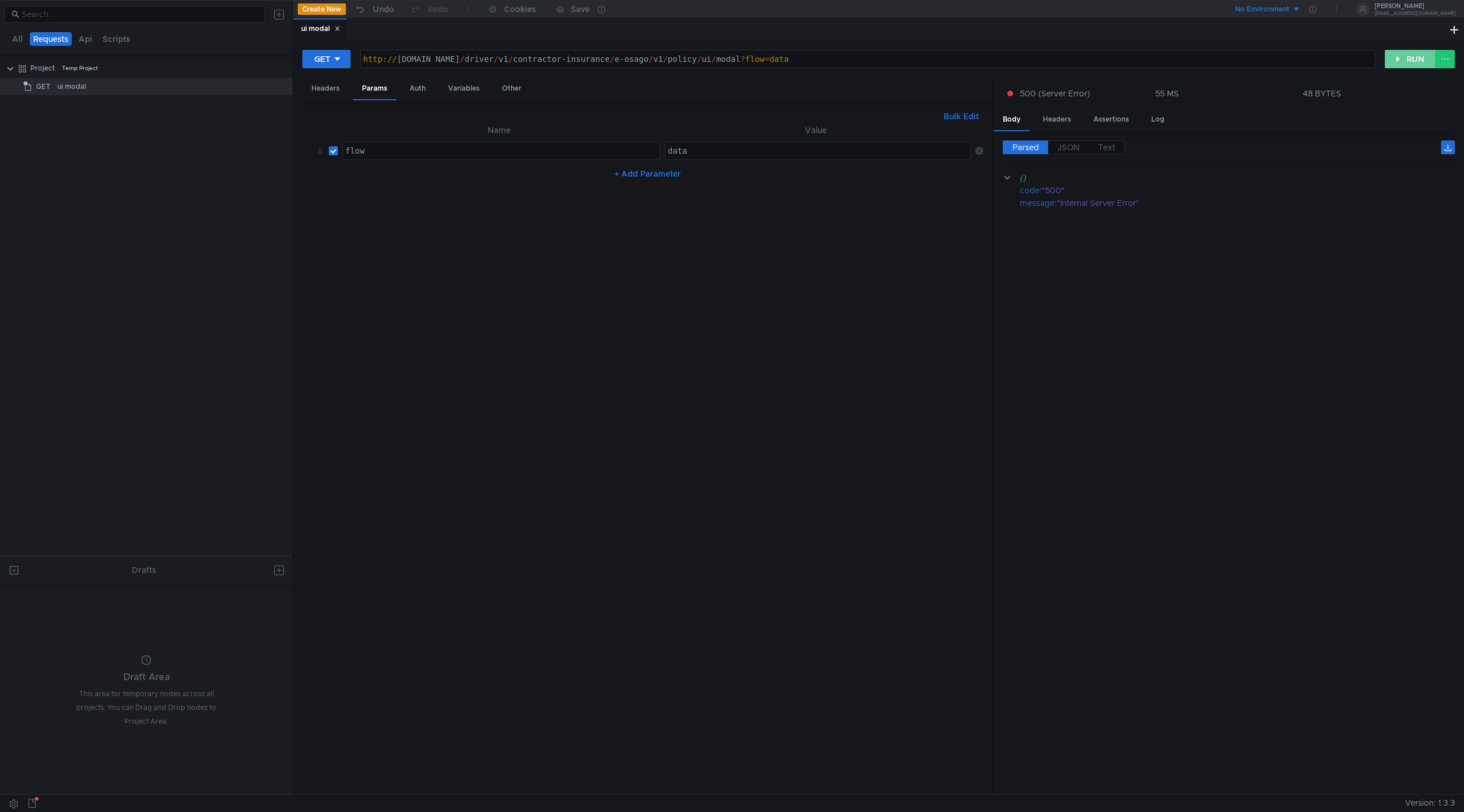
click at [867, 55] on button "RUN" at bounding box center [1410, 59] width 51 height 18
click at [673, 284] on nz-table "Name Value flow flow הההההההההההההההההההההההההההההההההההההההההההההההההההההההההה…" at bounding box center [648, 455] width 672 height 662
click at [772, 342] on nz-table "Name Value flow flow הההההההההההההההההההההההההההההההההההההההההההההההההההההההההה…" at bounding box center [648, 455] width 672 height 662
click at [342, 89] on div "Headers" at bounding box center [325, 88] width 46 height 21
click at [752, 269] on div "7ad36bc7560449998acbe2c57a75c293_44f1d38f20354db4a634b9b4c868fbe9" at bounding box center [814, 283] width 318 height 27
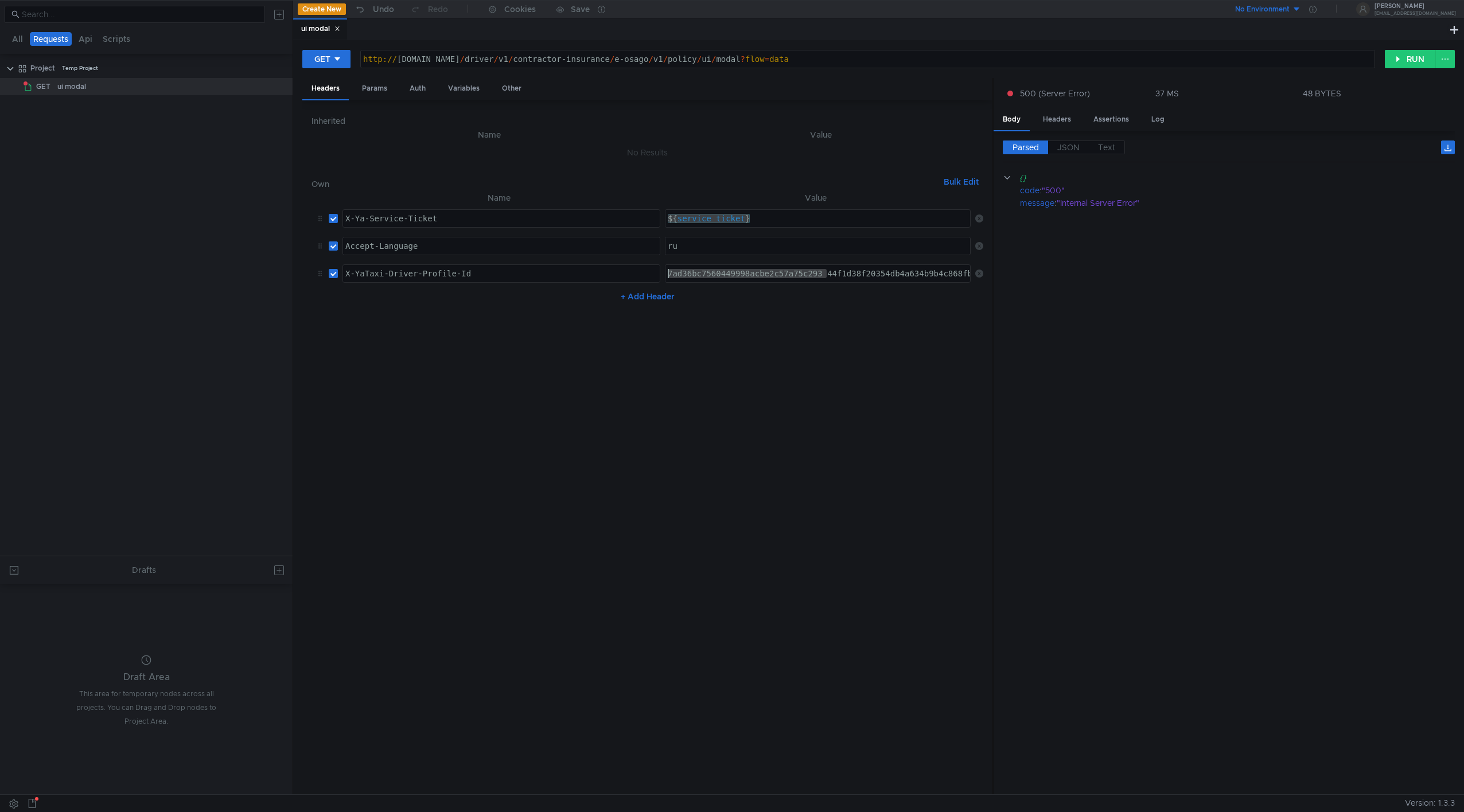
drag, startPoint x: 814, startPoint y: 270, endPoint x: 498, endPoint y: 260, distance: 316.2
click at [498, 260] on tr "X-YaTaxi-Driver-Profile-Id X-YaTaxi-Driver-Profile-Id ההההההההההההההההההההההההה…" at bounding box center [648, 274] width 672 height 27
type textarea "44f1d38f20354db4a634b9b4c868fbe9"
click at [644, 295] on button "+ Add Header" at bounding box center [648, 296] width 63 height 14
click at [491, 305] on div at bounding box center [501, 310] width 316 height 27
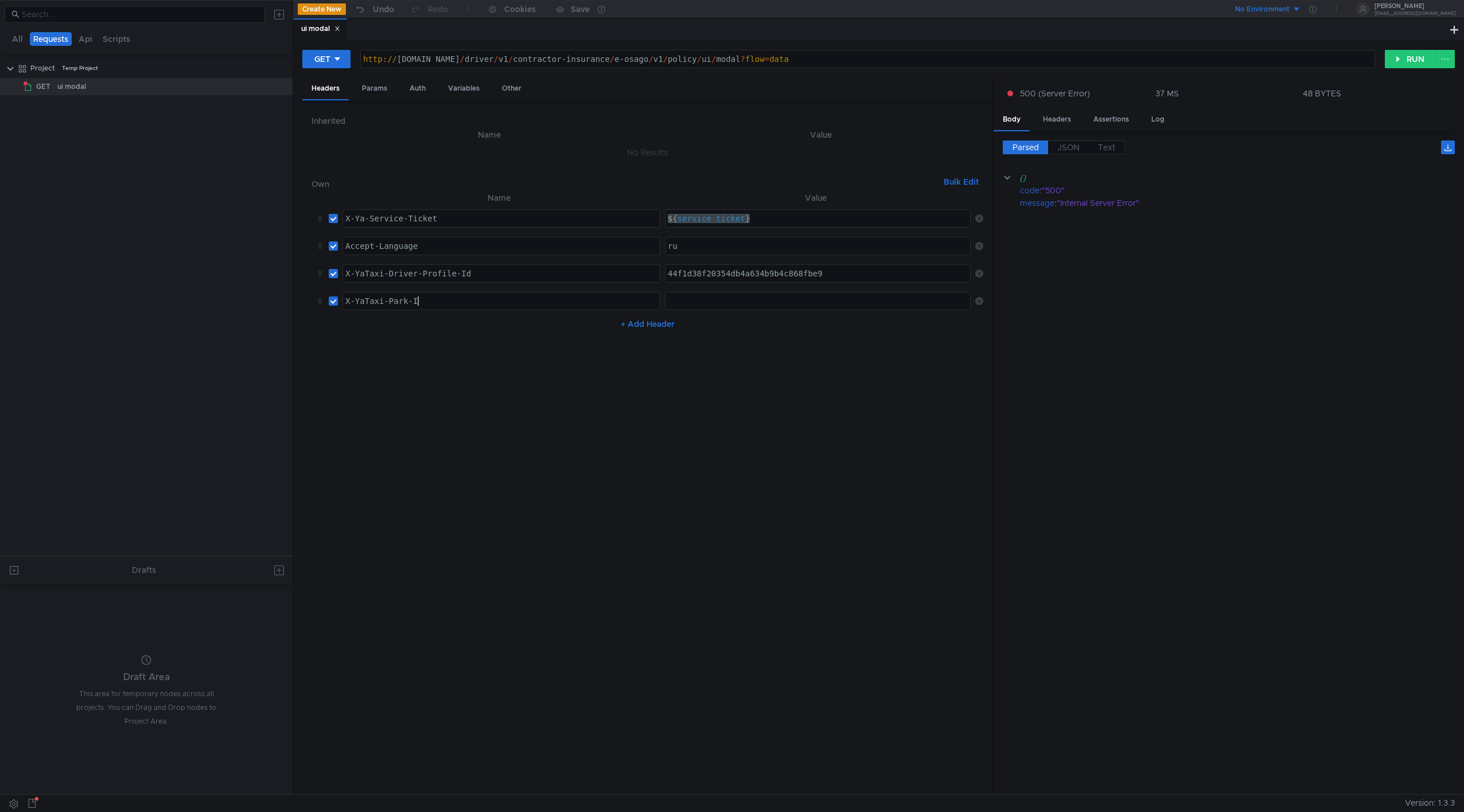
scroll to position [0, 5]
type textarea "X-YaTaxi-Park-Id"
click at [692, 297] on div at bounding box center [819, 310] width 308 height 27
paste textarea "7ad36bc7560449998acbe2c57a75c293"
type textarea "7ad36bc7560449998acbe2c57a75c293"
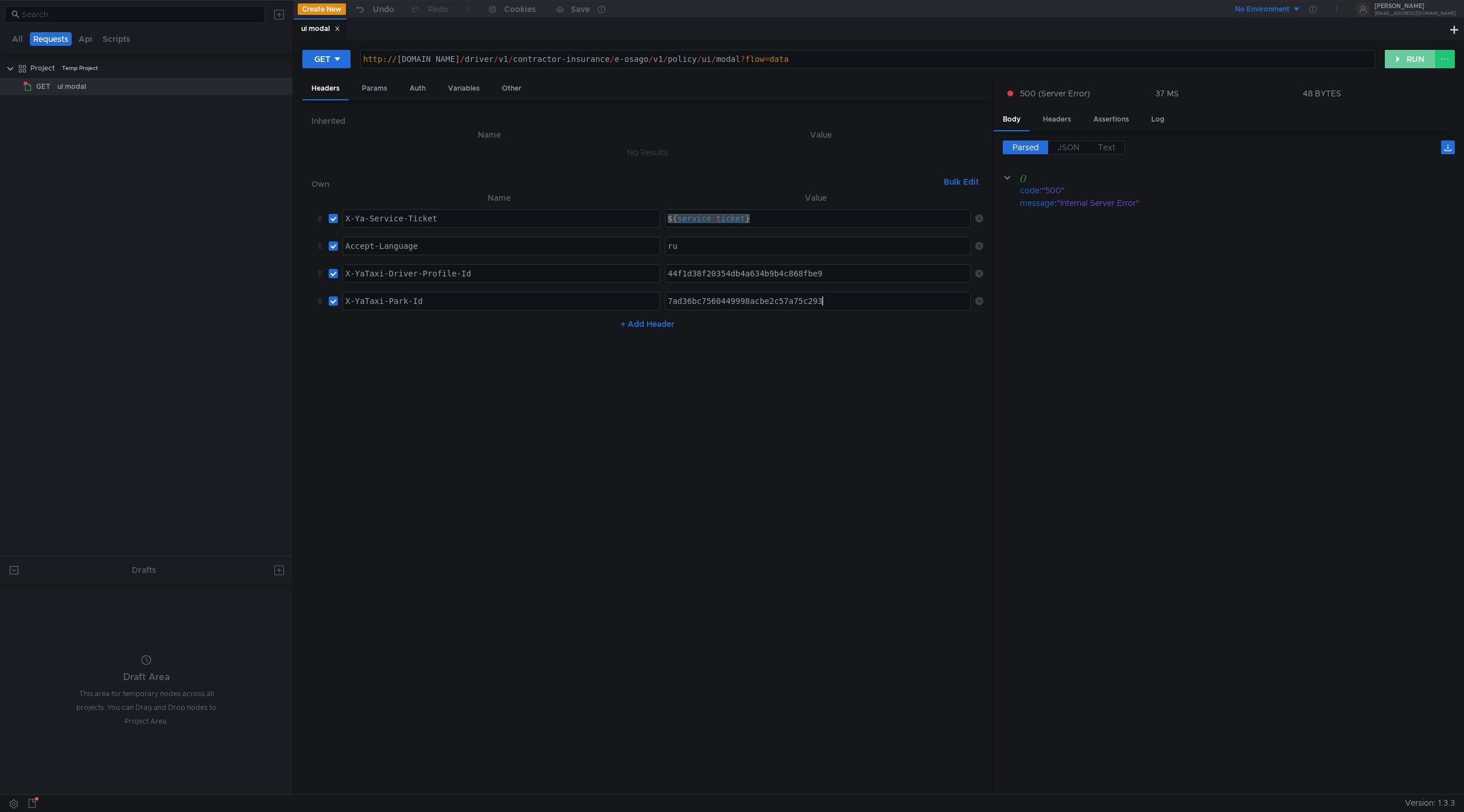
click at [867, 56] on button "RUN" at bounding box center [1410, 59] width 51 height 18
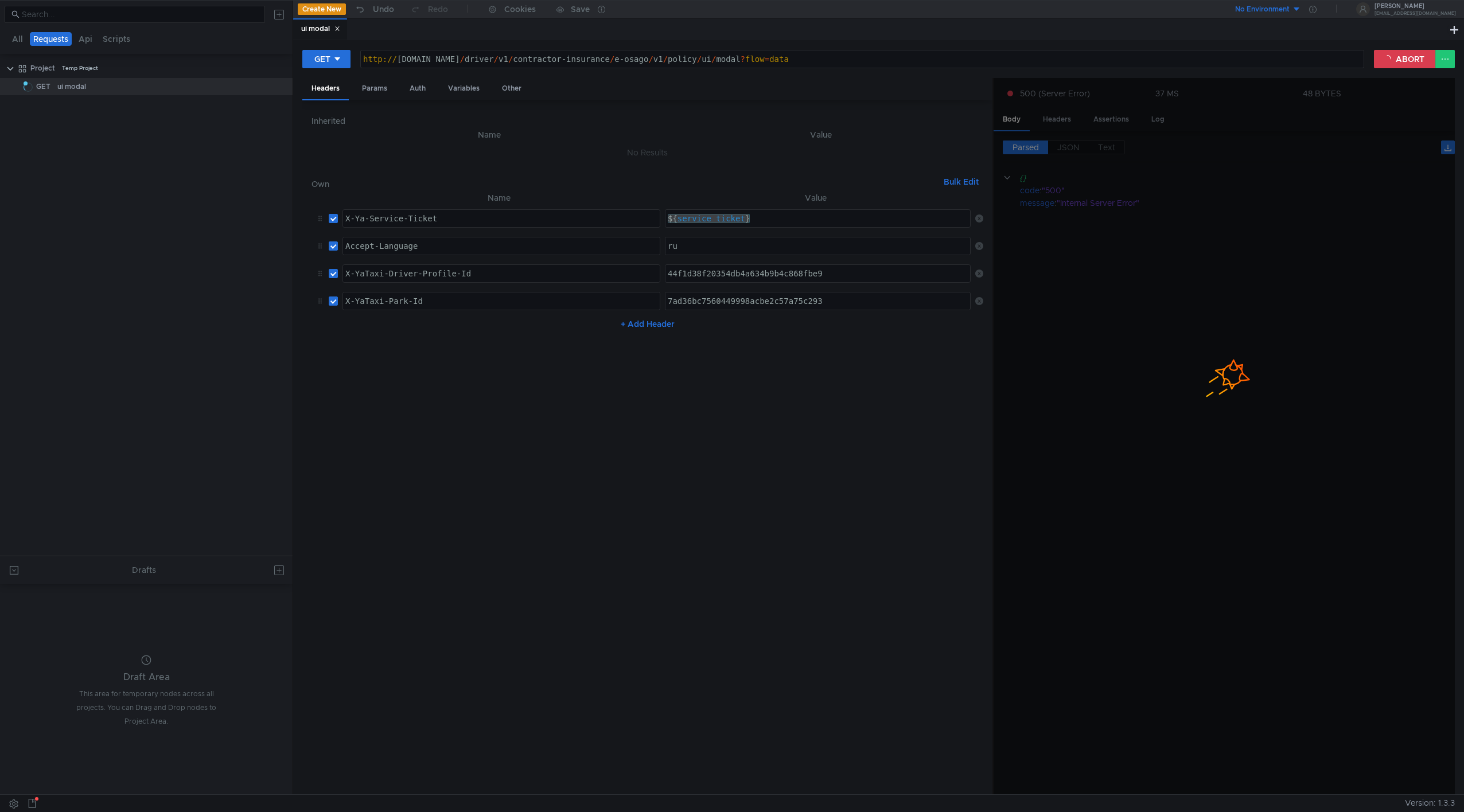
click at [867, 382] on nz-table "Name Value X-Ya-Service-Ticket X-Ya-Service-Ticket הההההההההההההההההההההההההההה…" at bounding box center [648, 488] width 672 height 594
click at [918, 351] on nz-table "Name Value X-Ya-Service-Ticket X-Ya-Service-Ticket הההההההההההההההההההההההההההה…" at bounding box center [648, 488] width 672 height 594
click at [928, 463] on nz-table "Name Value X-Ya-Service-Ticket X-Ya-Service-Ticket הההההההההההההההההההההההההההה…" at bounding box center [648, 488] width 672 height 594
click at [639, 325] on button "+ Add Header" at bounding box center [648, 323] width 63 height 14
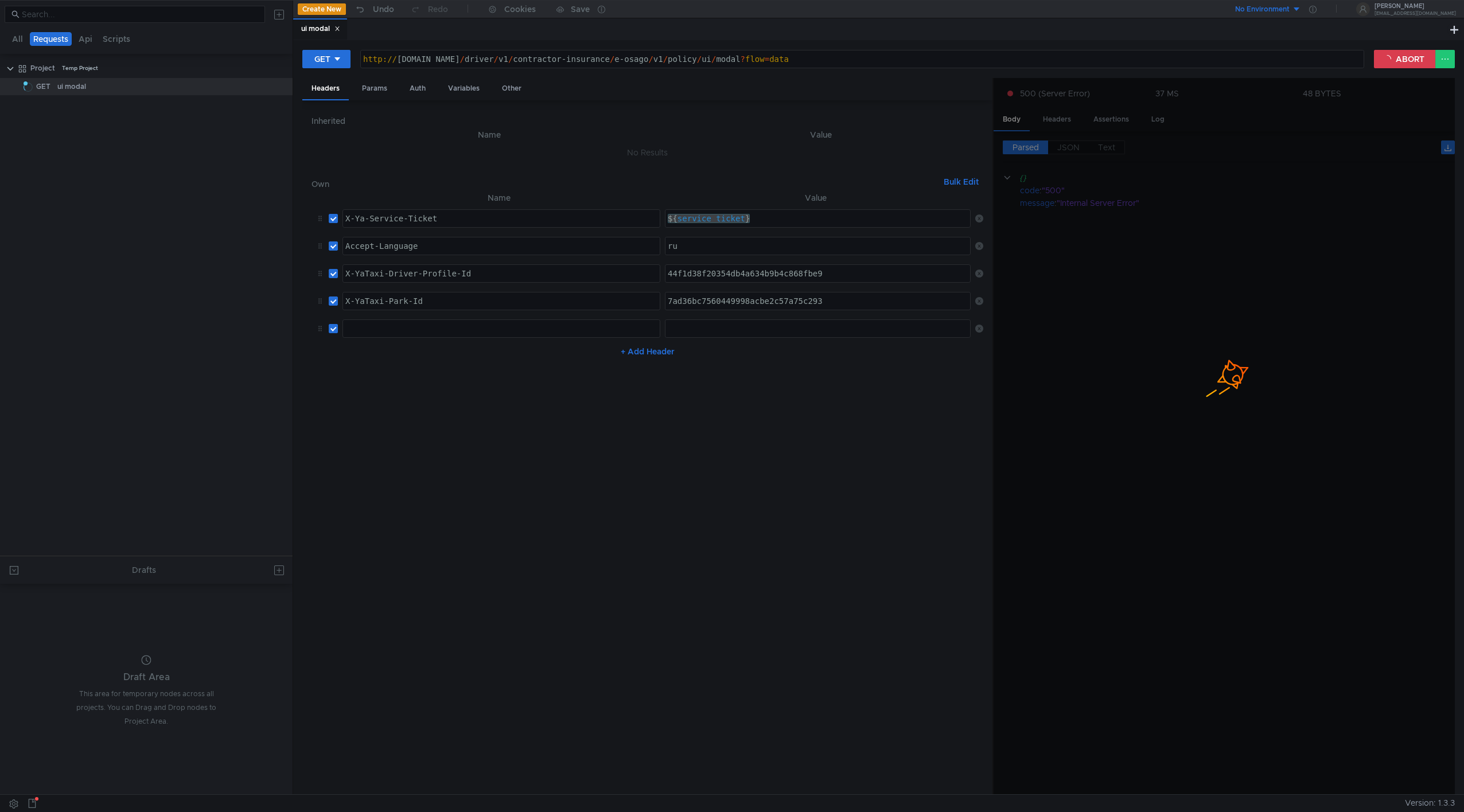
click at [468, 328] on div at bounding box center [501, 338] width 316 height 27
paste textarea "X-Request-Platform: androi"
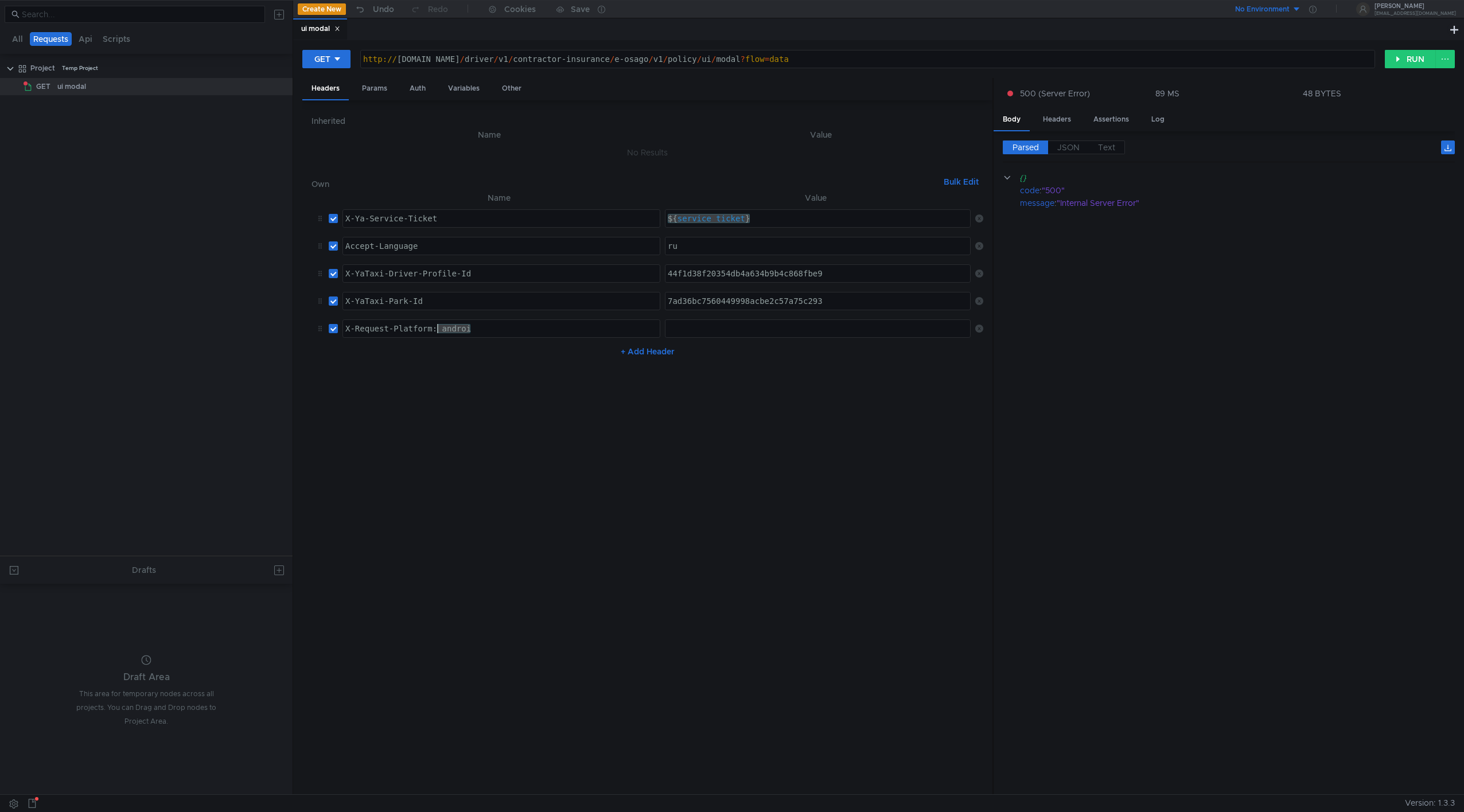
drag, startPoint x: 481, startPoint y: 329, endPoint x: 439, endPoint y: 322, distance: 42.6
click at [439, 322] on div "X-Request-Platform: androi" at bounding box center [501, 329] width 316 height 17
type textarea "X-Request-Platform"
click at [716, 331] on div at bounding box center [819, 338] width 308 height 27
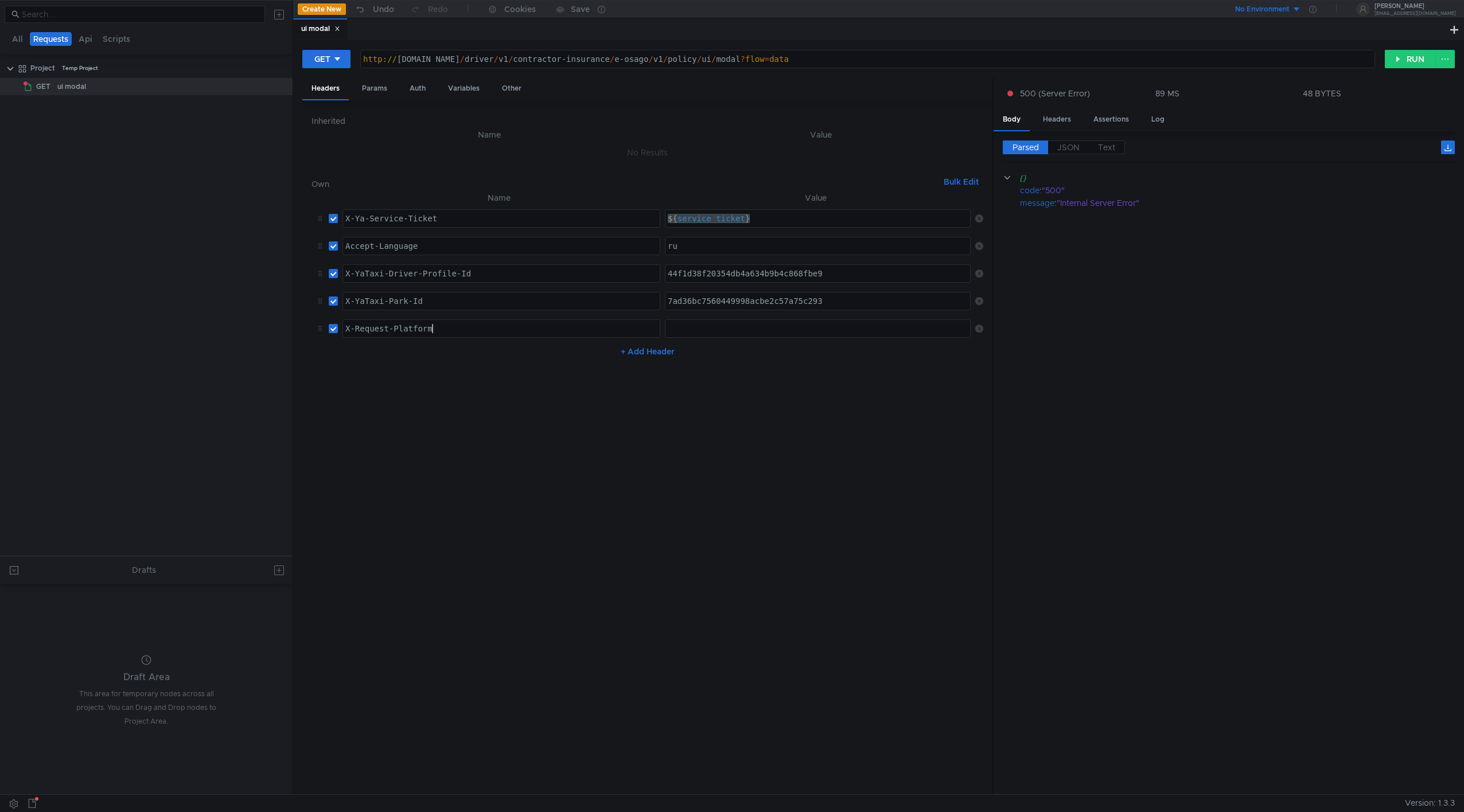
paste textarea "androi"
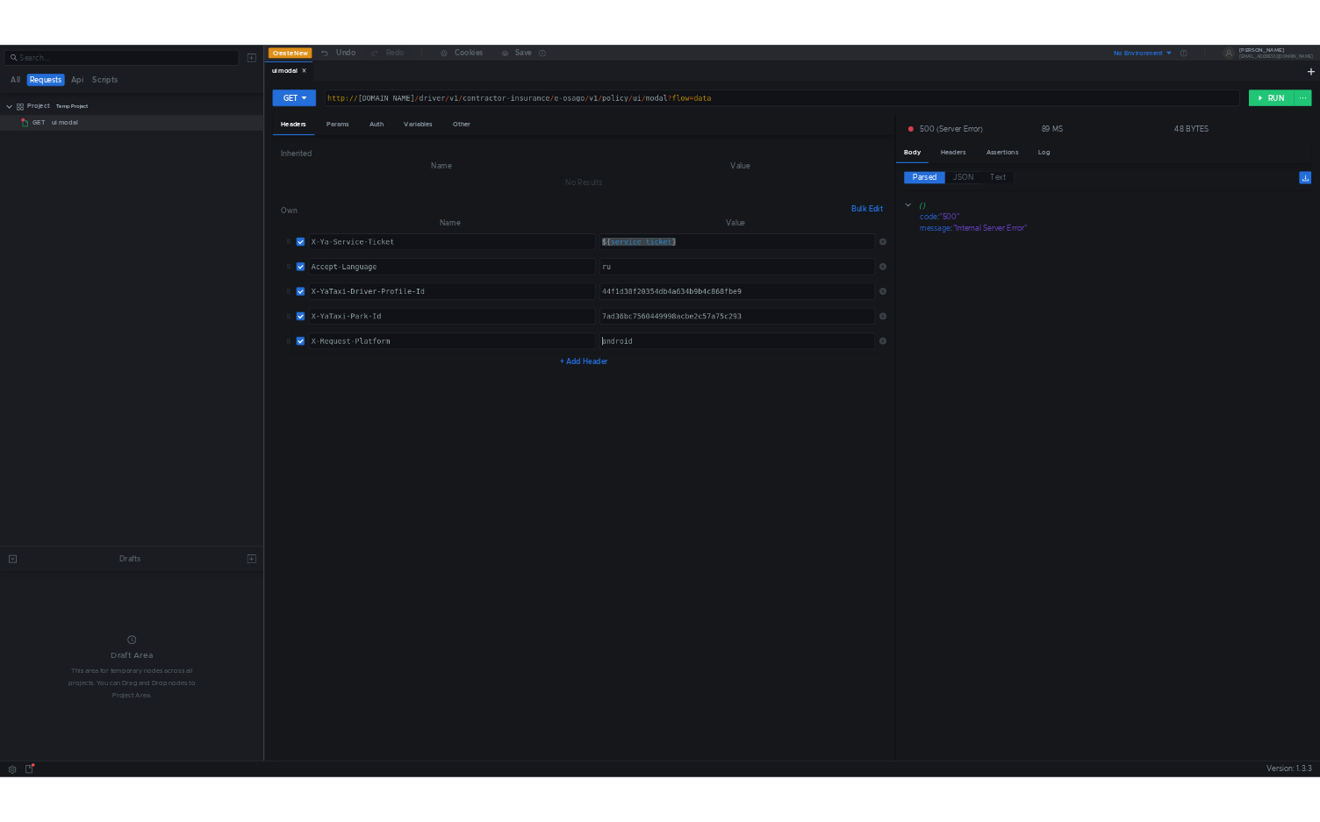
scroll to position [0, 3]
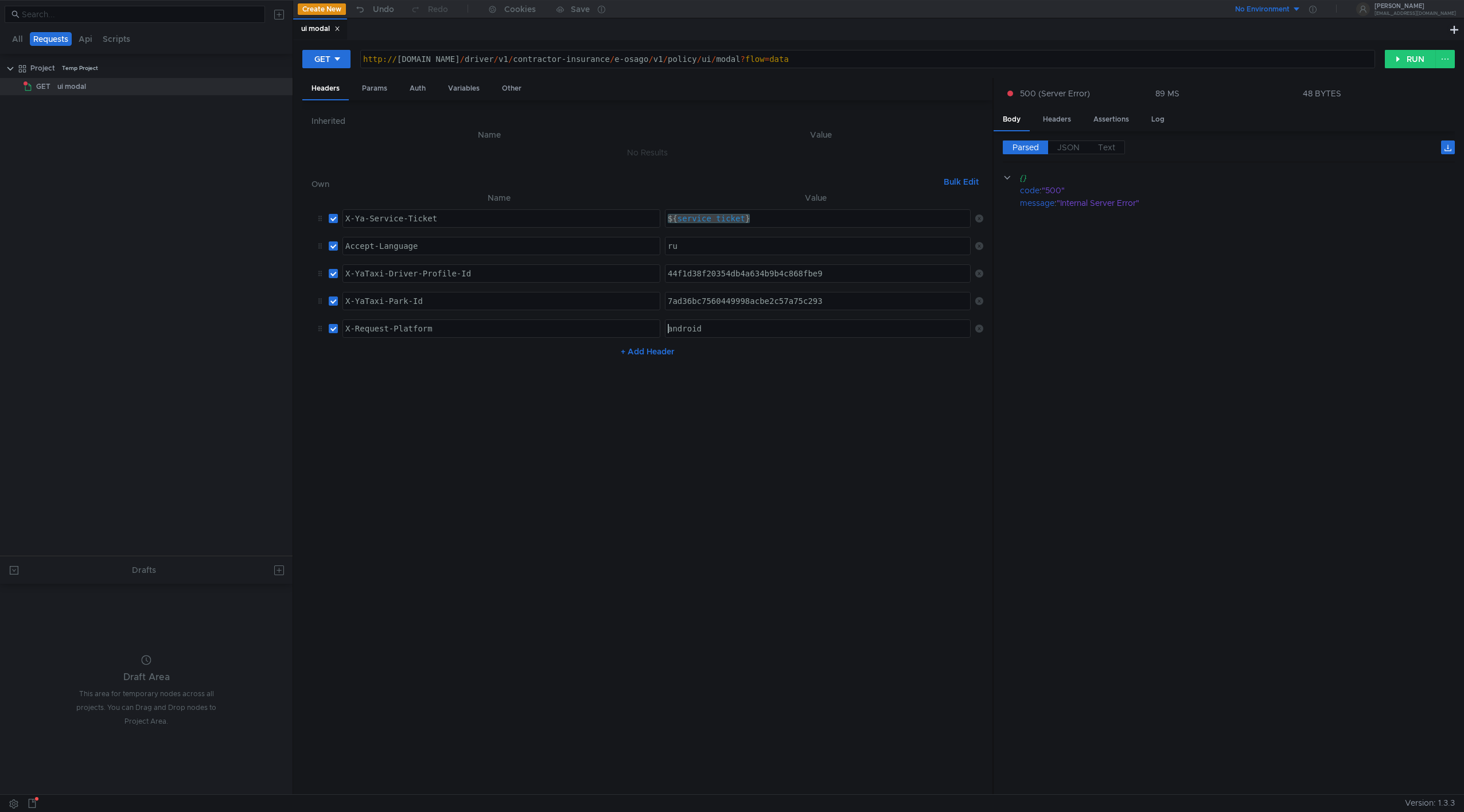
type textarea "android"
click at [626, 351] on button "+ Add Header" at bounding box center [648, 351] width 63 height 14
click at [412, 351] on div at bounding box center [501, 365] width 316 height 27
paste textarea "X-Request-Application-Version: 9.86"
drag, startPoint x: 533, startPoint y: 361, endPoint x: 492, endPoint y: 354, distance: 41.6
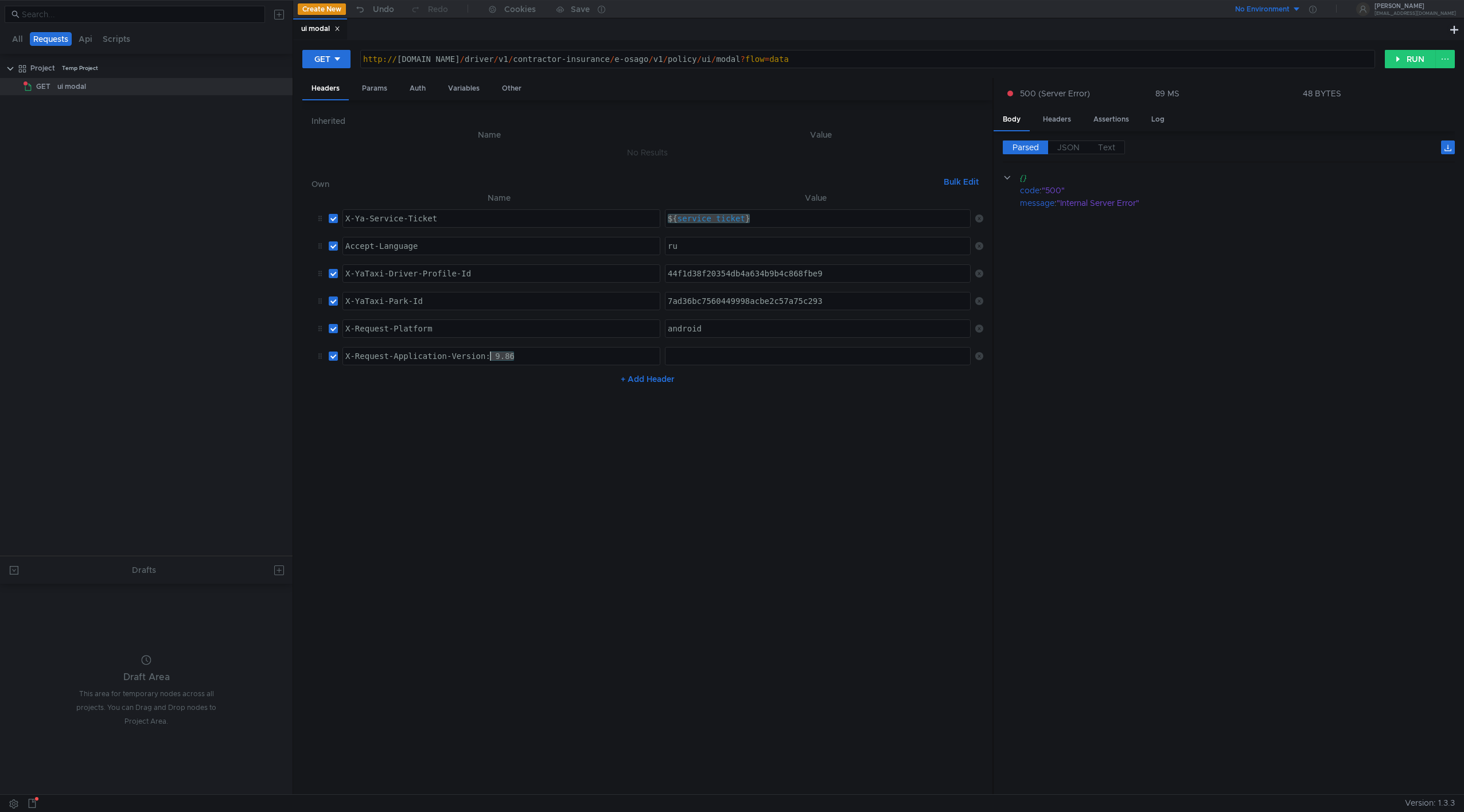
click at [492, 354] on div "X-Request-Application-Version: 9.86" at bounding box center [501, 365] width 316 height 27
type textarea "X-Request-Application-Version"
click at [747, 356] on div at bounding box center [819, 365] width 308 height 27
paste textarea "9.86"
click at [671, 357] on div "9.86" at bounding box center [819, 365] width 308 height 27
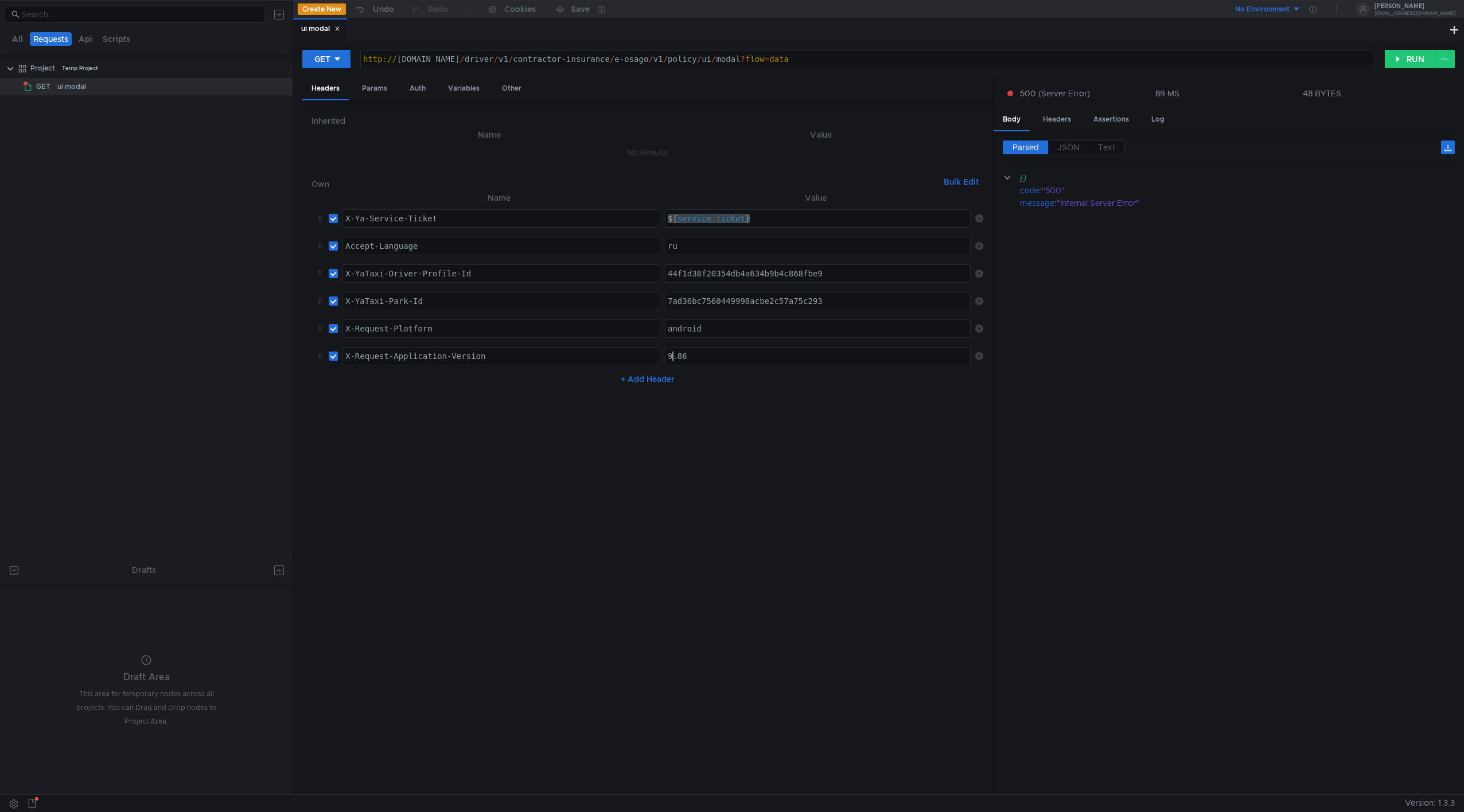
type textarea "9.86"
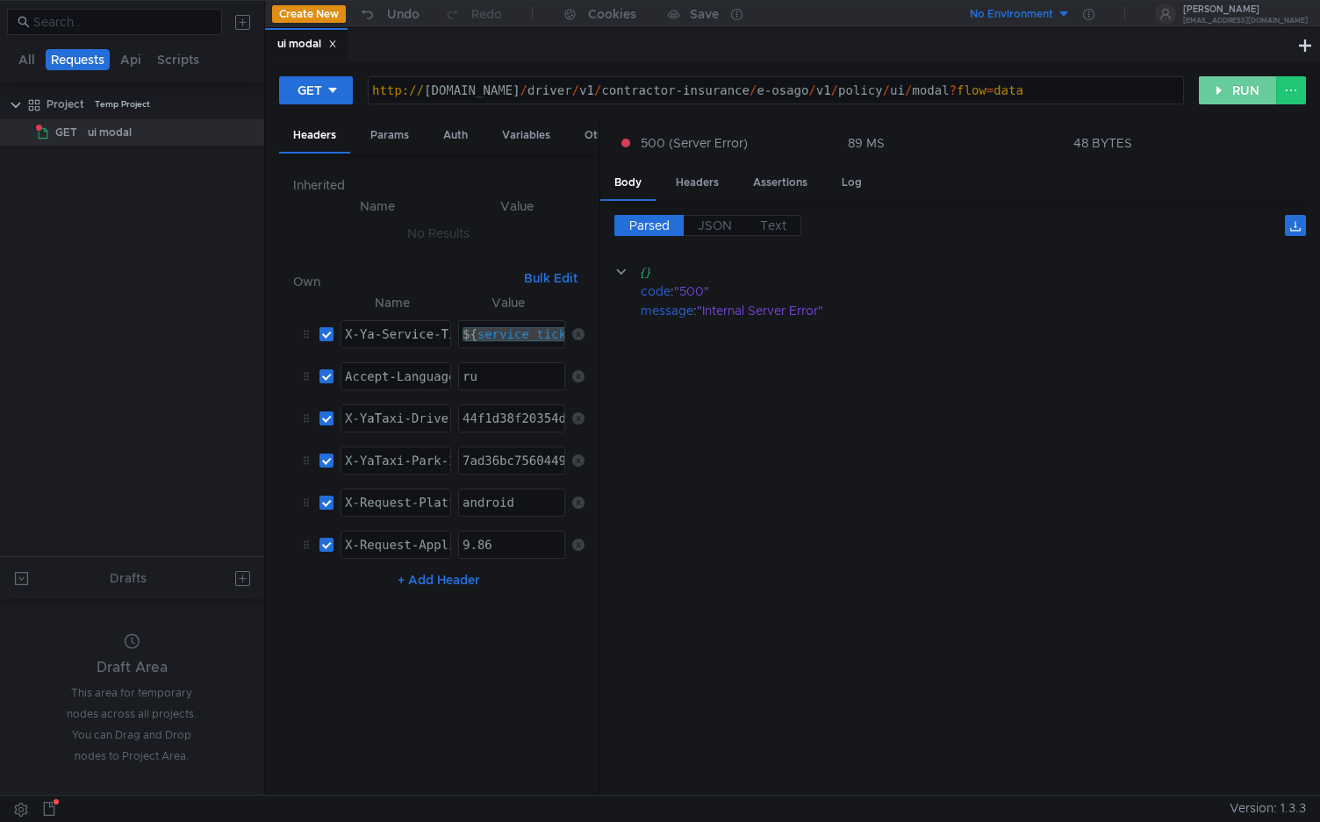
click at [1221, 94] on button "RUN" at bounding box center [1238, 90] width 78 height 28
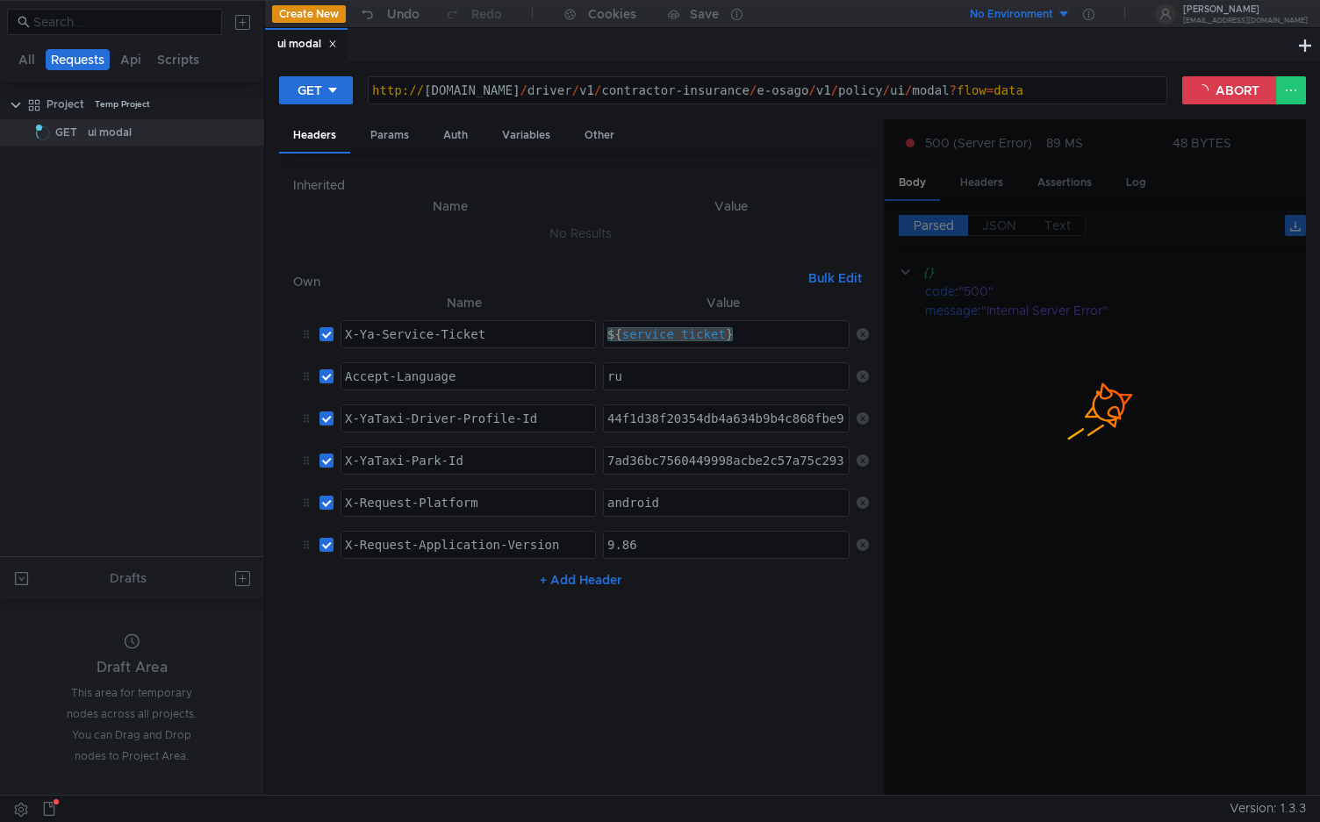
drag, startPoint x: 599, startPoint y: 238, endPoint x: 1014, endPoint y: 241, distance: 414.2
click at [1014, 241] on as-split "Headers Params Auth Variables Other Inherited Name Value No Results Own Bulk Ed…" at bounding box center [792, 458] width 1027 height 678
click at [1212, 95] on button "ABORT" at bounding box center [1229, 90] width 95 height 28
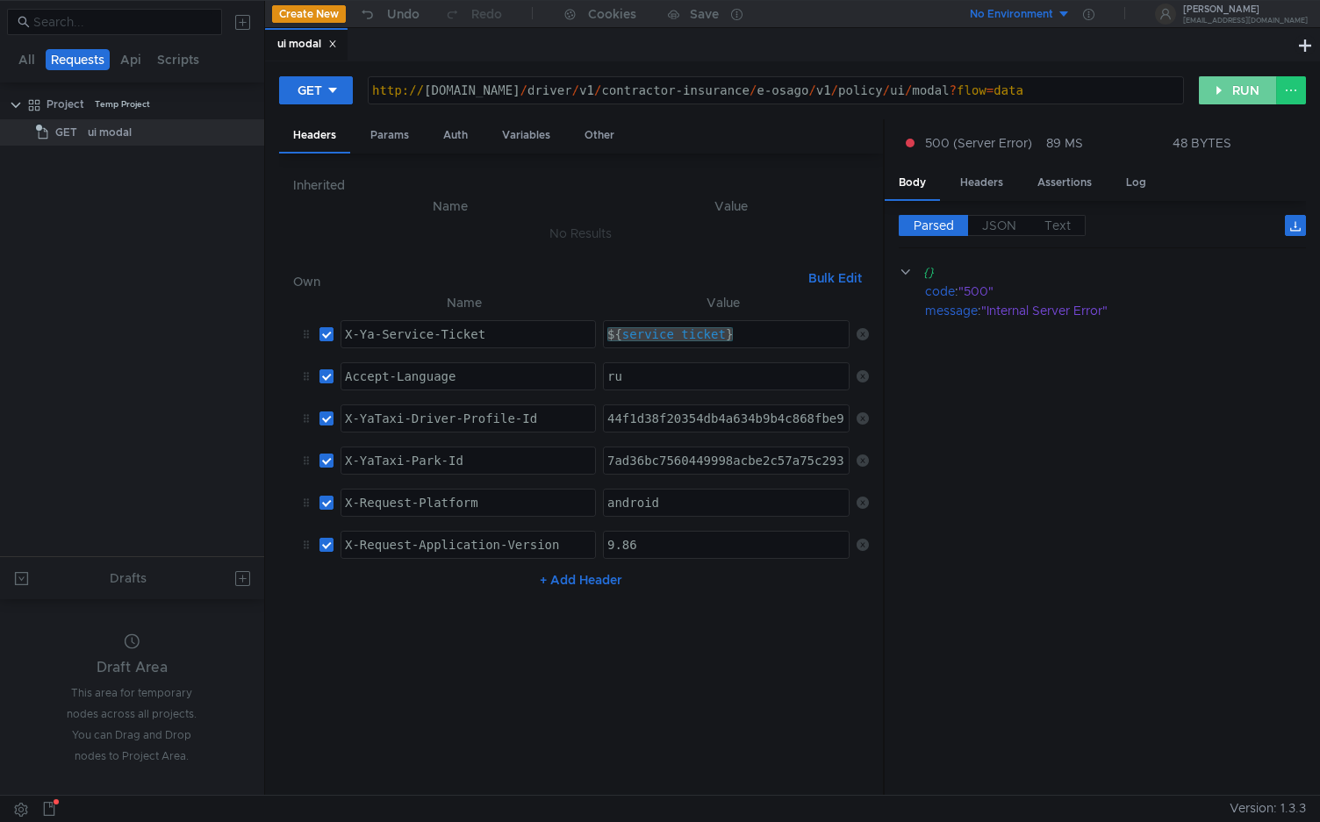
click at [1212, 95] on button "RUN" at bounding box center [1238, 90] width 78 height 28
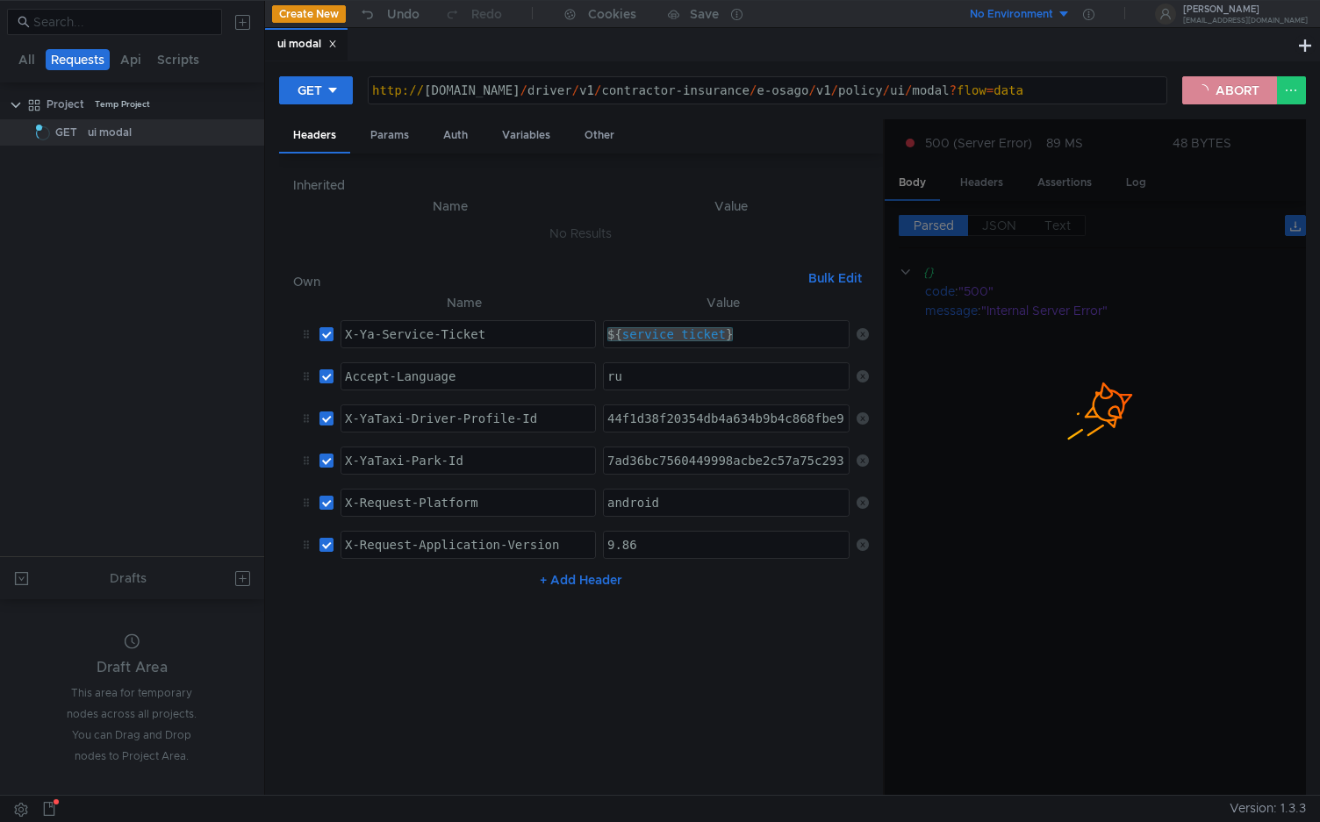
click at [1244, 97] on button "ABORT" at bounding box center [1229, 90] width 95 height 28
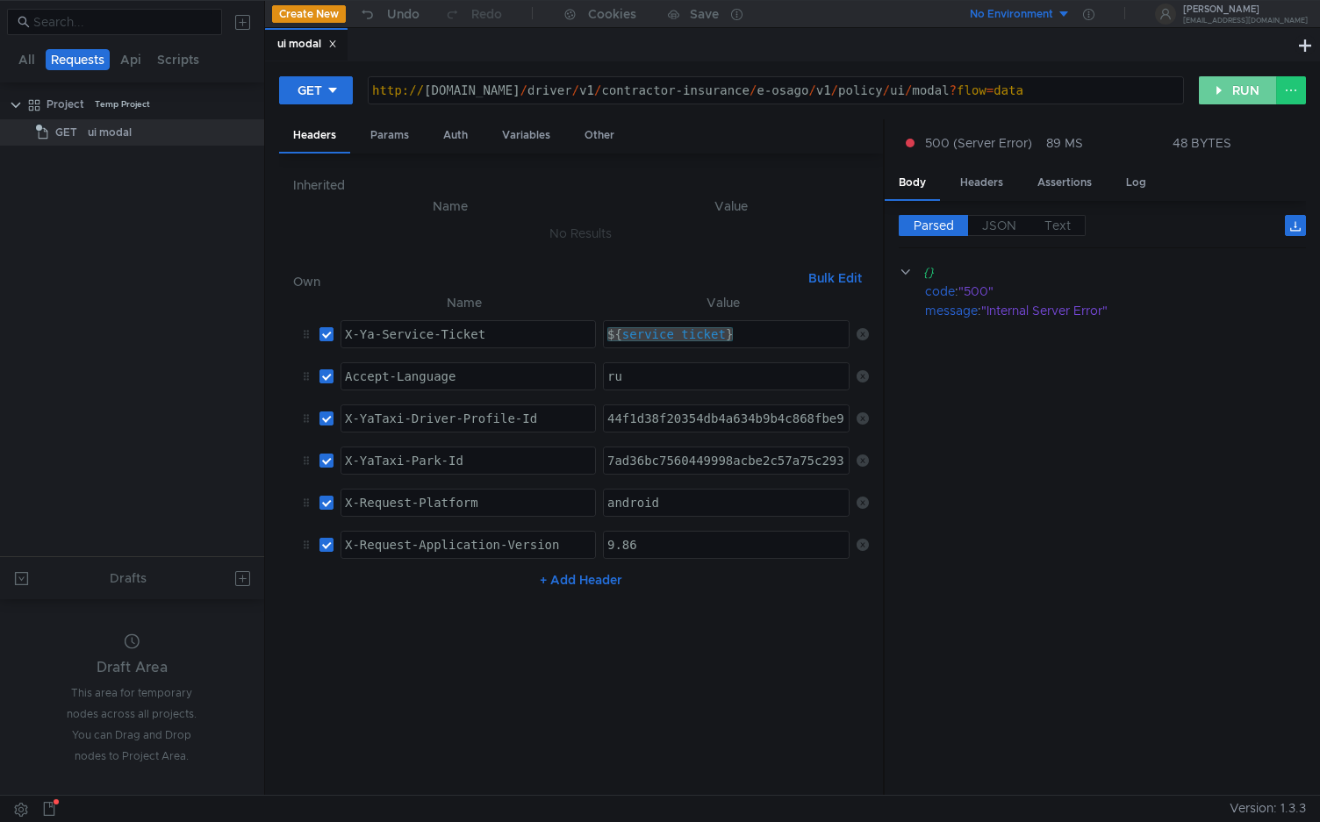
click at [1220, 90] on button "RUN" at bounding box center [1238, 90] width 78 height 28
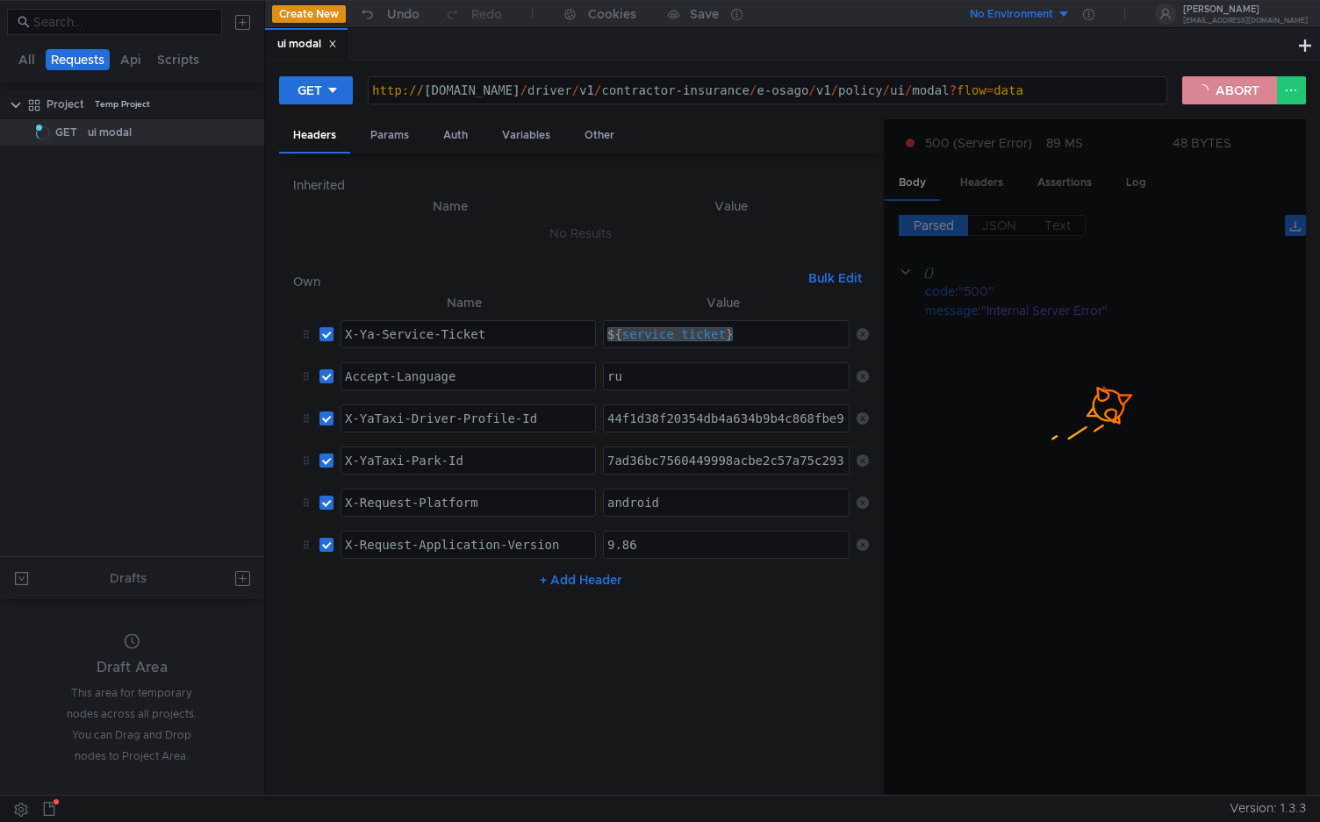
click at [1227, 90] on button "ABORT" at bounding box center [1229, 90] width 95 height 28
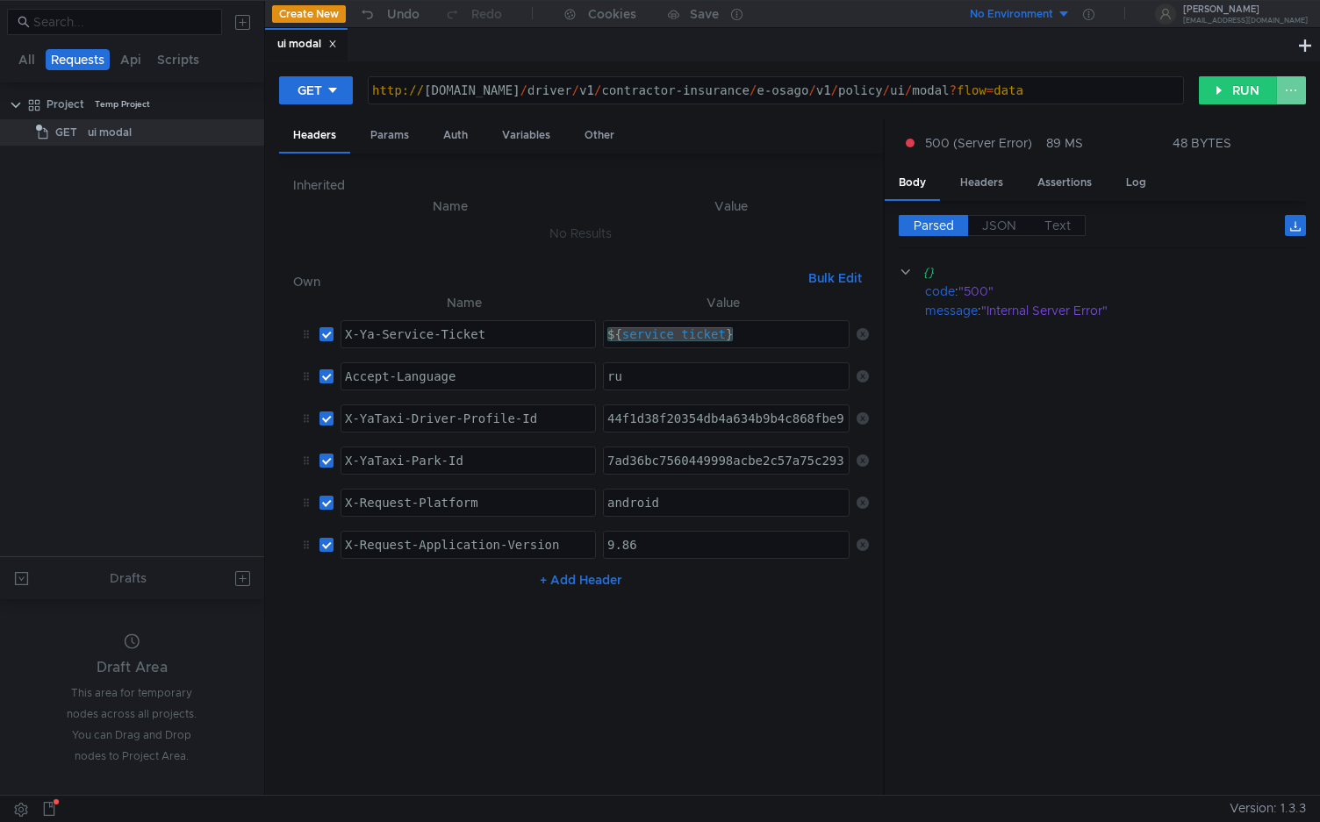
click at [1287, 84] on button at bounding box center [1291, 90] width 30 height 28
click at [1258, 97] on div at bounding box center [660, 411] width 1320 height 822
click at [1235, 88] on button "RUN" at bounding box center [1238, 90] width 78 height 28
click at [1247, 98] on button "RUN" at bounding box center [1238, 90] width 78 height 28
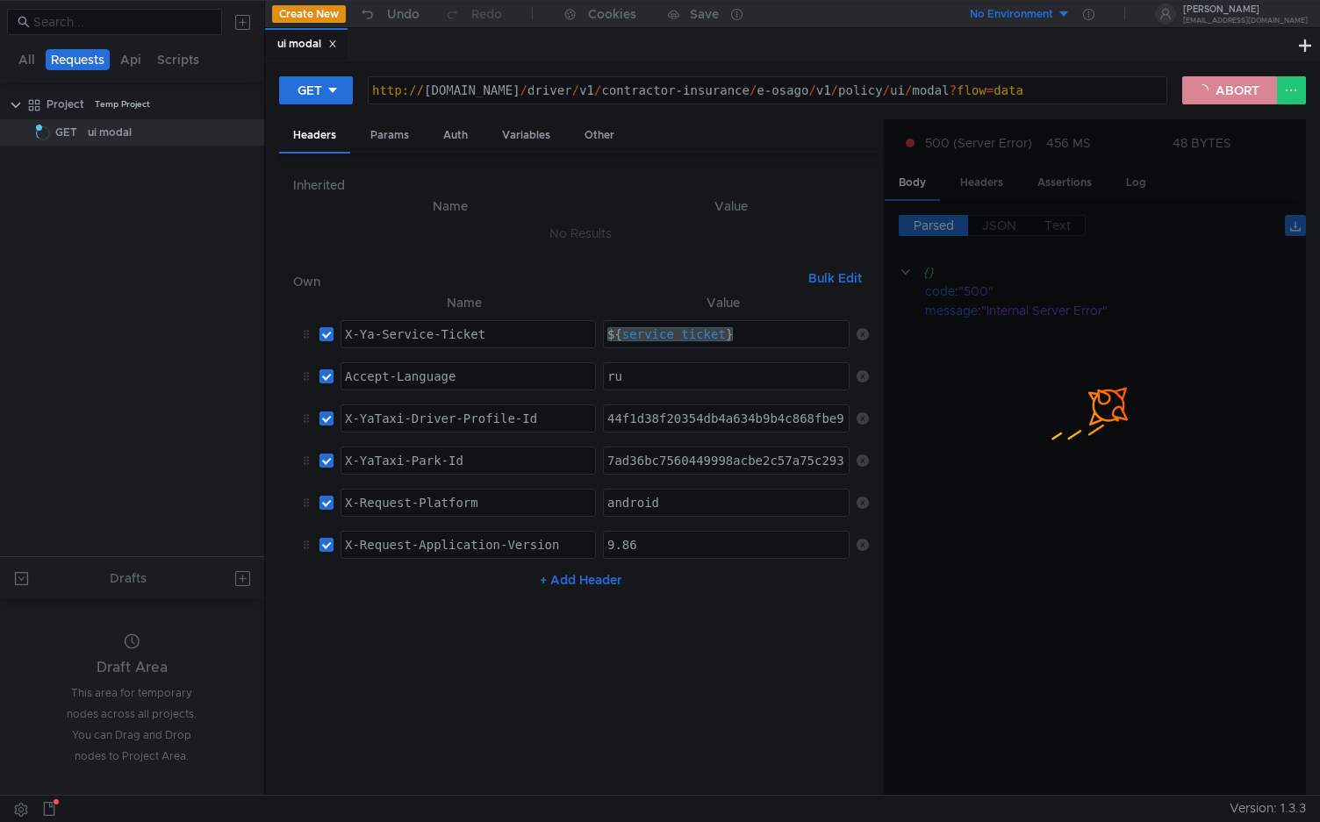
click at [1249, 97] on button "ABORT" at bounding box center [1229, 90] width 95 height 28
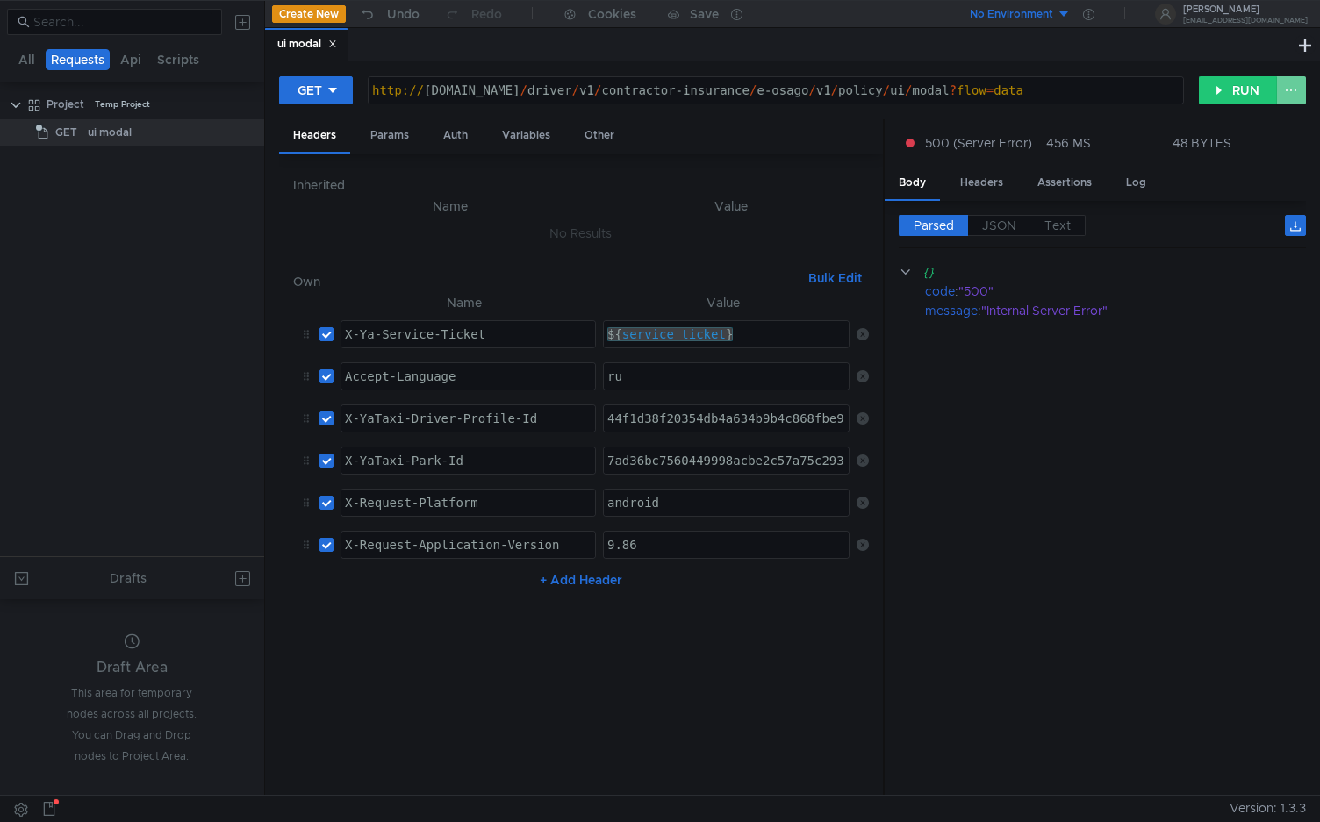
click at [1284, 90] on button at bounding box center [1291, 90] width 30 height 28
click at [1284, 90] on div at bounding box center [660, 411] width 1320 height 822
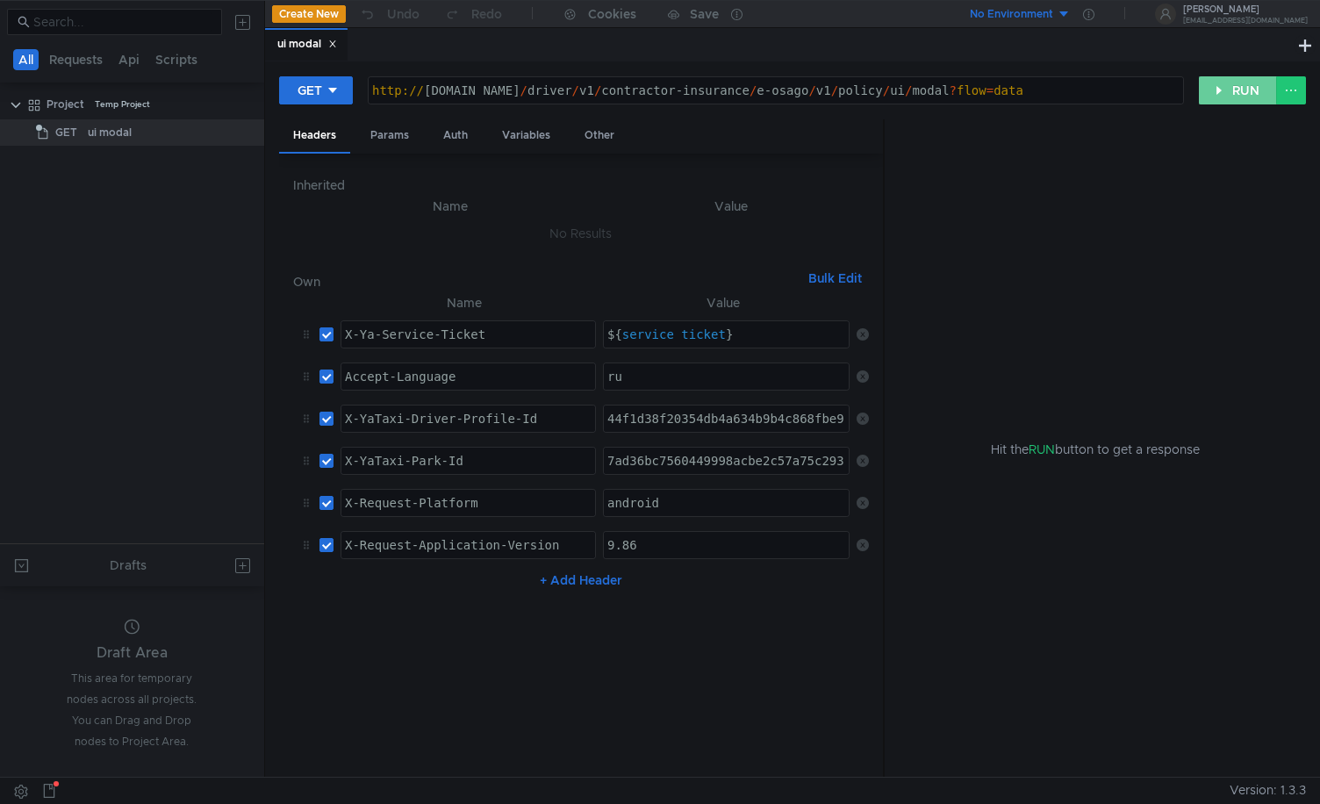
click at [1230, 87] on button "RUN" at bounding box center [1238, 90] width 78 height 28
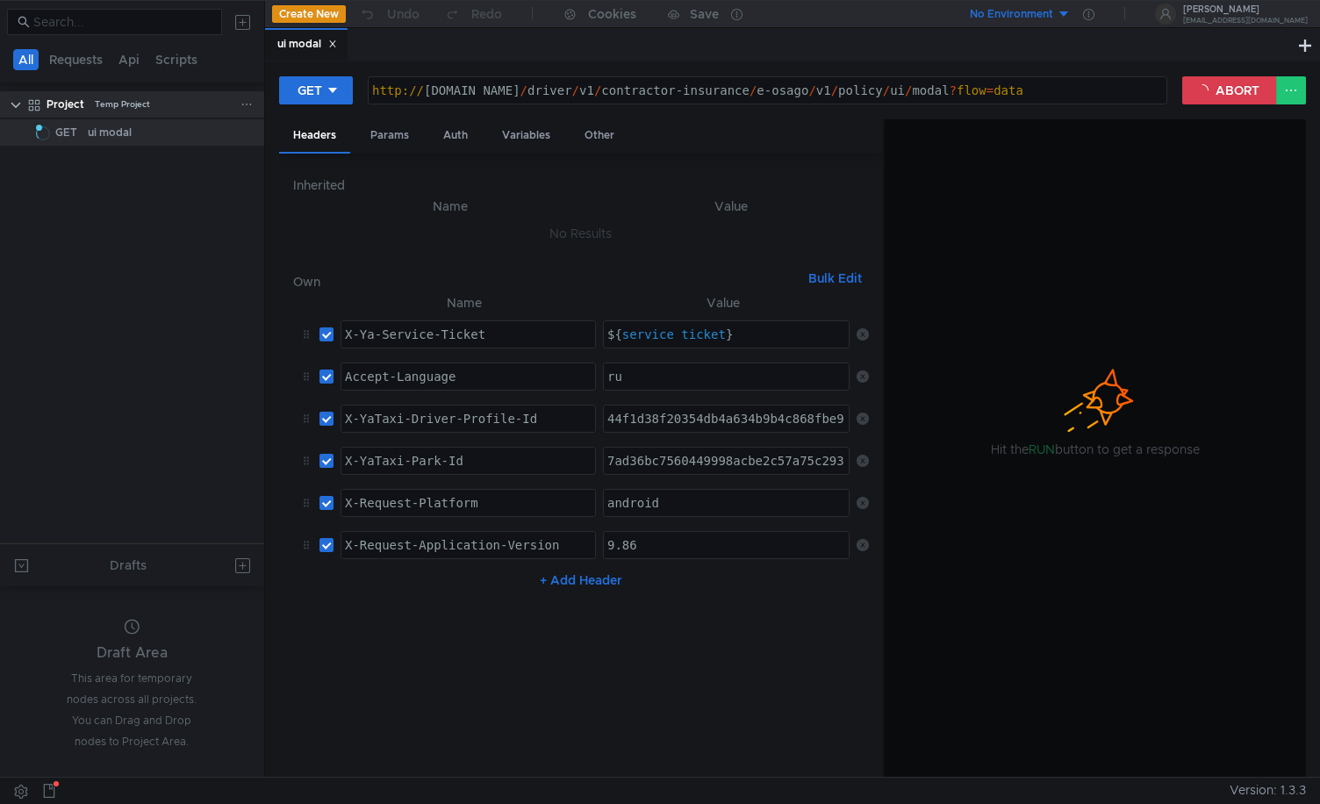
click at [244, 99] on icon at bounding box center [246, 104] width 12 height 12
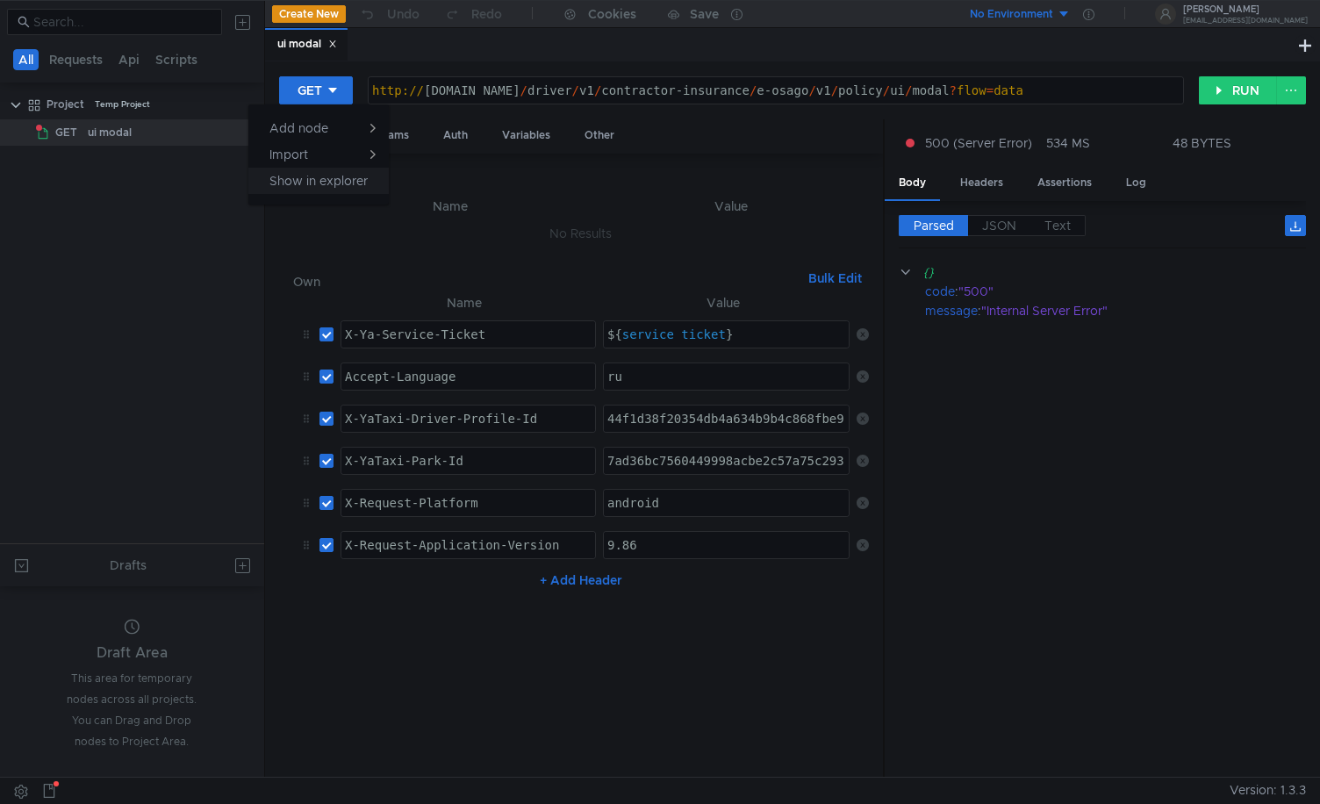
click at [330, 185] on app-tour-anchor "Show in explorer" at bounding box center [318, 180] width 98 height 21
click at [242, 99] on icon at bounding box center [246, 104] width 12 height 12
click at [318, 210] on app-tour-anchor "Show in explorer" at bounding box center [318, 207] width 98 height 21
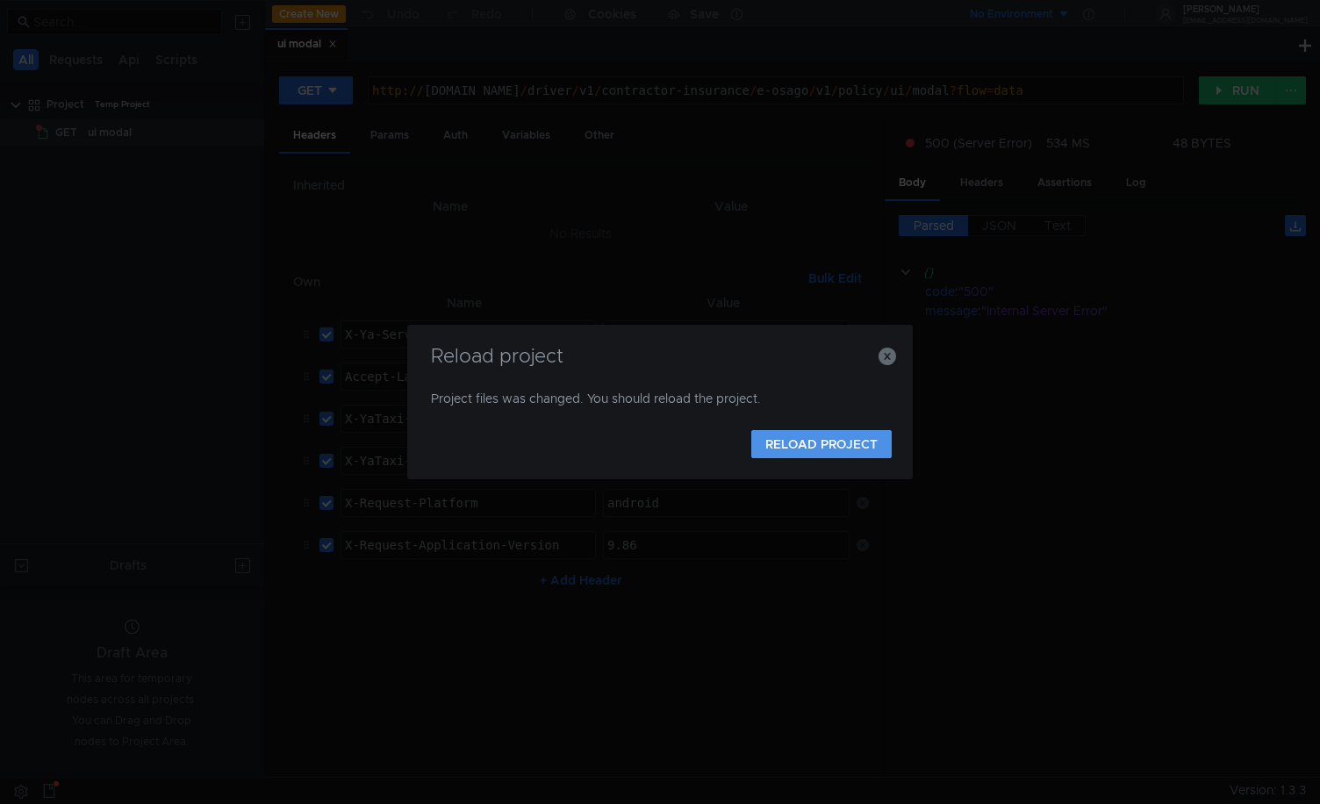
click at [814, 439] on button "RELOAD PROJECT" at bounding box center [821, 444] width 140 height 28
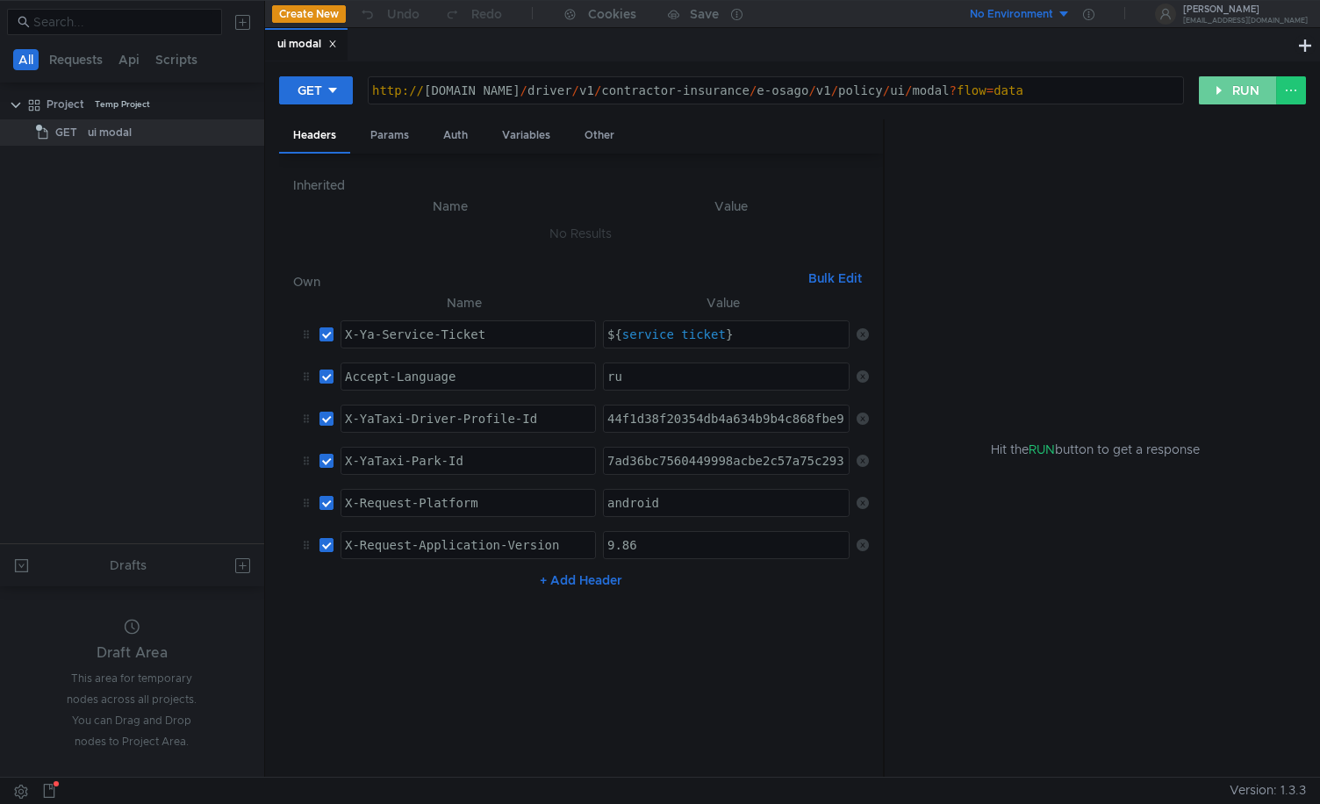
click at [1239, 91] on button "RUN" at bounding box center [1238, 90] width 78 height 28
